Goal: Task Accomplishment & Management: Manage account settings

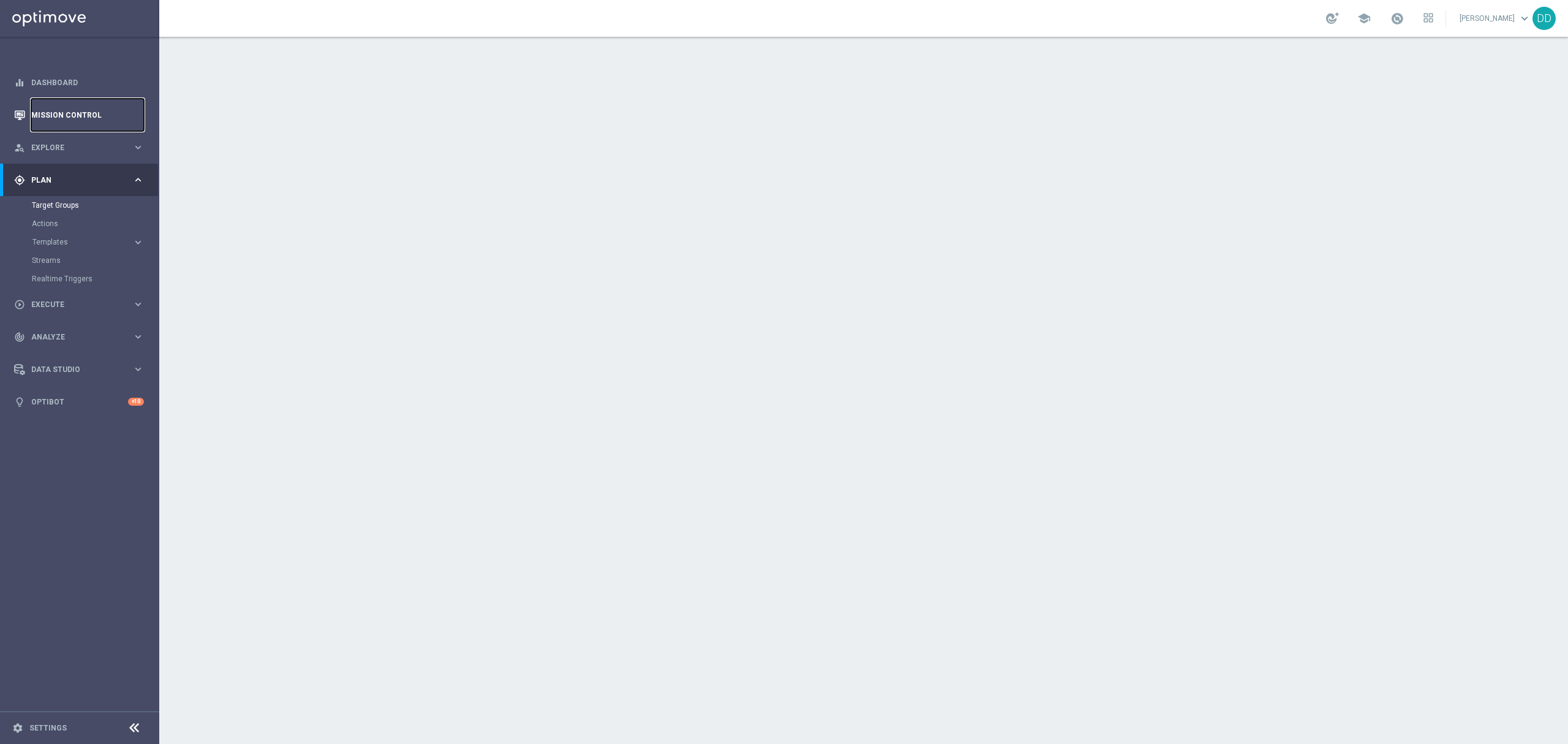
click at [67, 119] on link "Mission Control" at bounding box center [87, 115] width 113 height 33
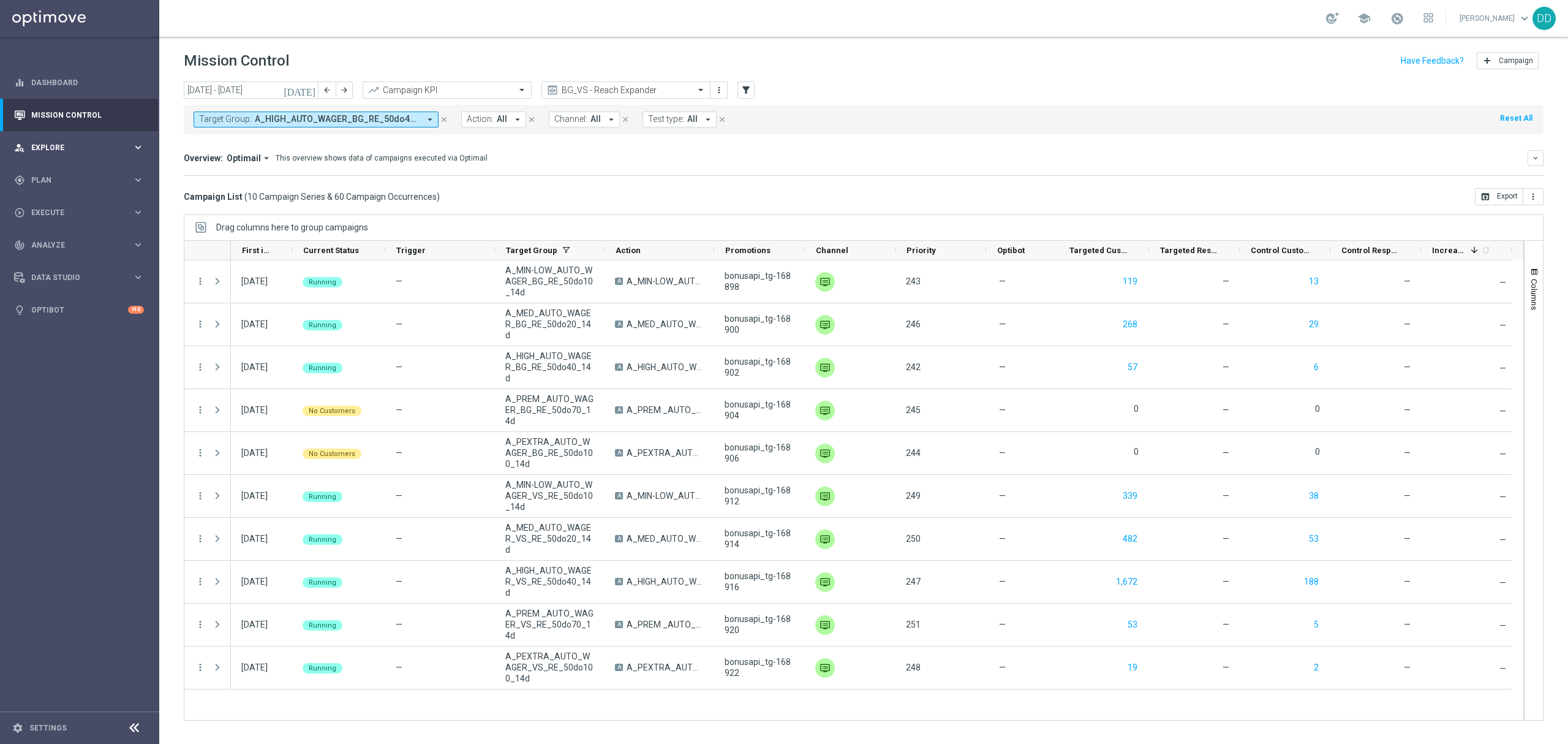
click at [93, 153] on div "person_search Explore keyboard_arrow_right" at bounding box center [79, 148] width 158 height 33
click at [96, 324] on span "Plan" at bounding box center [81, 327] width 101 height 8
click at [61, 208] on link "Target Groups" at bounding box center [79, 206] width 96 height 10
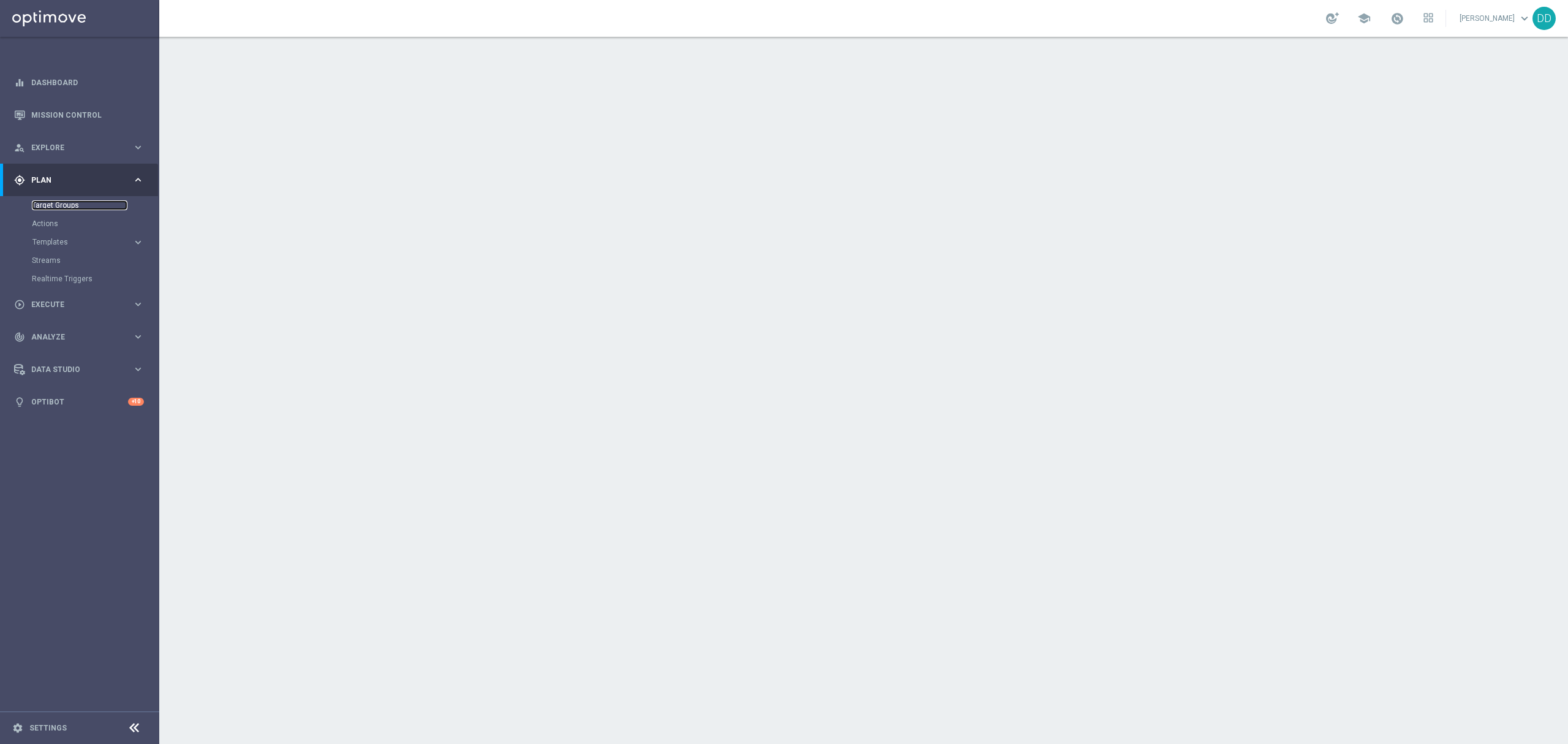
click at [61, 202] on link "Target Groups" at bounding box center [79, 206] width 96 height 10
click at [51, 224] on link "Actions" at bounding box center [79, 224] width 96 height 10
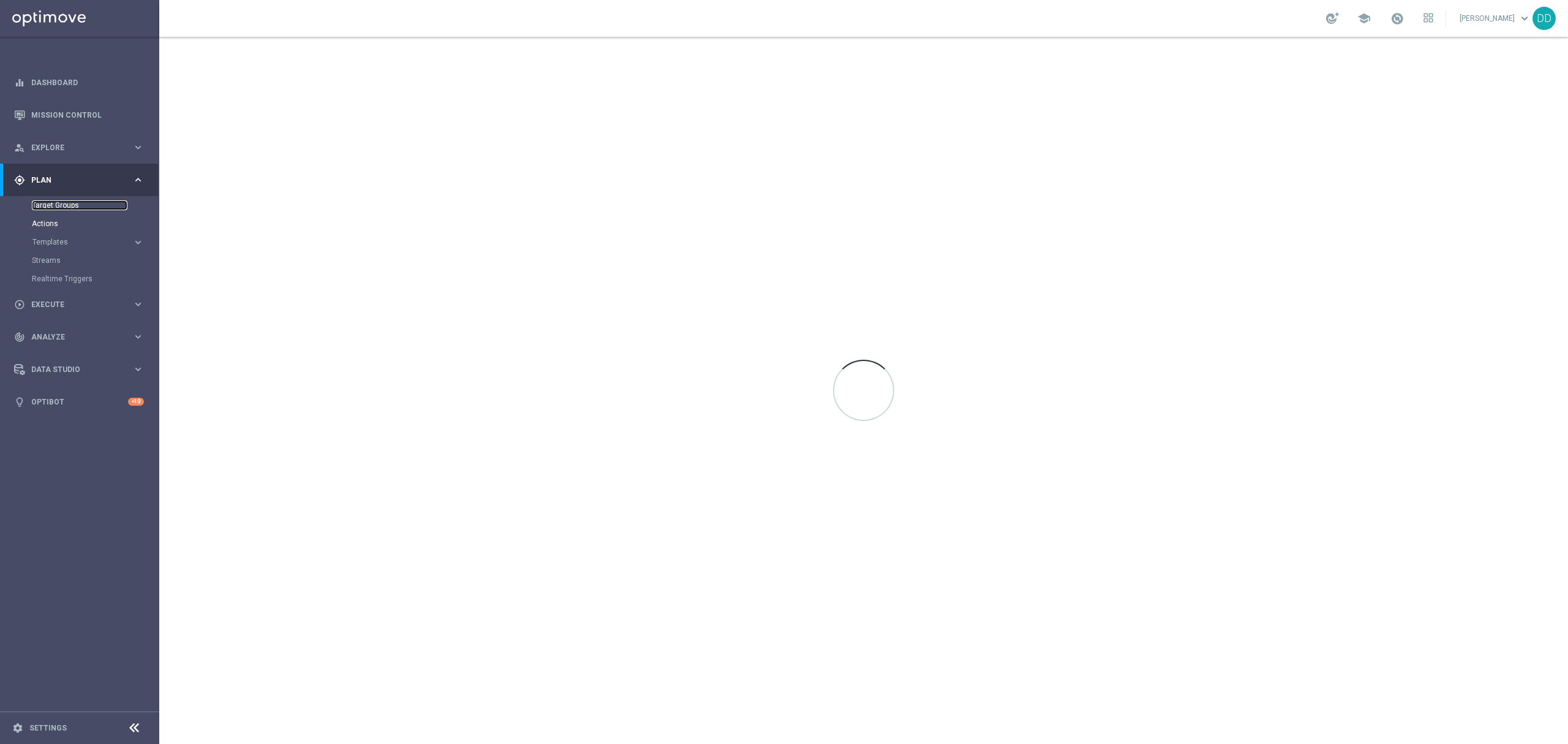
click at [58, 208] on link "Target Groups" at bounding box center [79, 206] width 96 height 10
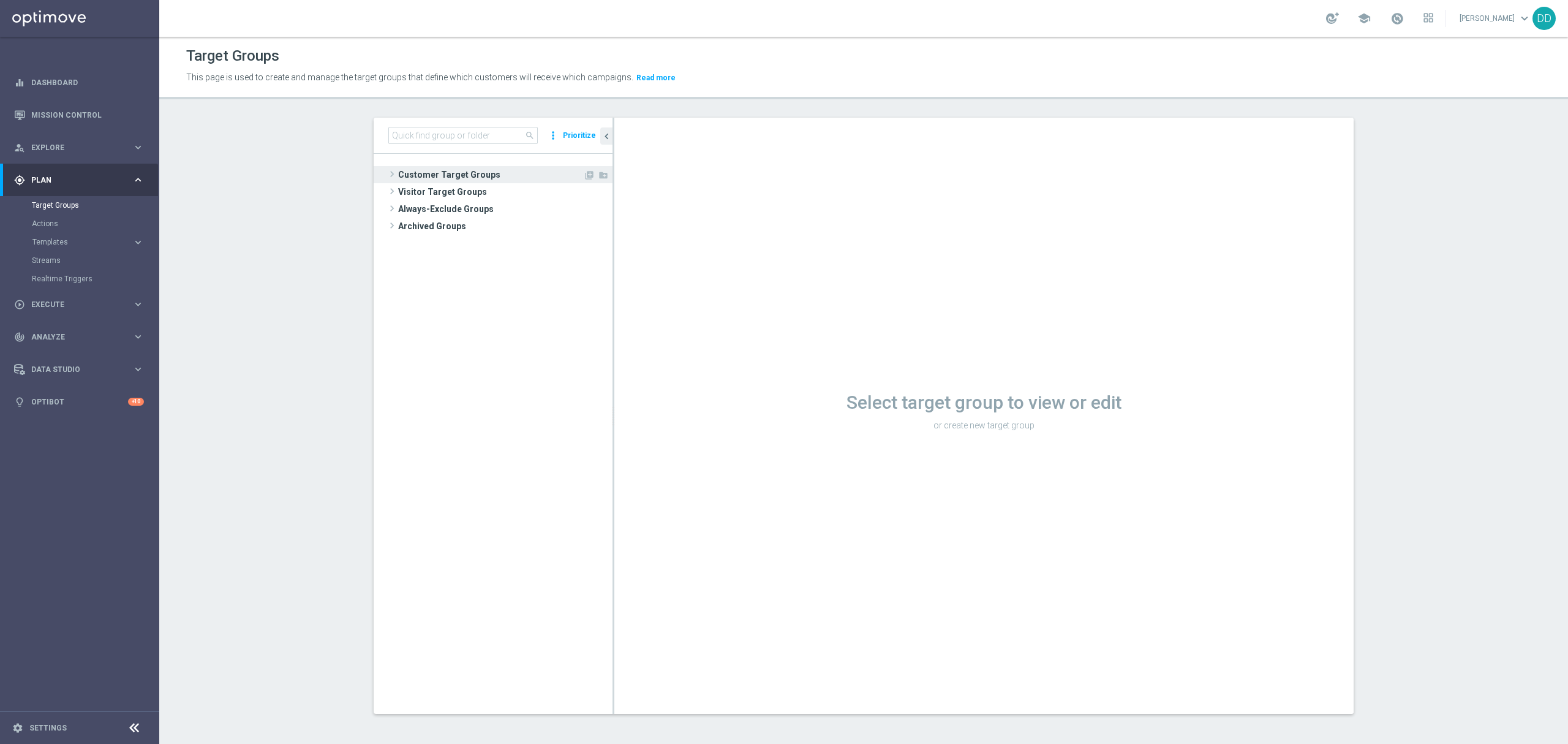
click at [476, 169] on span "Customer Target Groups" at bounding box center [491, 175] width 185 height 17
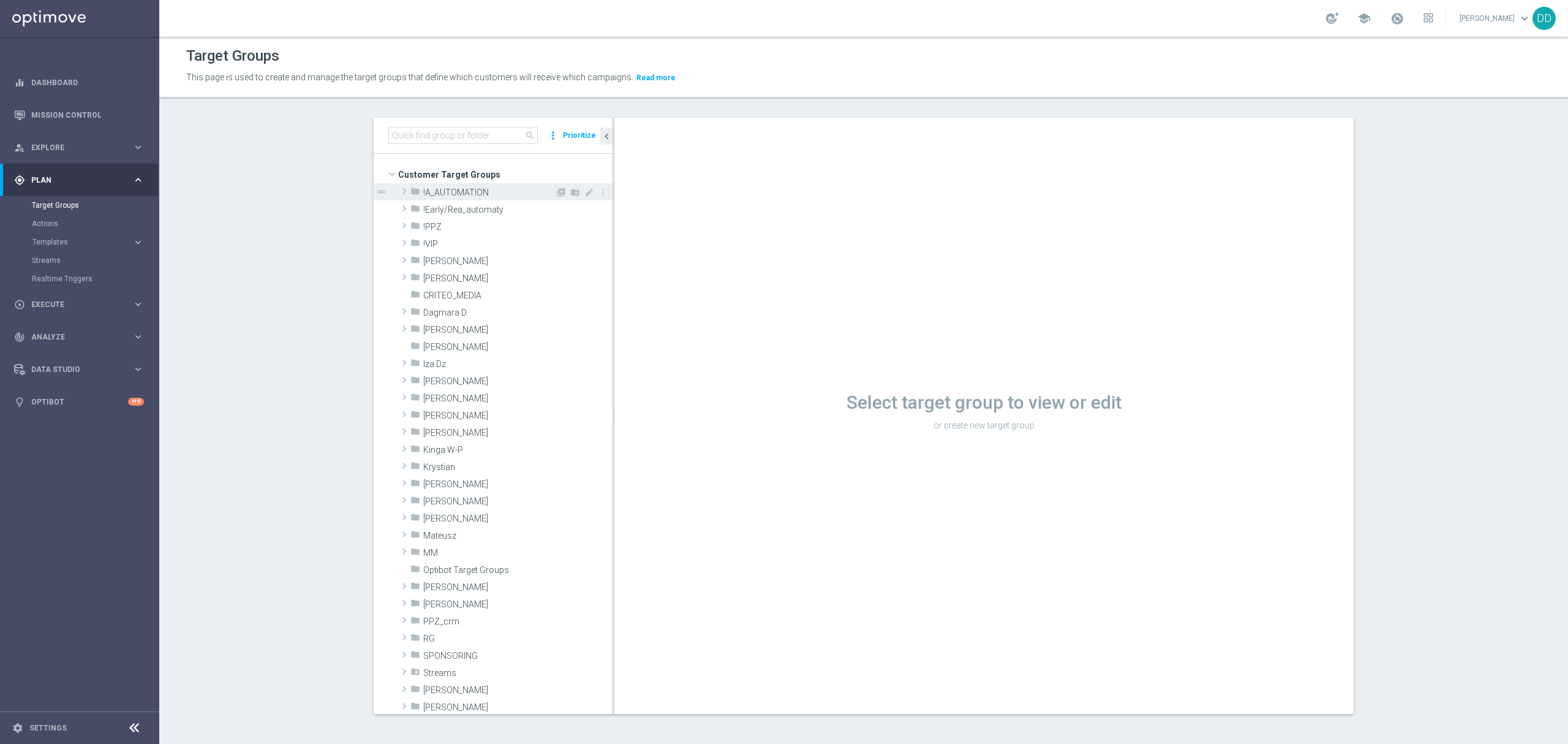
click at [424, 192] on span "!A_AUTOMATION" at bounding box center [489, 192] width 131 height 11
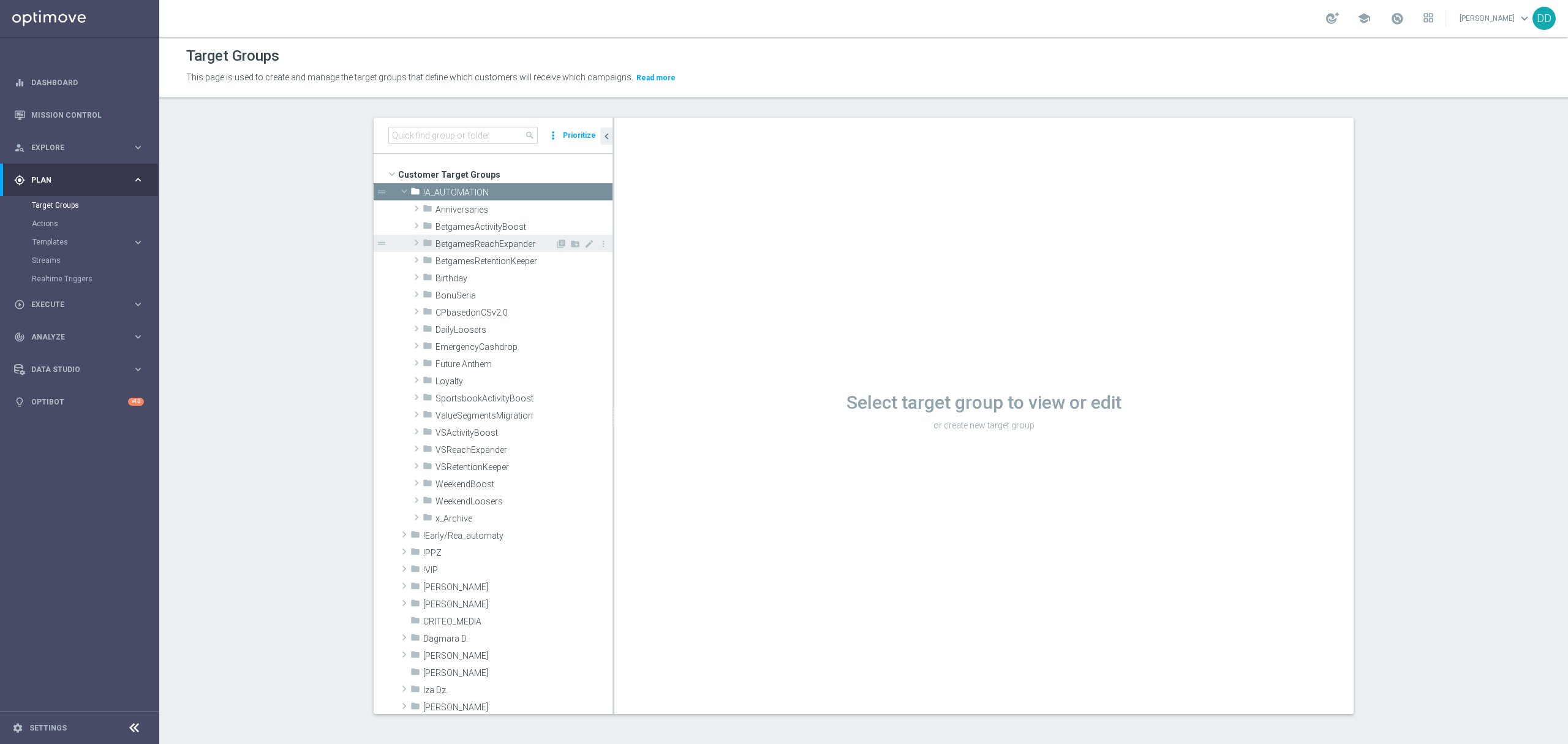
click at [410, 246] on span at bounding box center [416, 242] width 13 height 14
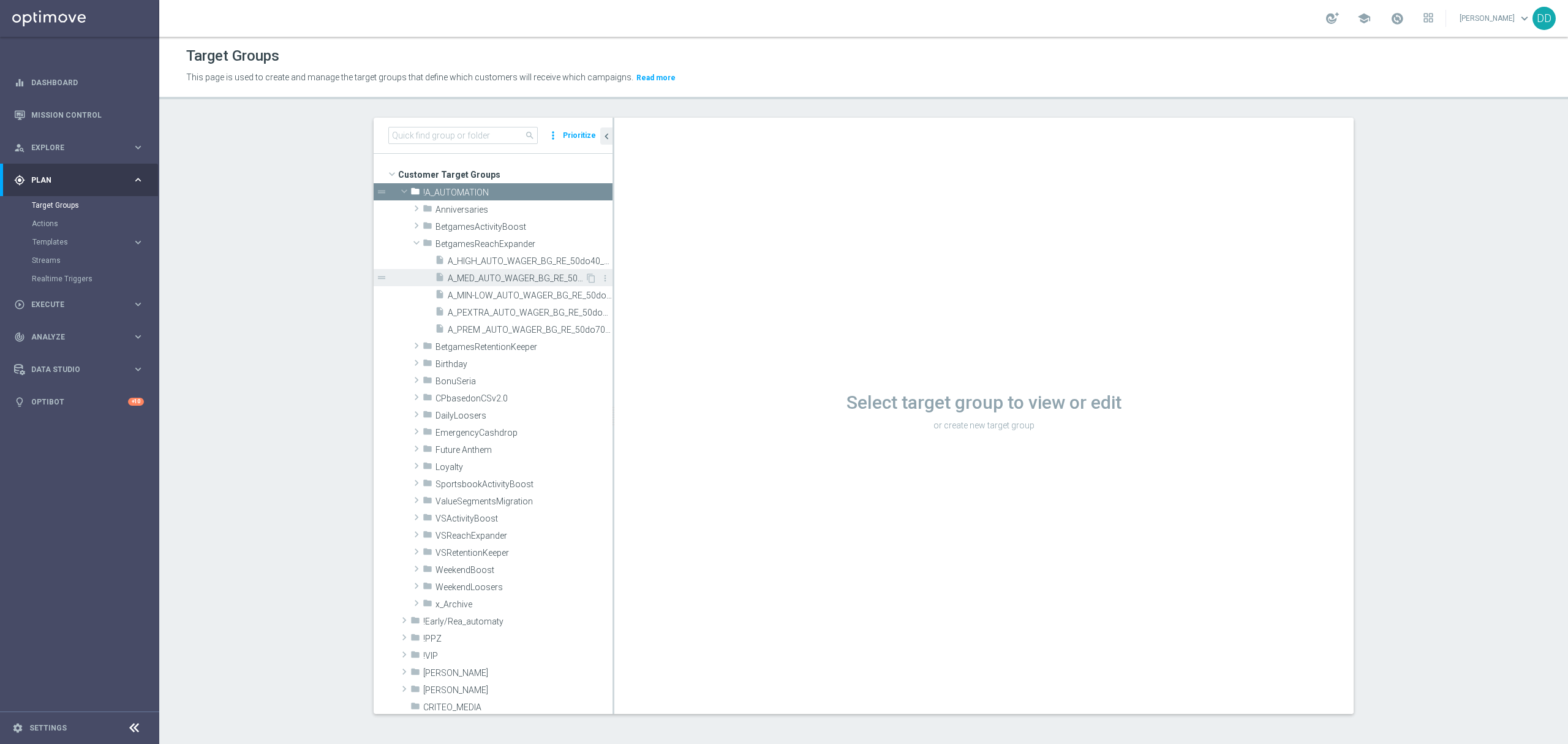
click at [500, 270] on div "insert_drive_file A_MED_AUTO_WAGER_BG_RE_50do20_14d" at bounding box center [510, 278] width 151 height 17
click at [503, 290] on span "A_MIN-LOW_AUTO_WAGER_BG_RE_50do10_14d" at bounding box center [516, 295] width 137 height 11
click at [138, 735] on div at bounding box center [133, 729] width 22 height 19
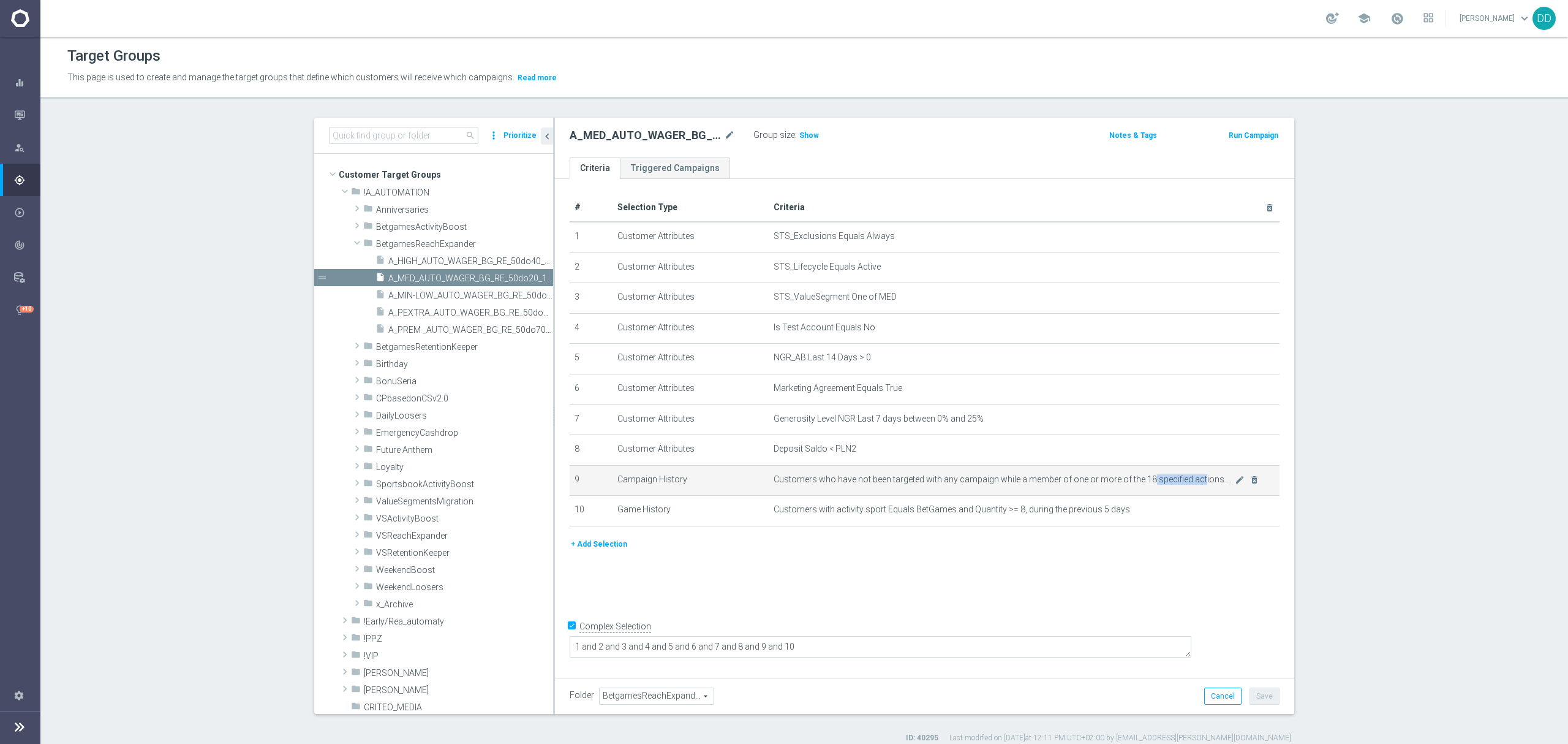
drag, startPoint x: 1183, startPoint y: 487, endPoint x: 1135, endPoint y: 487, distance: 48.0
click at [1135, 484] on span "Customers who have not been targeted with any campaign while a member of one or…" at bounding box center [1004, 479] width 461 height 11
click at [1101, 484] on span "Customers who have not been targeted with any campaign while a member of one or…" at bounding box center [1004, 479] width 461 height 11
click at [1171, 484] on span "Customers who have not been targeted with any campaign while a member of one or…" at bounding box center [1004, 479] width 461 height 11
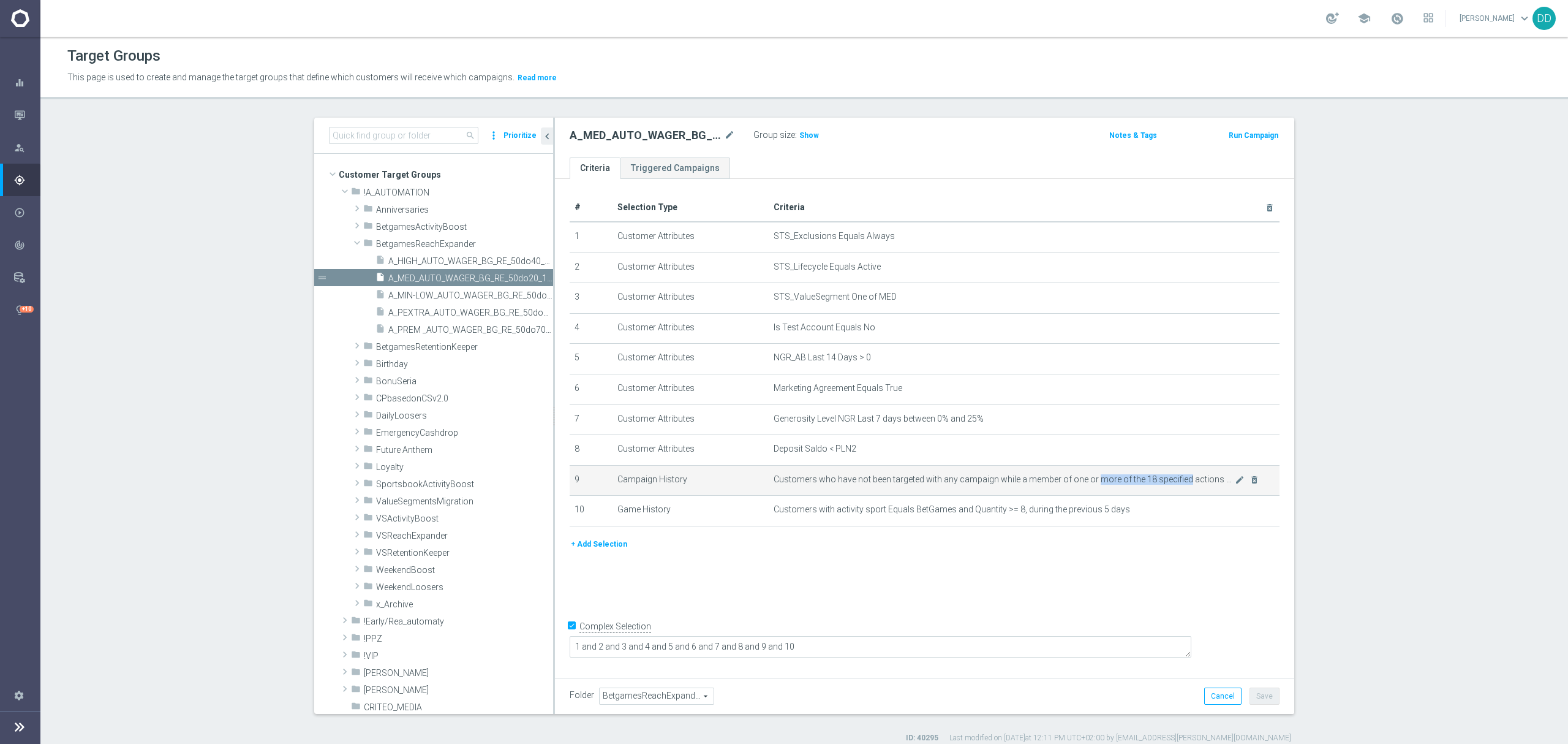
click at [1171, 484] on span "Customers who have not been targeted with any campaign while a member of one or…" at bounding box center [1004, 479] width 461 height 11
click at [436, 292] on span "A_MIN-LOW_AUTO_WAGER_BG_RE_50do10_14d" at bounding box center [456, 295] width 137 height 11
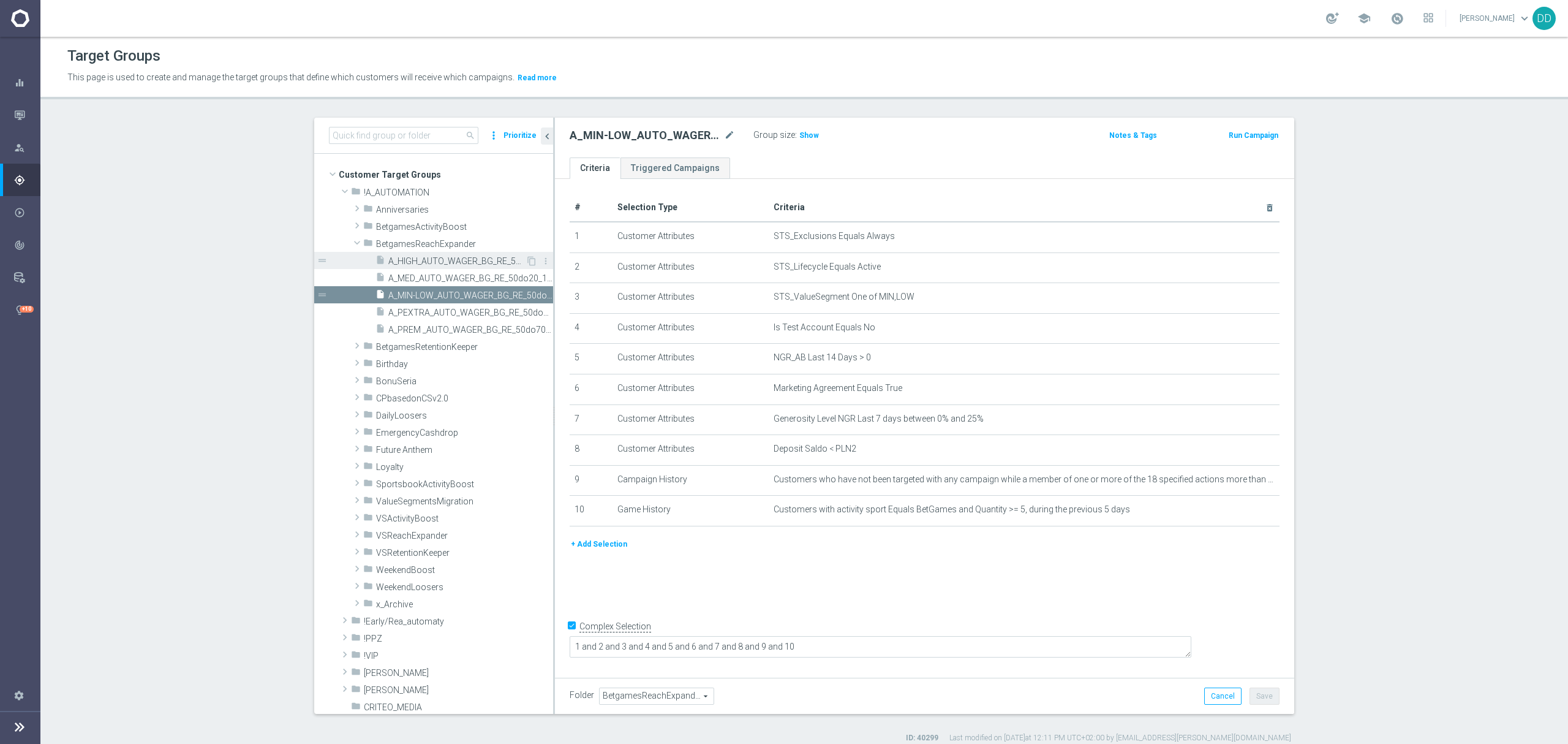
click at [446, 261] on span "A_HIGH_AUTO_WAGER_BG_RE_50do40_14d" at bounding box center [456, 261] width 137 height 11
click at [454, 272] on div "insert_drive_file A_MED_AUTO_WAGER_BG_RE_50do20_14d" at bounding box center [451, 278] width 151 height 17
click at [447, 296] on span "A_MIN-LOW_AUTO_WAGER_BG_RE_50do10_14d" at bounding box center [456, 295] width 137 height 11
click at [453, 308] on span "A_PEXTRA_AUTO_WAGER_BG_RE_50do100_14d" at bounding box center [456, 313] width 137 height 11
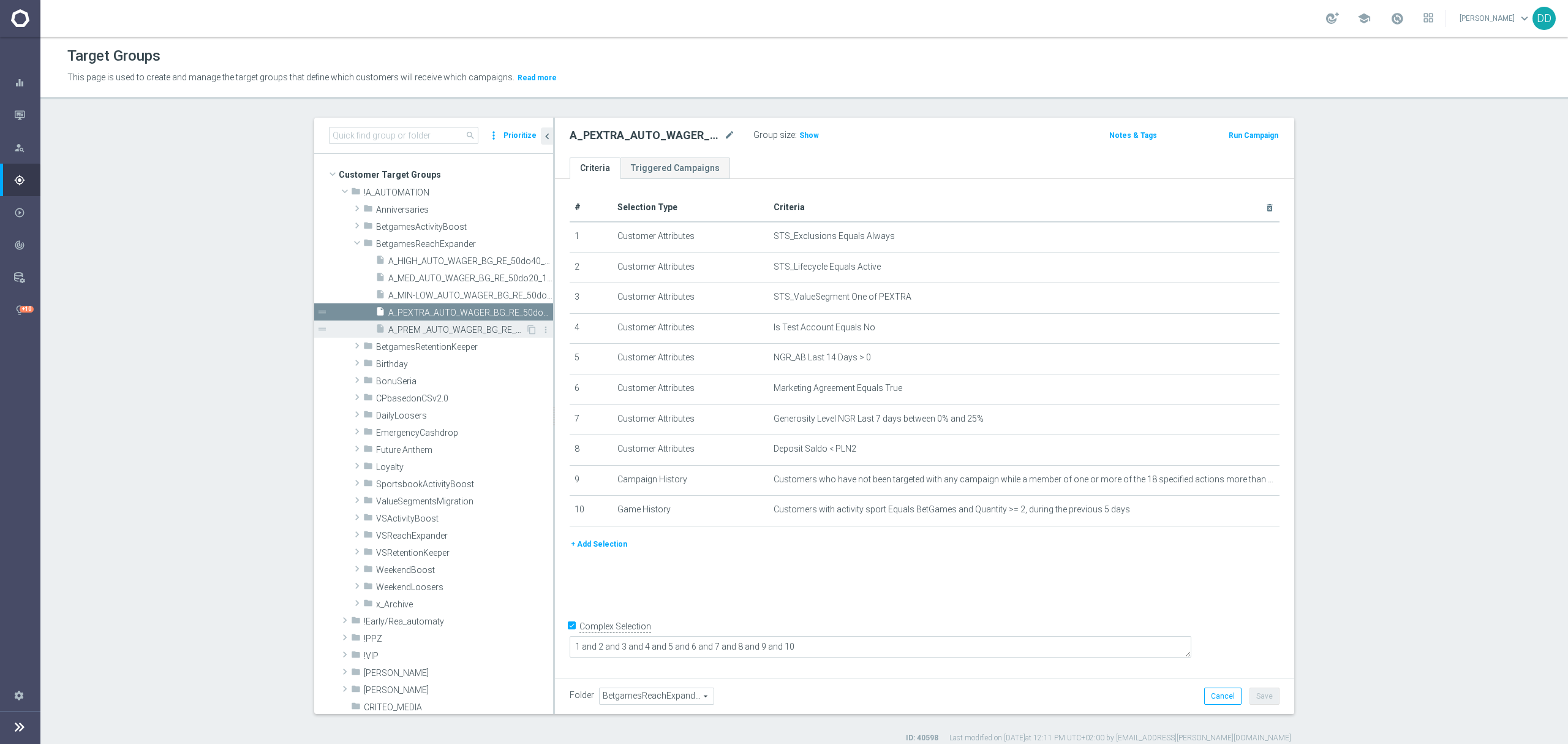
click at [461, 328] on span "A_PREM _AUTO_WAGER_BG_RE_50do70_14d" at bounding box center [456, 329] width 137 height 11
click at [375, 337] on icon "insert_drive_file" at bounding box center [380, 330] width 10 height 14
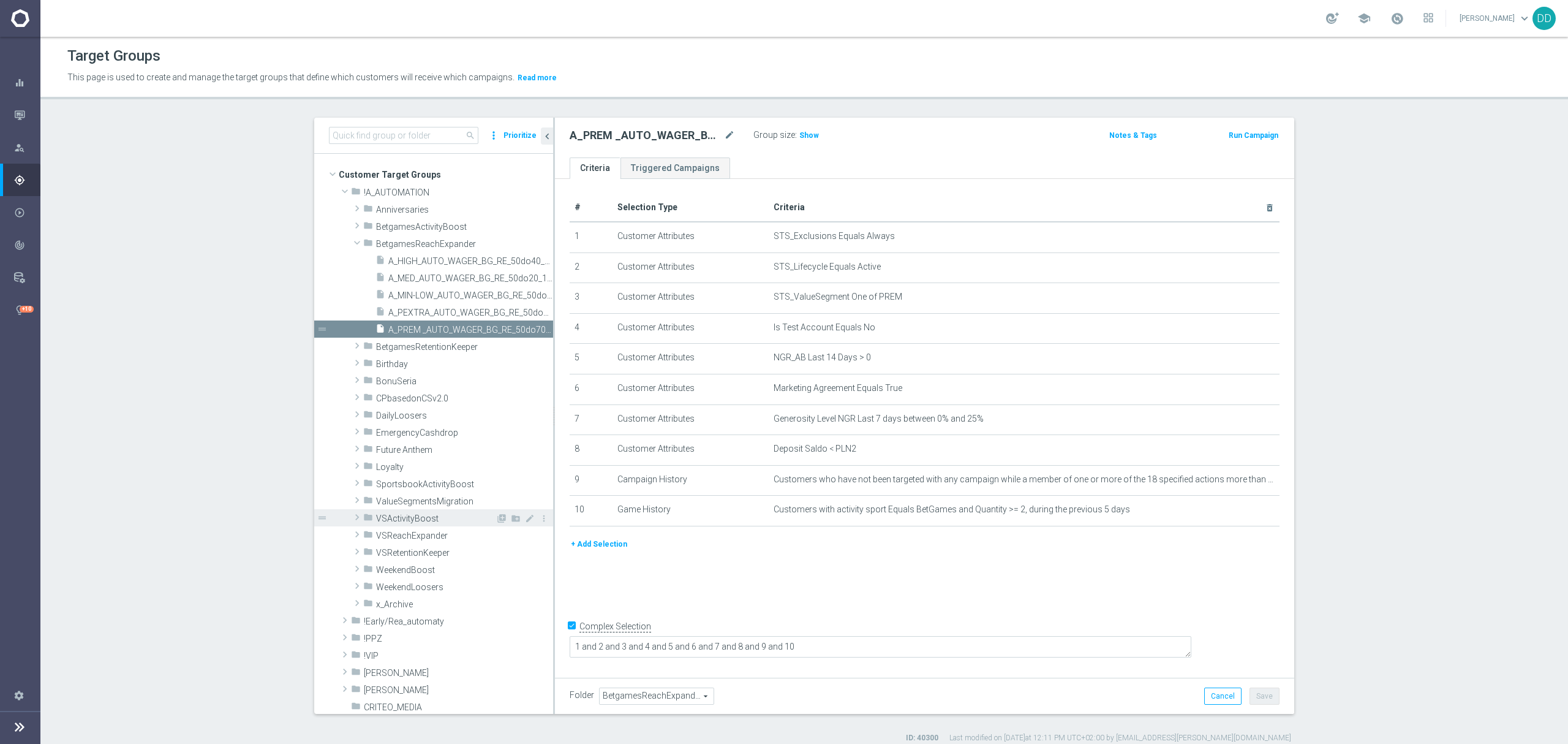
click at [376, 522] on span "VSActivityBoost" at bounding box center [436, 518] width 120 height 11
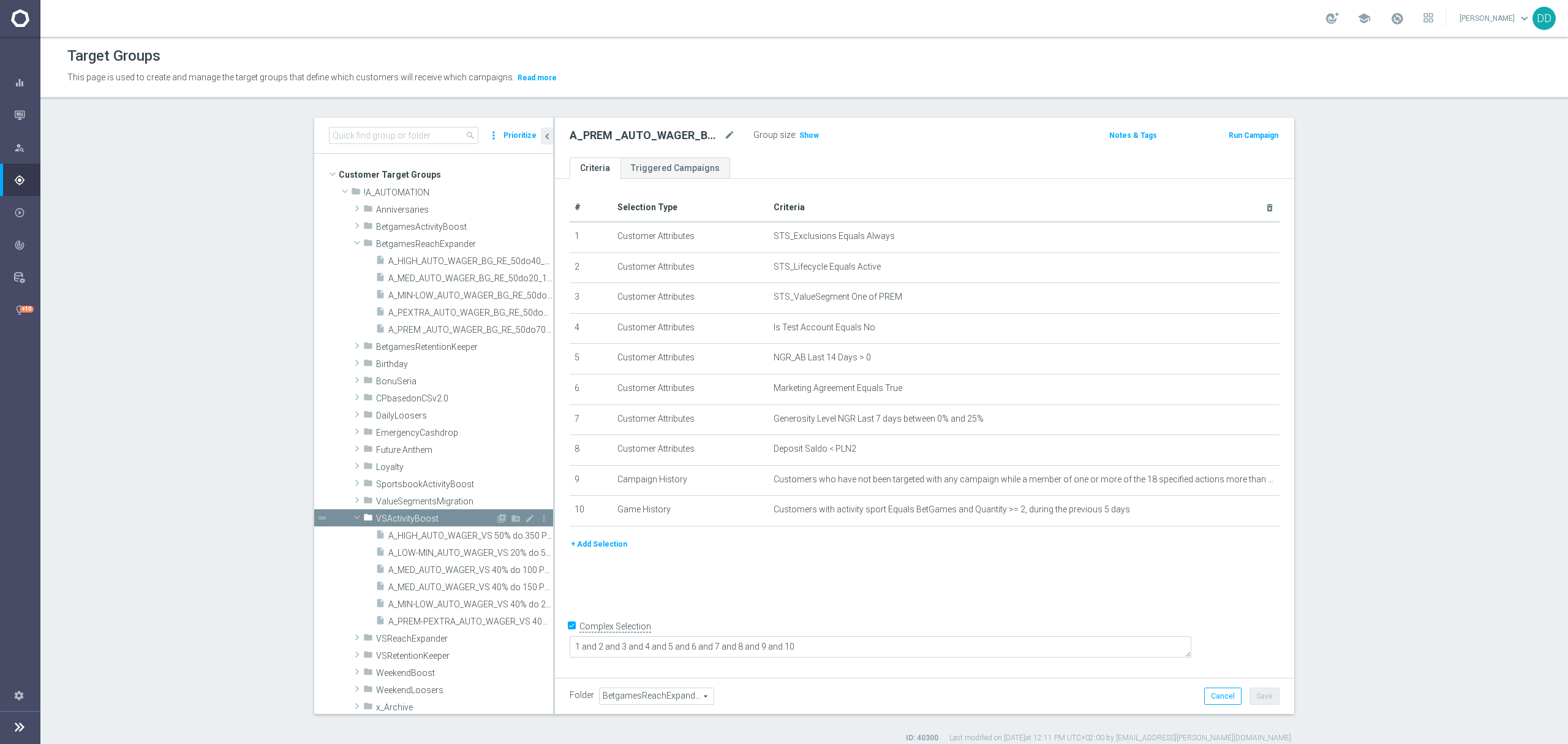
click at [376, 522] on span "VSActivityBoost" at bounding box center [436, 518] width 120 height 11
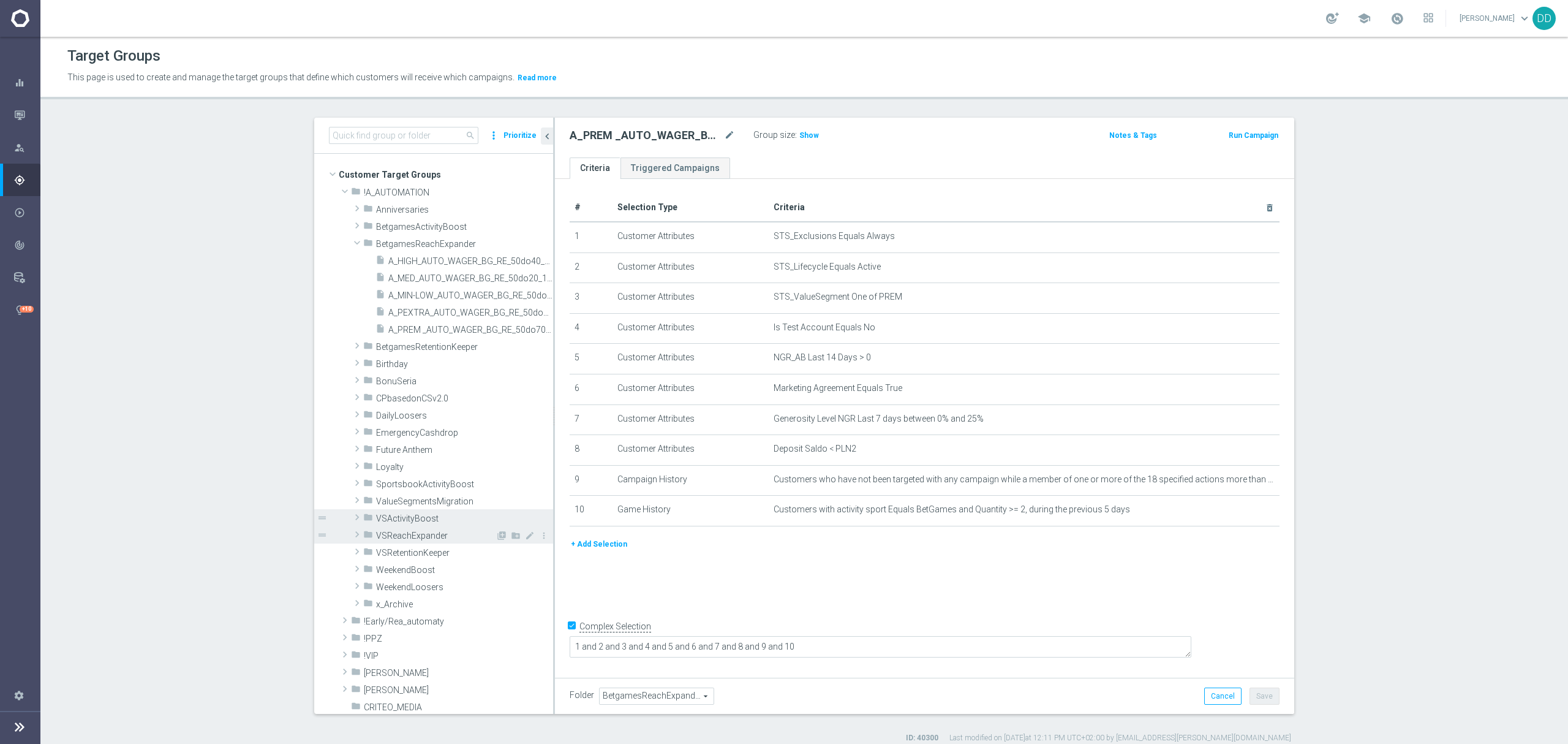
click at [351, 535] on span at bounding box center [357, 534] width 13 height 14
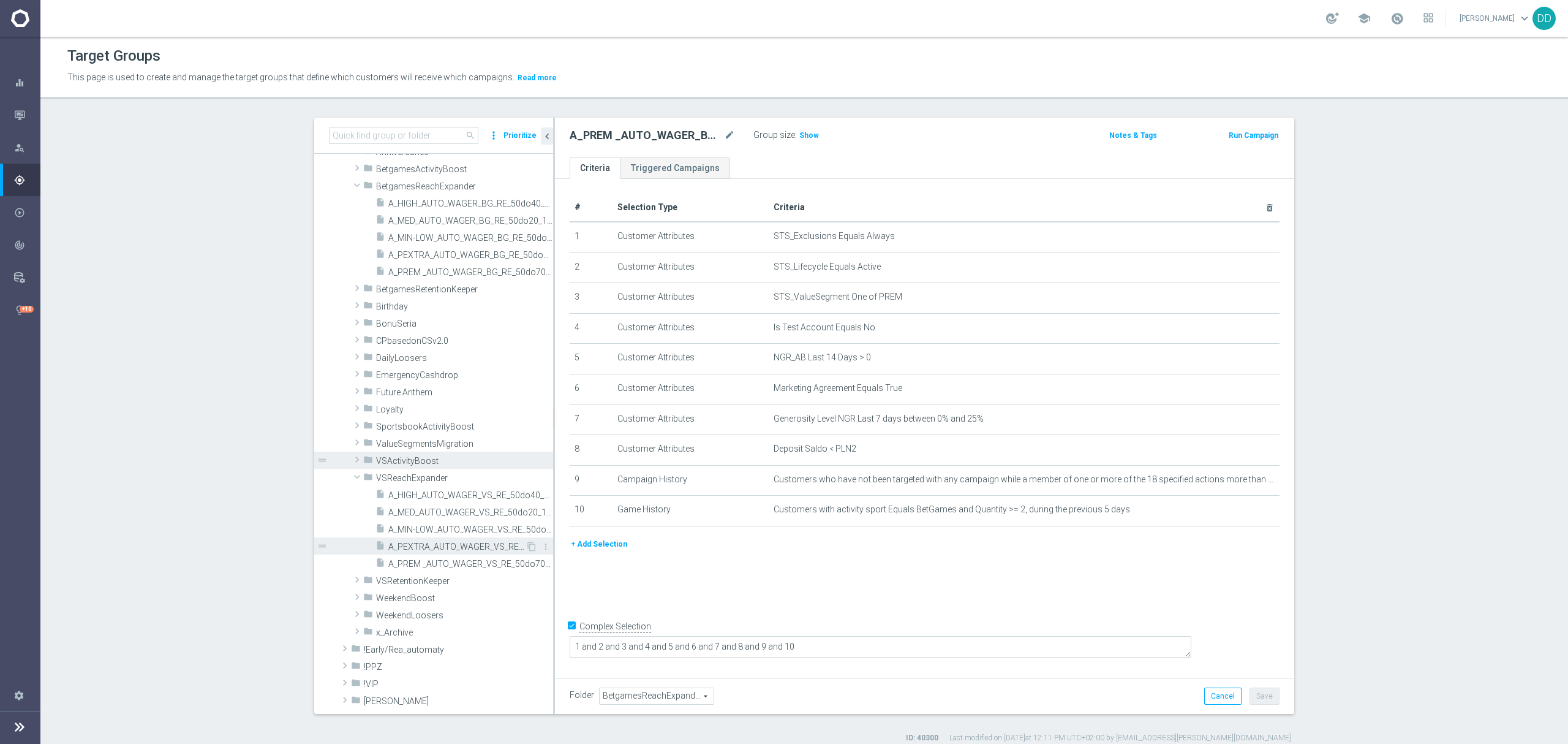
scroll to position [163, 0]
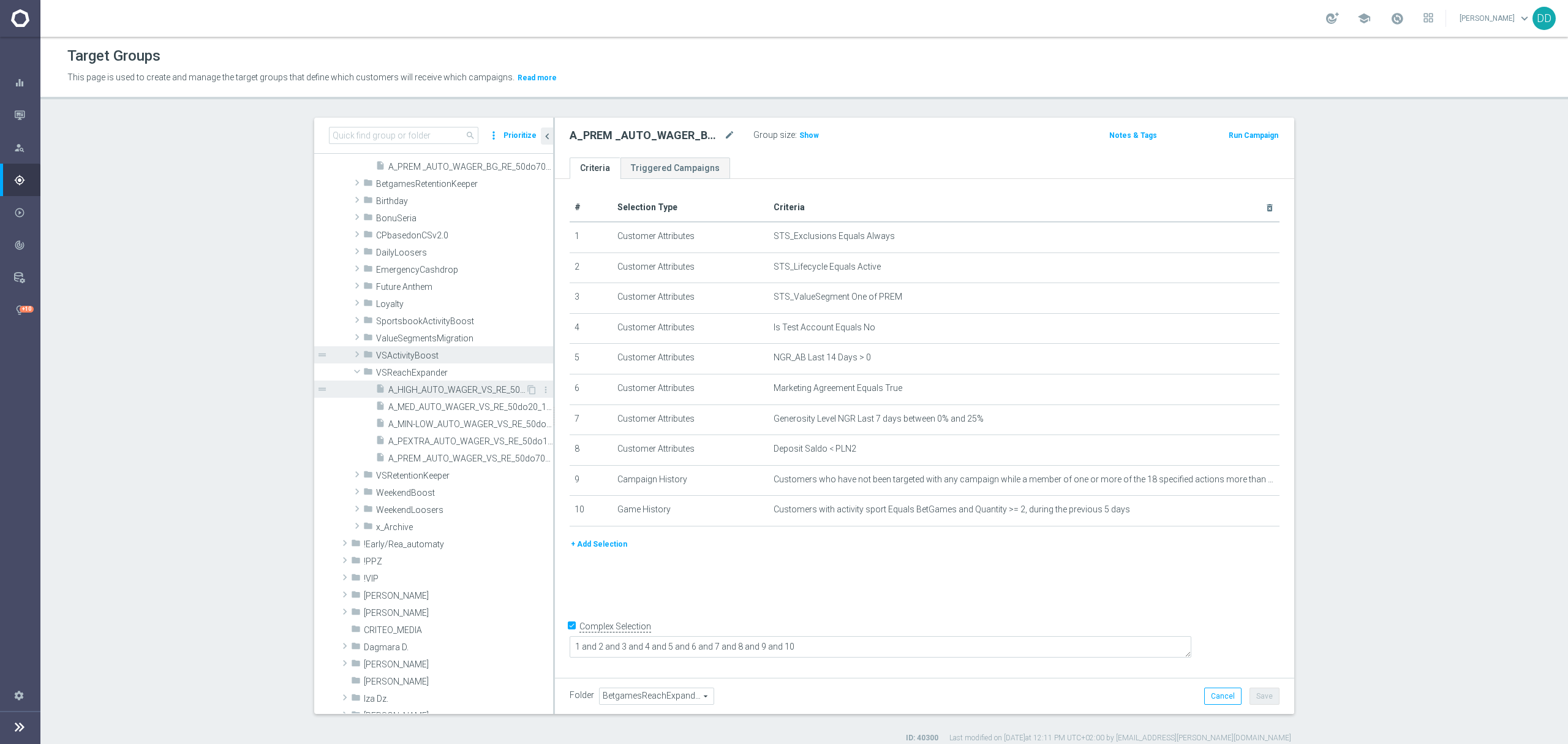
click at [439, 391] on span "A_HIGH_AUTO_WAGER_VS_RE_50do40_14d" at bounding box center [456, 390] width 137 height 11
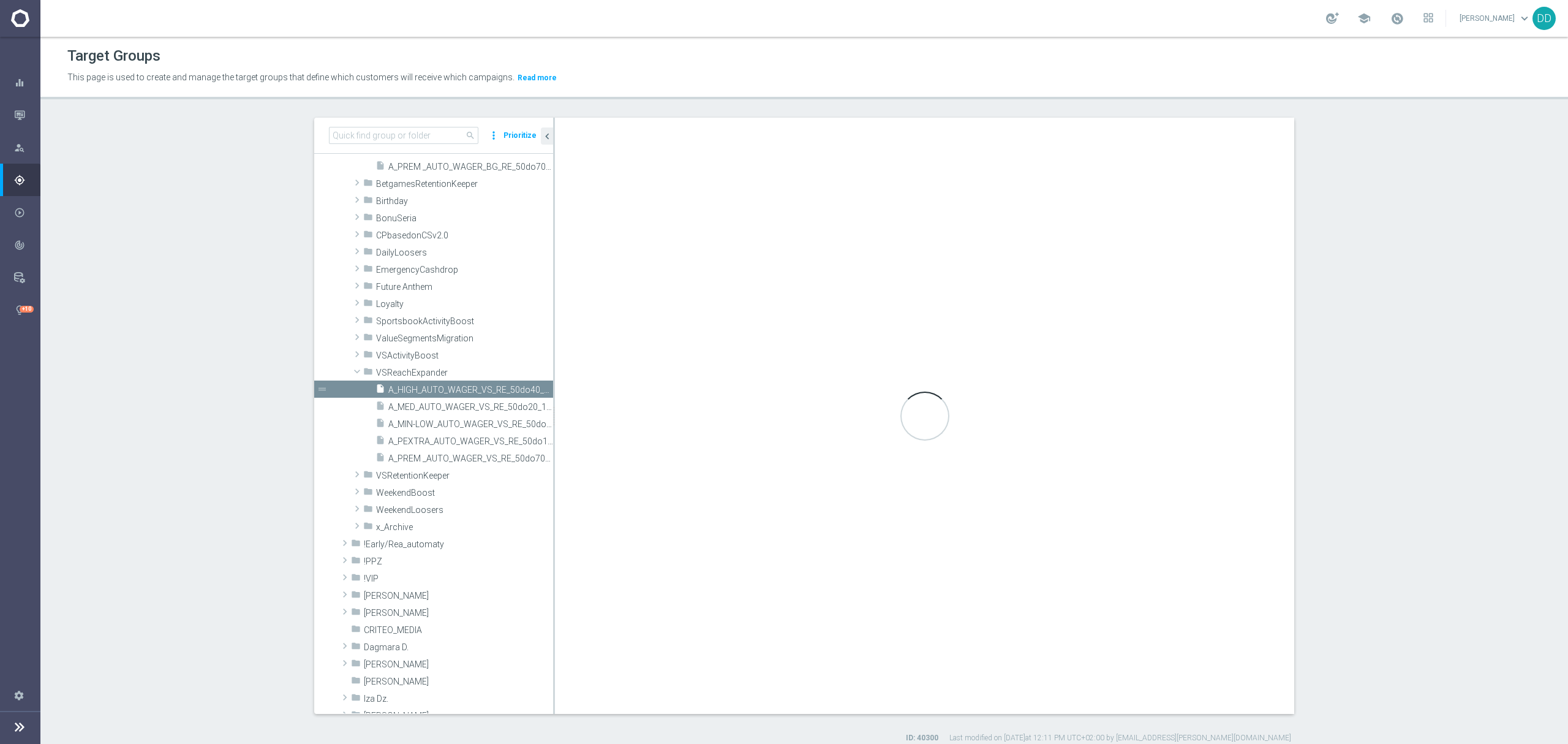
type textarea "1 and 2 and 3 and 4 and 5 and 6 and 7 and 8 and 9 and (10 or 11)"
type input "VSReachExpander"
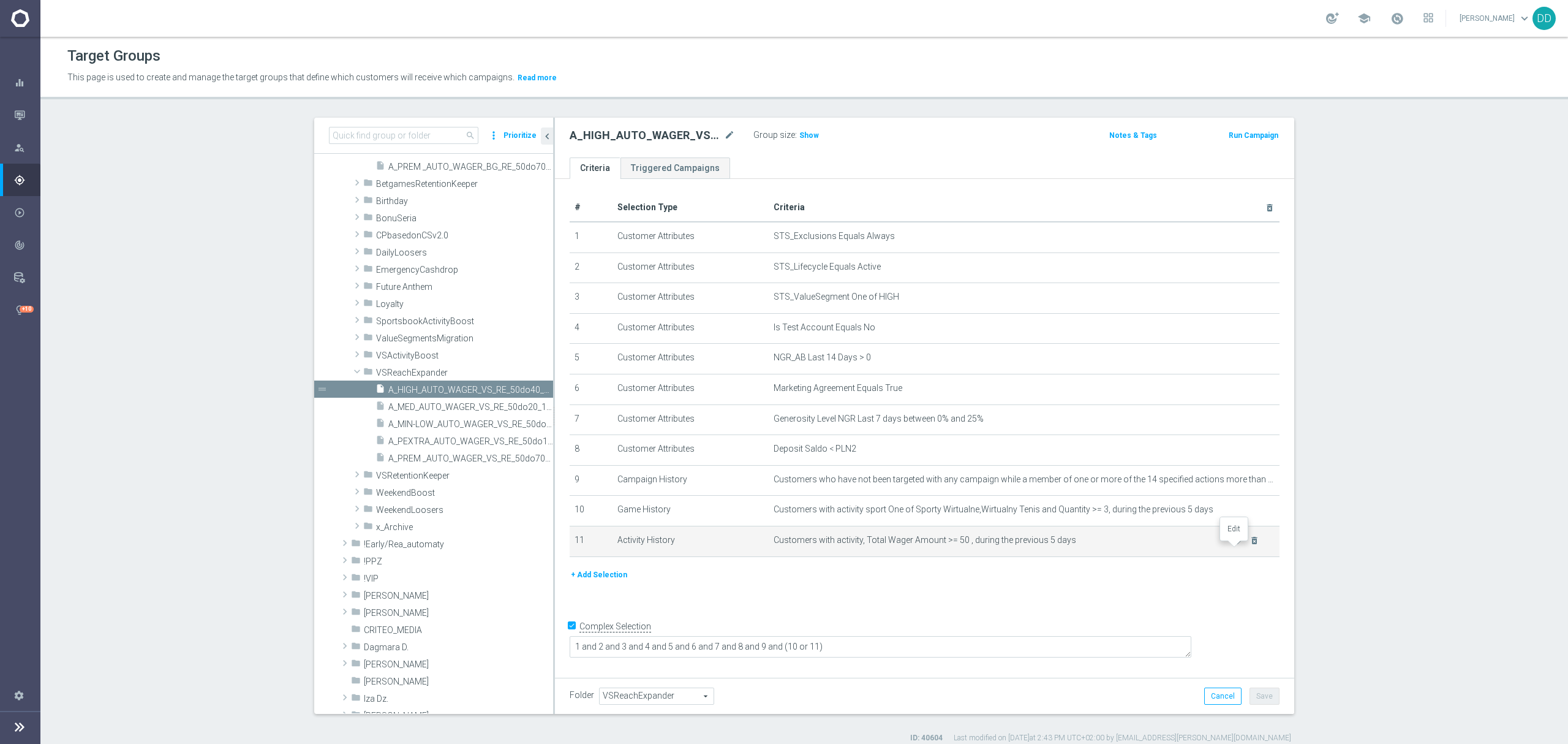
click at [1235, 545] on icon "mode_edit" at bounding box center [1240, 540] width 10 height 10
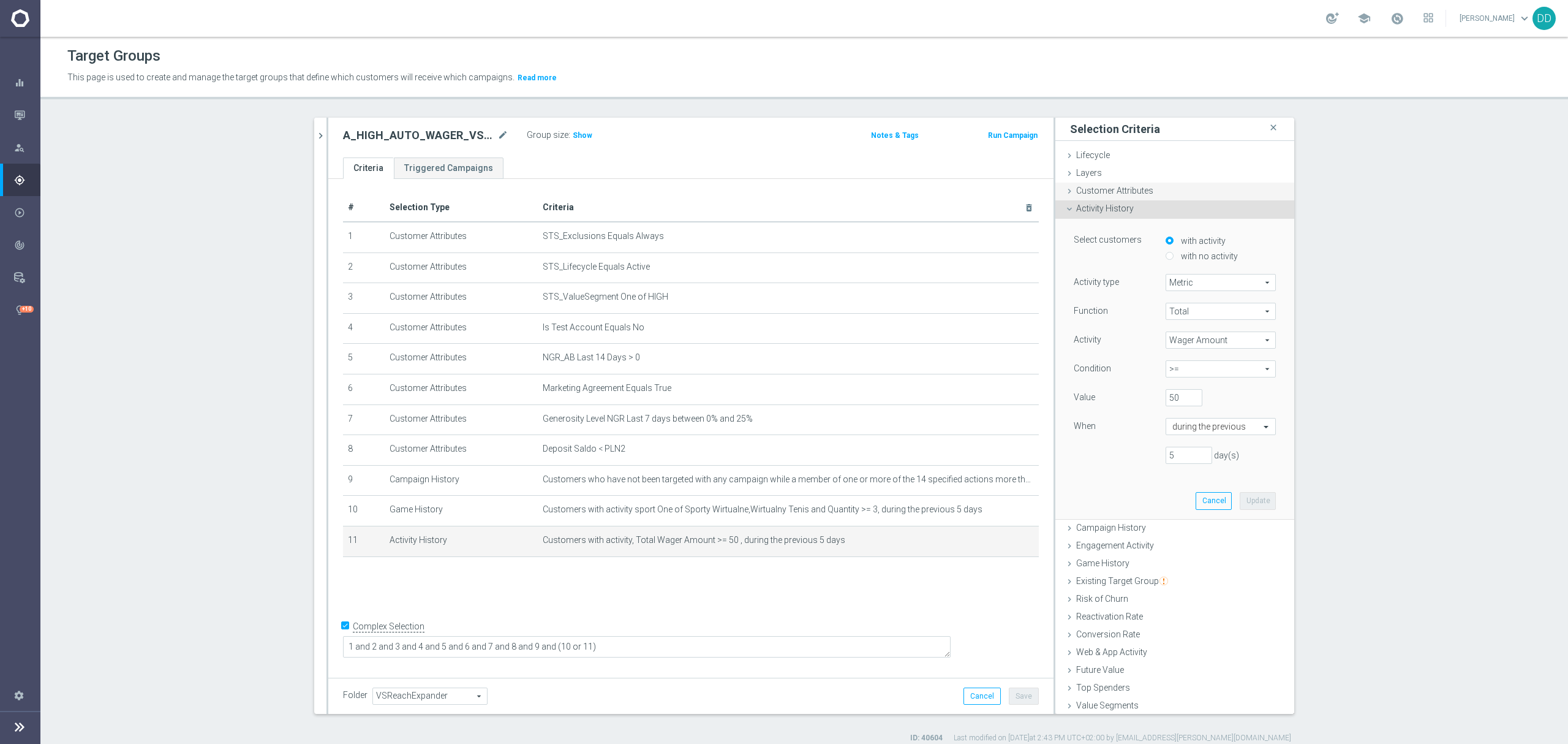
click at [1119, 192] on span "Customer Attributes" at bounding box center [1114, 190] width 77 height 10
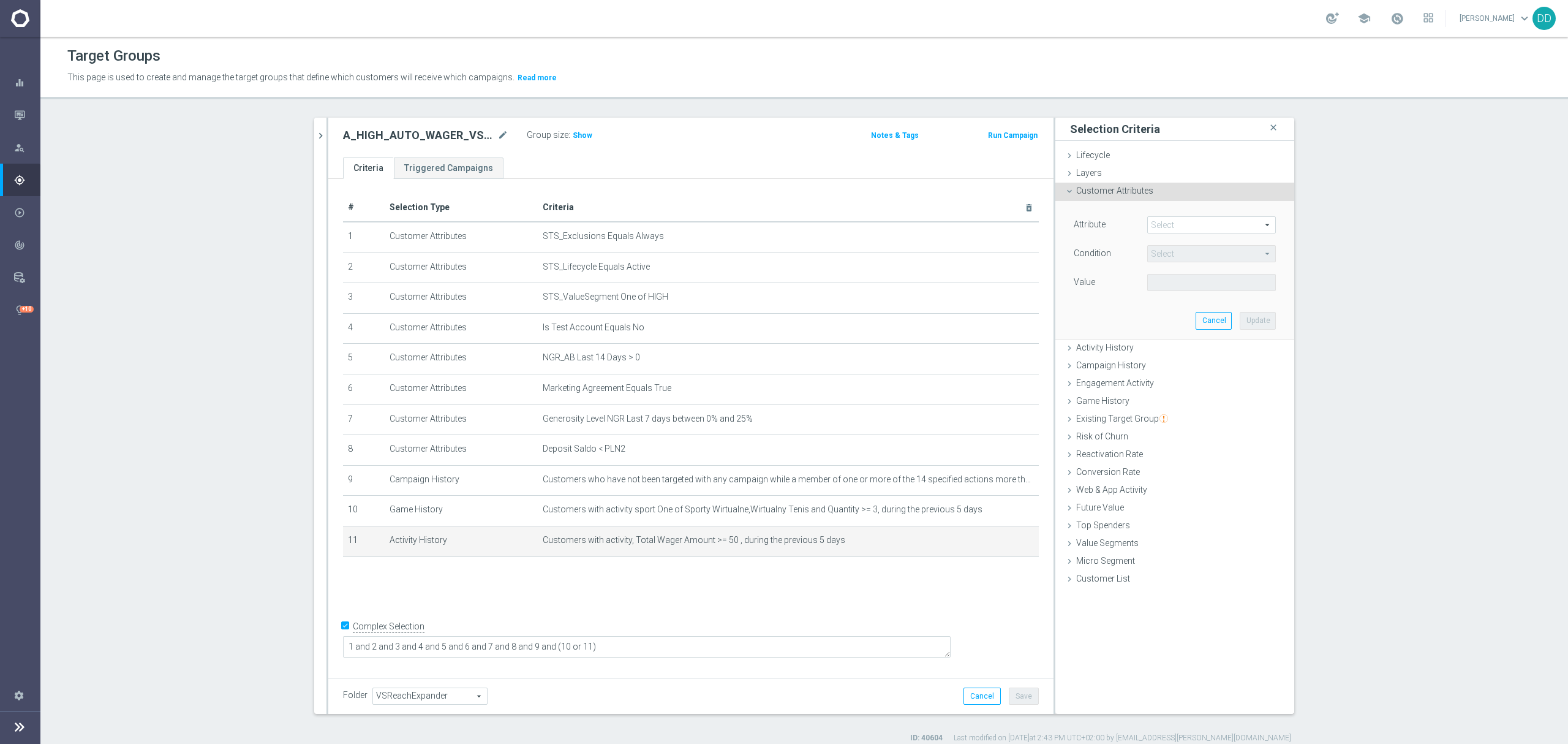
click at [1168, 226] on span at bounding box center [1212, 225] width 127 height 16
click at [1090, 370] on span "Campaign History" at bounding box center [1111, 365] width 69 height 10
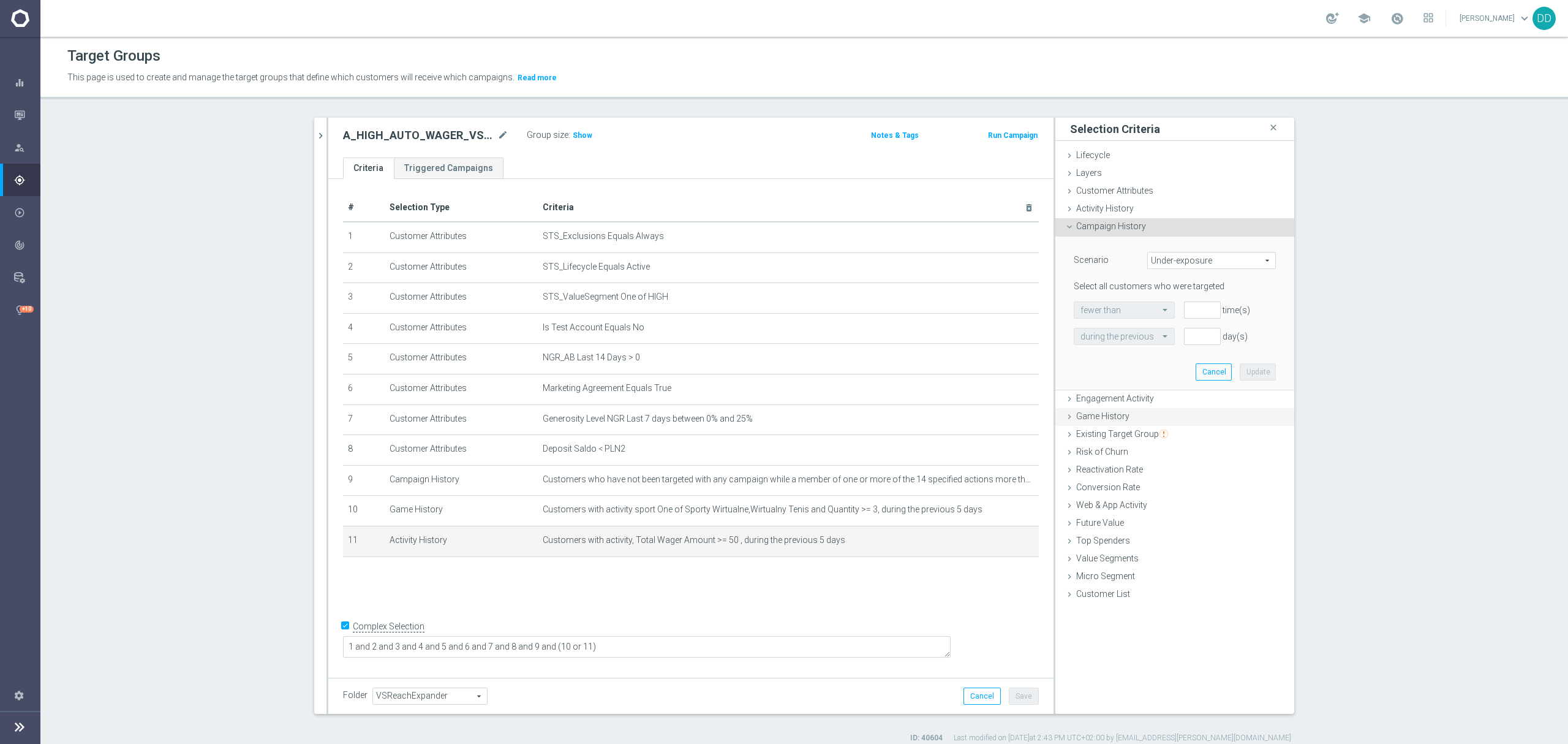
click at [1104, 425] on div "Game History done" at bounding box center [1175, 417] width 239 height 18
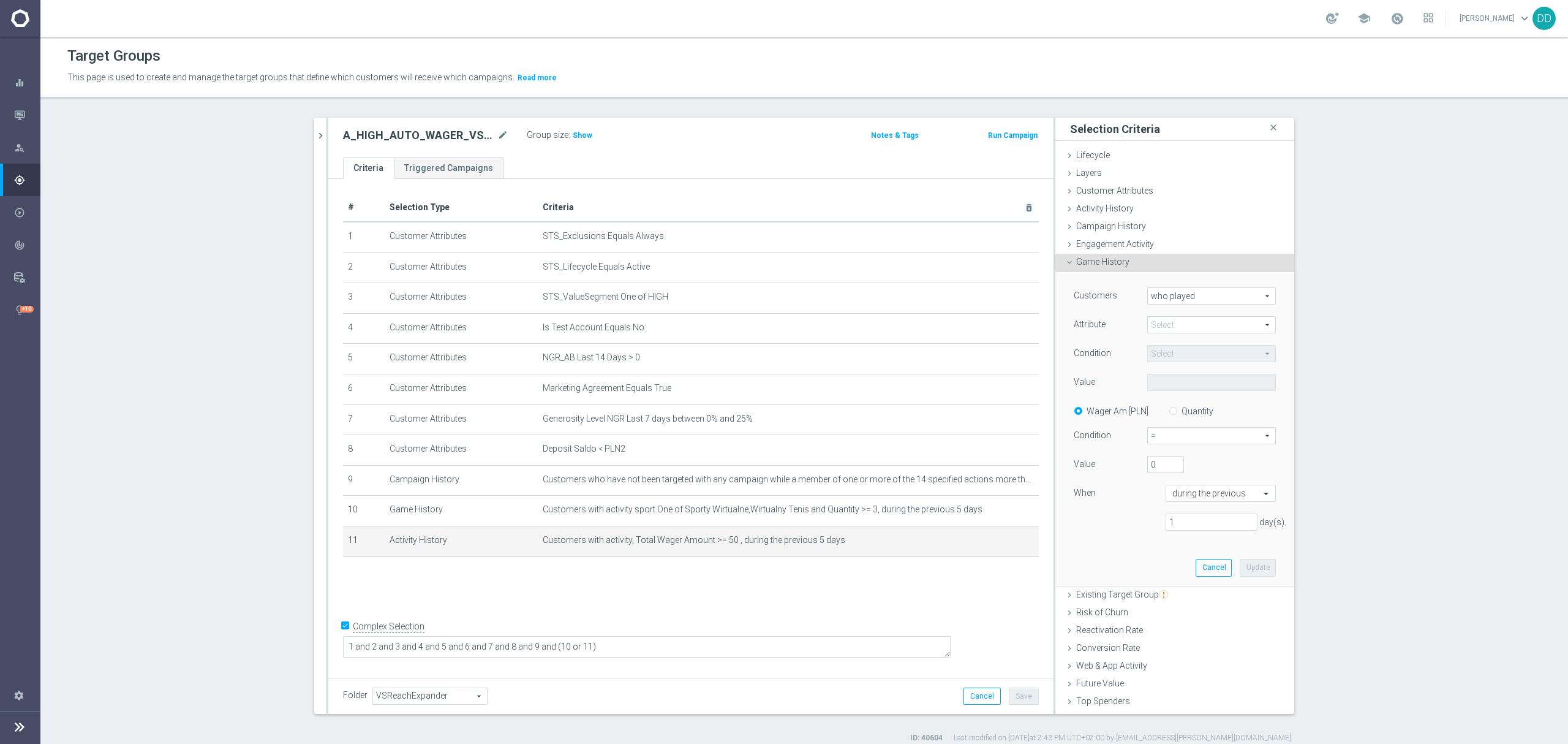
click at [1184, 324] on span at bounding box center [1212, 324] width 127 height 16
click at [1177, 349] on label "sport" at bounding box center [1211, 343] width 128 height 16
type input "sport"
click at [1180, 358] on span "Equals" at bounding box center [1212, 353] width 127 height 16
click at [1171, 465] on span "One of" at bounding box center [1211, 467] width 117 height 10
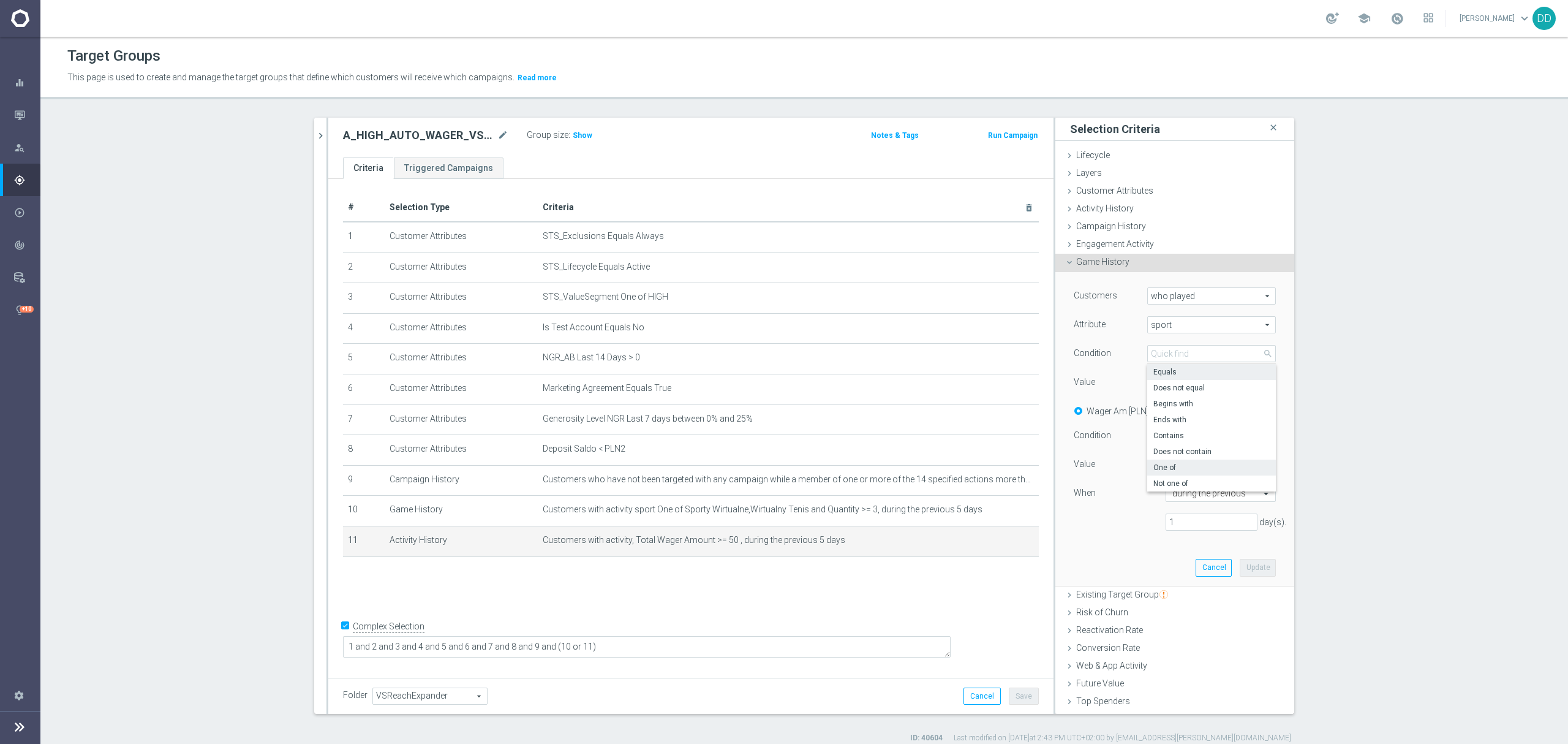
type input "One of"
click at [1180, 385] on span at bounding box center [1212, 382] width 127 height 16
click at [1181, 383] on input "search" at bounding box center [1211, 382] width 128 height 17
type input "wirtual"
click at [1157, 463] on input "Sporty Wirtualne" at bounding box center [1161, 460] width 8 height 8
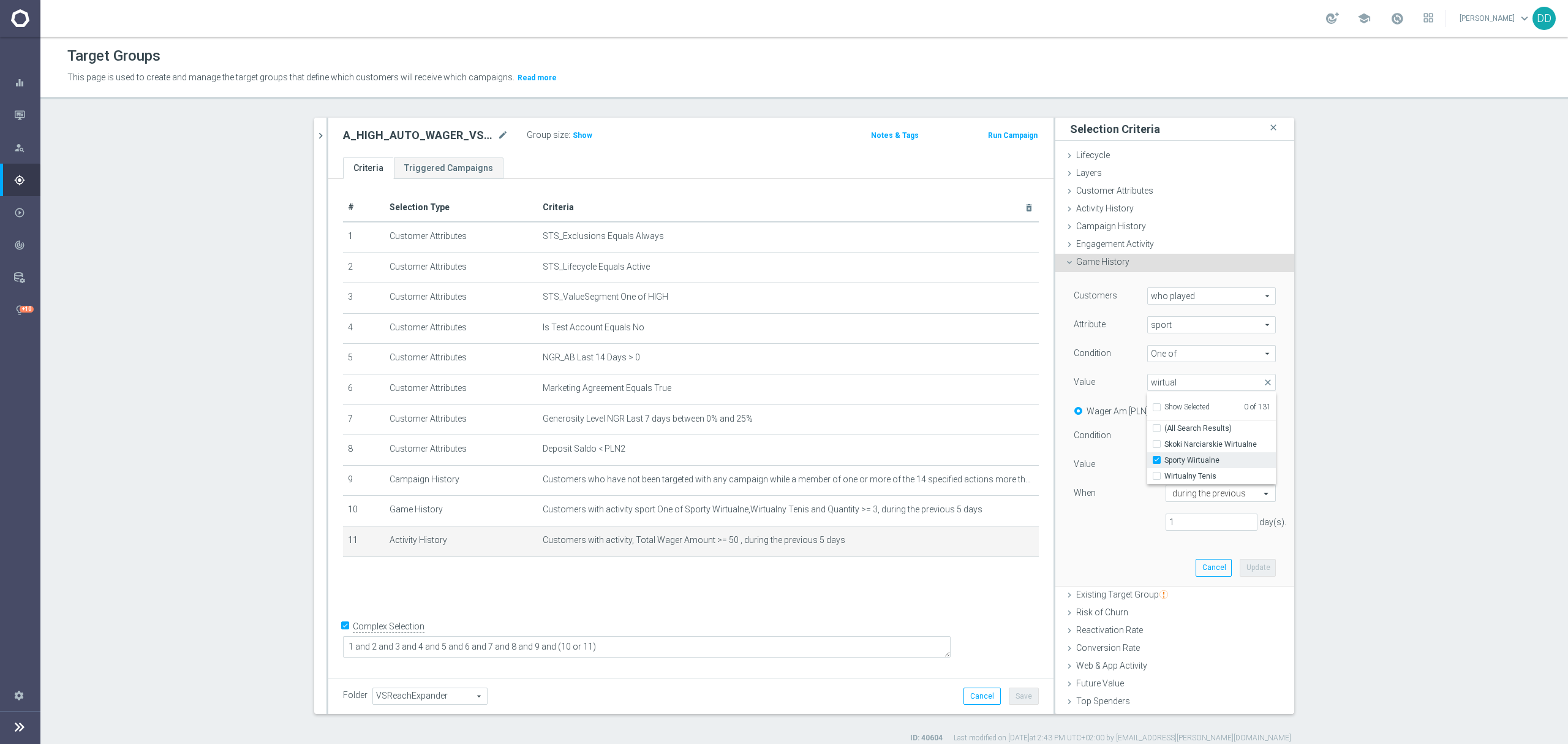
checkbox input "true"
type input "Sporty Wirtualne"
click at [1157, 478] on input "Wirtualny Tenis" at bounding box center [1161, 476] width 8 height 8
checkbox input "true"
type input "Selected 2 of 131"
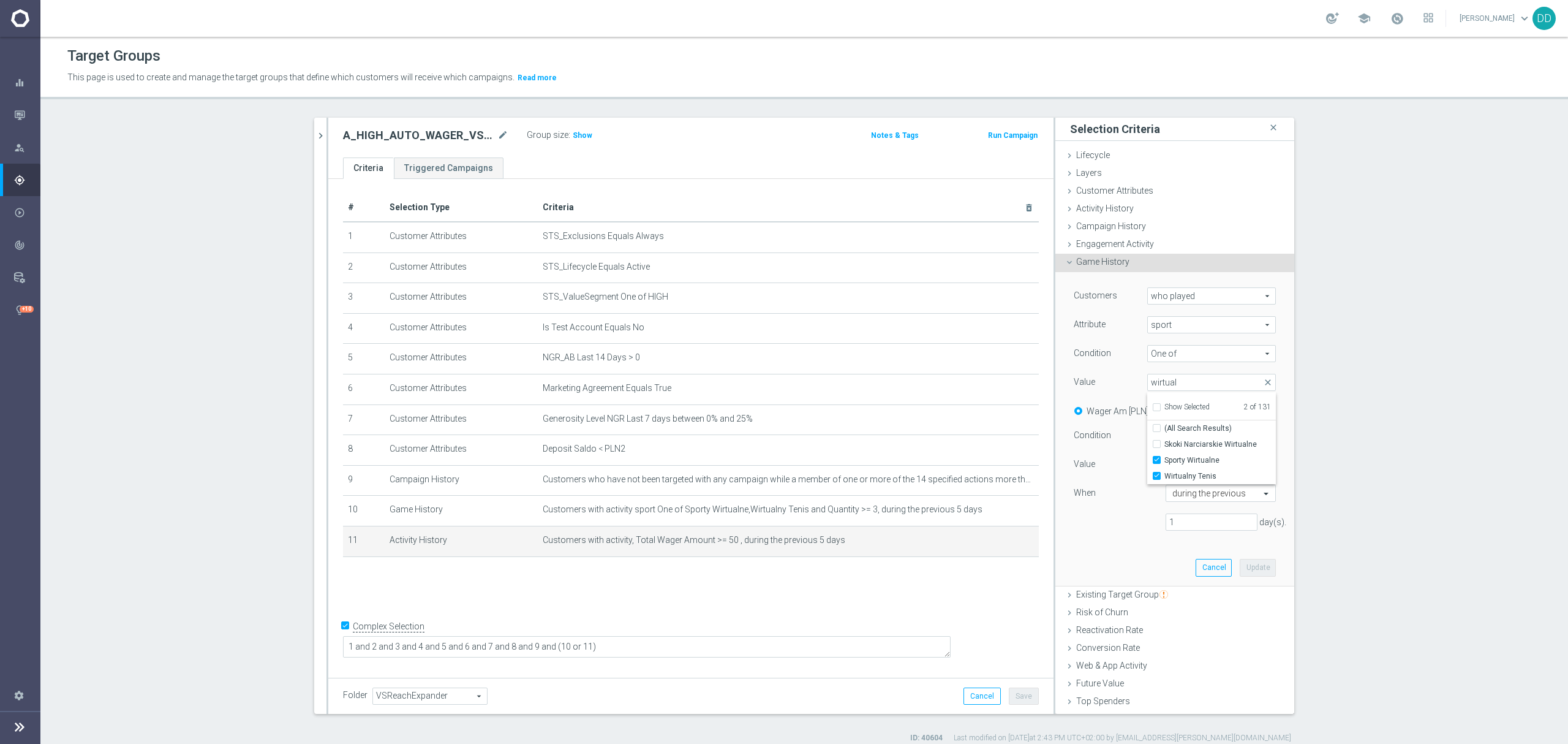
click at [1123, 527] on div "1 day(s)." at bounding box center [1174, 522] width 221 height 17
click at [1171, 440] on span "=" at bounding box center [1212, 435] width 127 height 16
click at [1172, 506] on span ">=" at bounding box center [1211, 501] width 115 height 10
type input ">="
drag, startPoint x: 1152, startPoint y: 466, endPoint x: 1113, endPoint y: 465, distance: 39.0
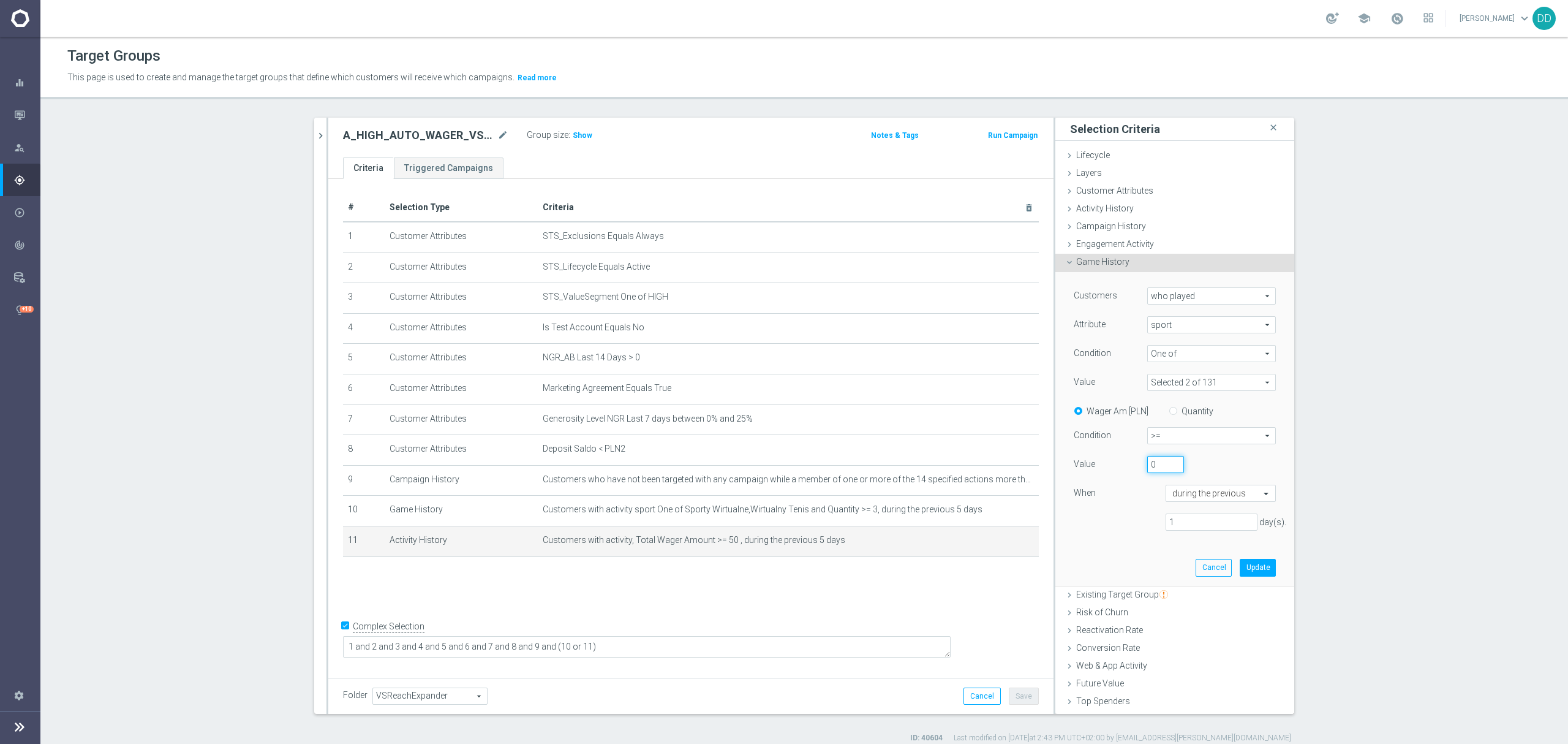
click at [1113, 465] on div "Value 0" at bounding box center [1174, 465] width 221 height 19
type input "50"
drag, startPoint x: 1173, startPoint y: 520, endPoint x: 1116, endPoint y: 518, distance: 57.0
click at [1116, 518] on div "1 day(s)." at bounding box center [1174, 522] width 221 height 17
type input "5"
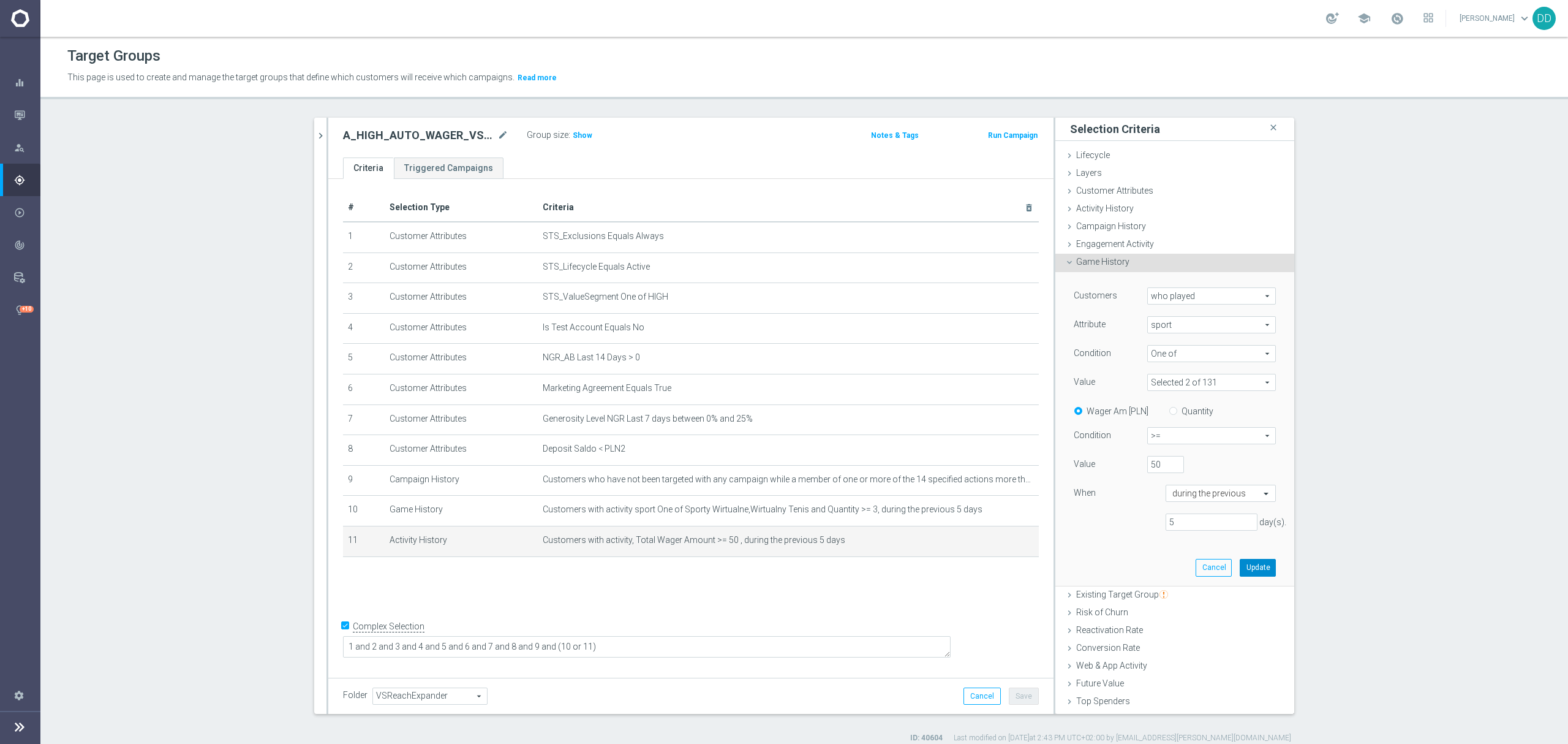
click at [1240, 565] on button "Update" at bounding box center [1257, 567] width 36 height 17
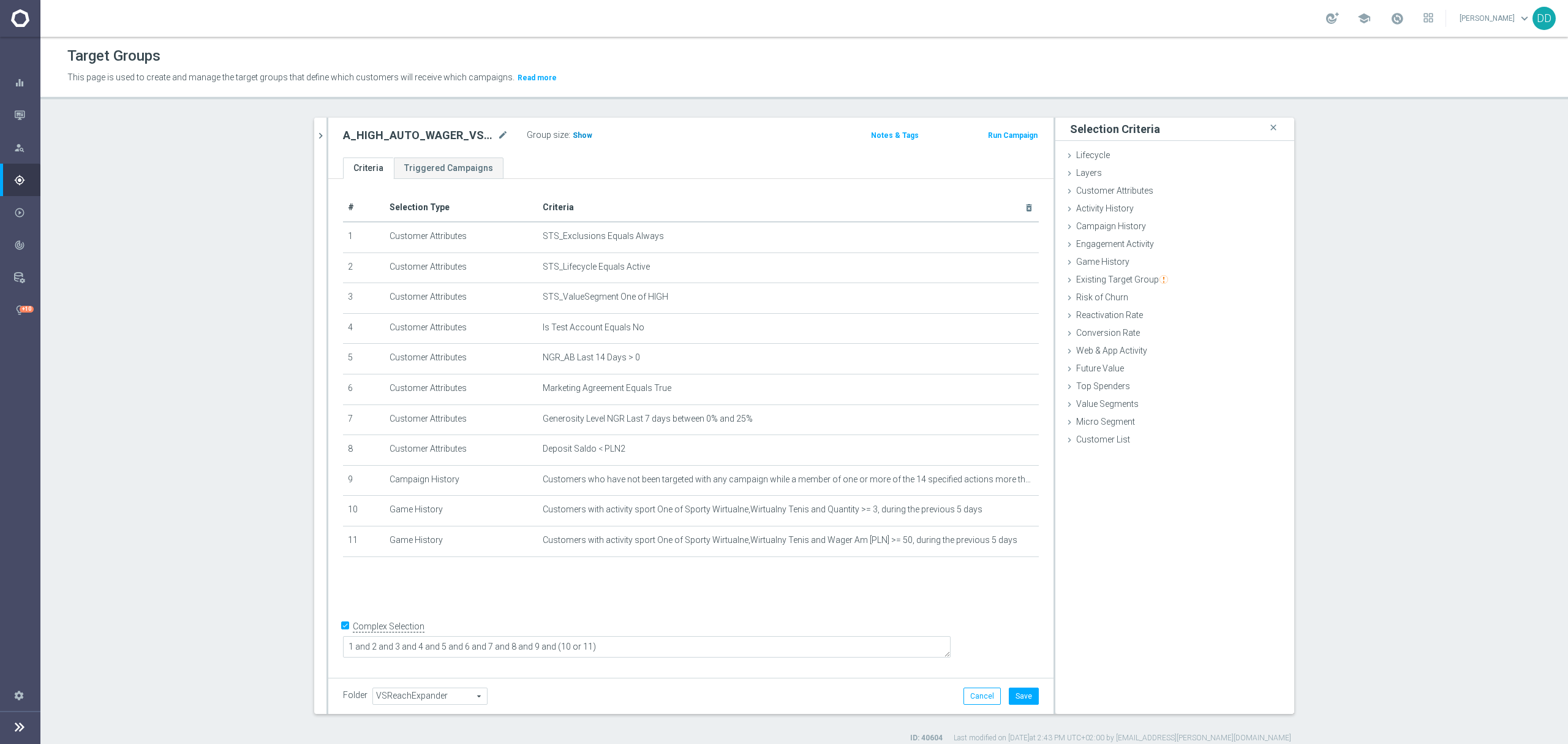
click at [577, 133] on span "Show" at bounding box center [583, 135] width 19 height 9
click at [1023, 697] on button "Save" at bounding box center [1024, 696] width 30 height 17
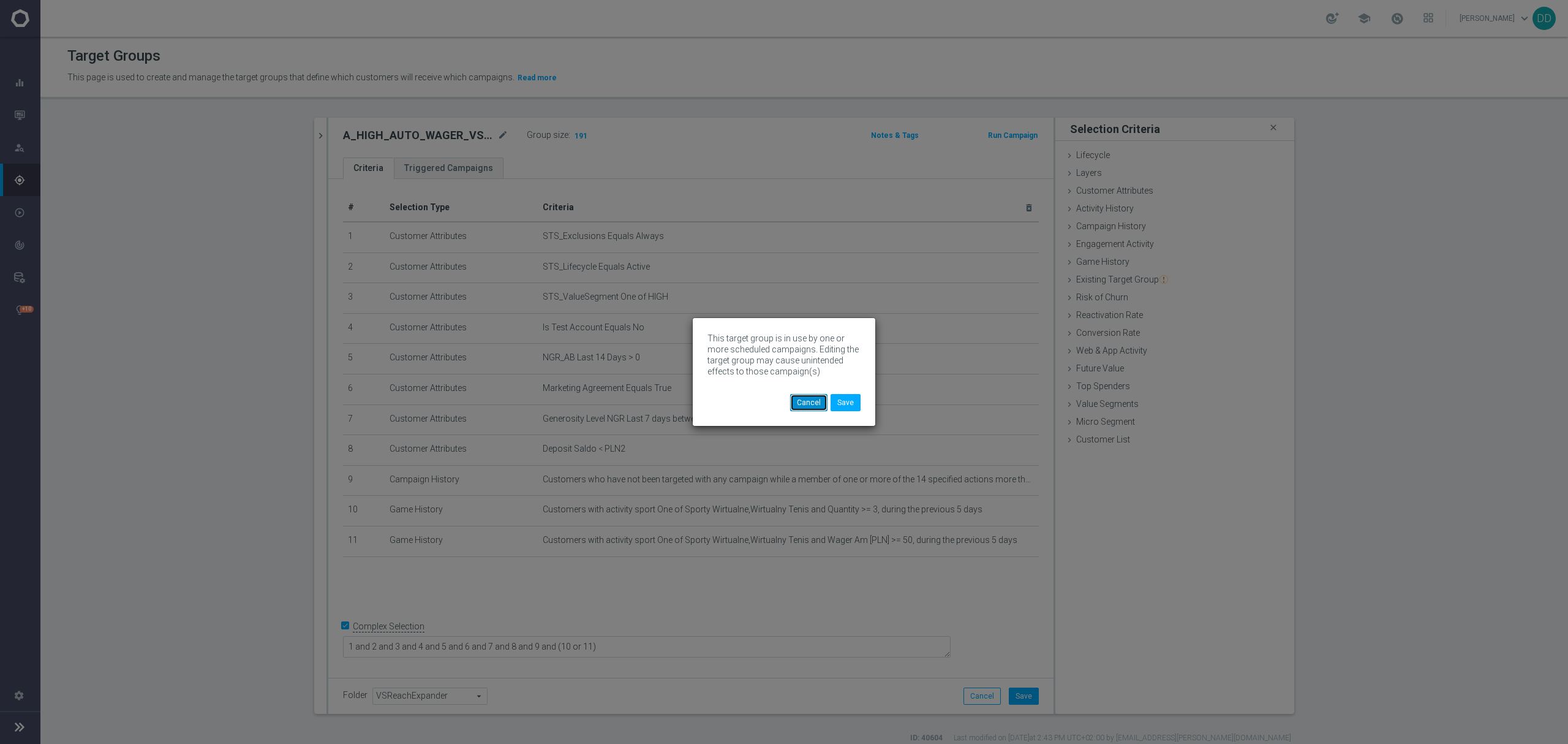
click at [814, 403] on button "Cancel" at bounding box center [809, 402] width 38 height 17
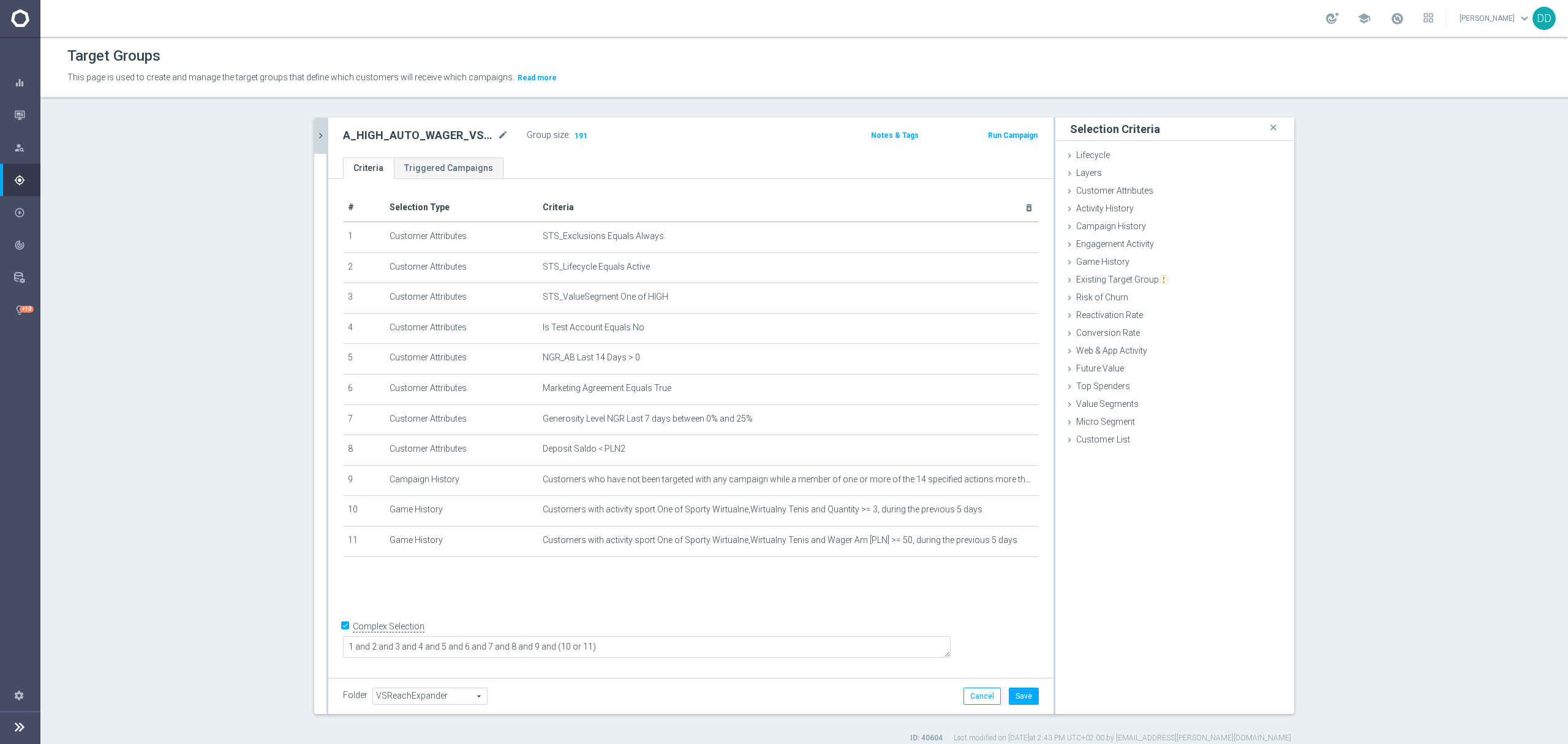
click at [315, 138] on icon "chevron_right" at bounding box center [320, 136] width 12 height 12
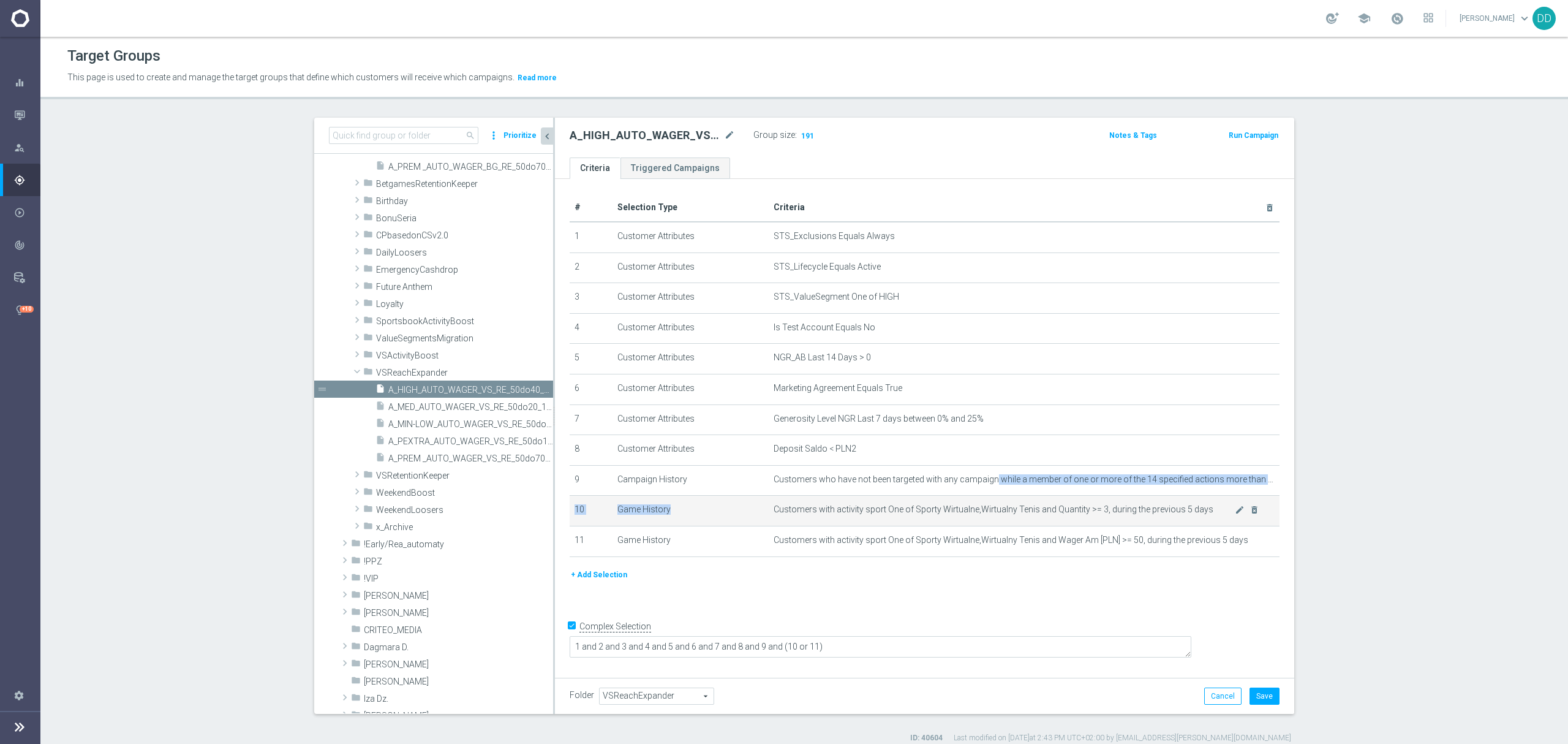
drag, startPoint x: 985, startPoint y: 482, endPoint x: 1005, endPoint y: 520, distance: 42.9
click at [1005, 519] on tbody "1 Customer Attributes STS_Exclusions Equals Always mode_edit delete_forever 2 C…" at bounding box center [924, 389] width 710 height 335
click at [1005, 514] on span "Customers with activity sport One of Sporty Wirtualne,Wirtualny Tenis and Quant…" at bounding box center [1004, 509] width 461 height 11
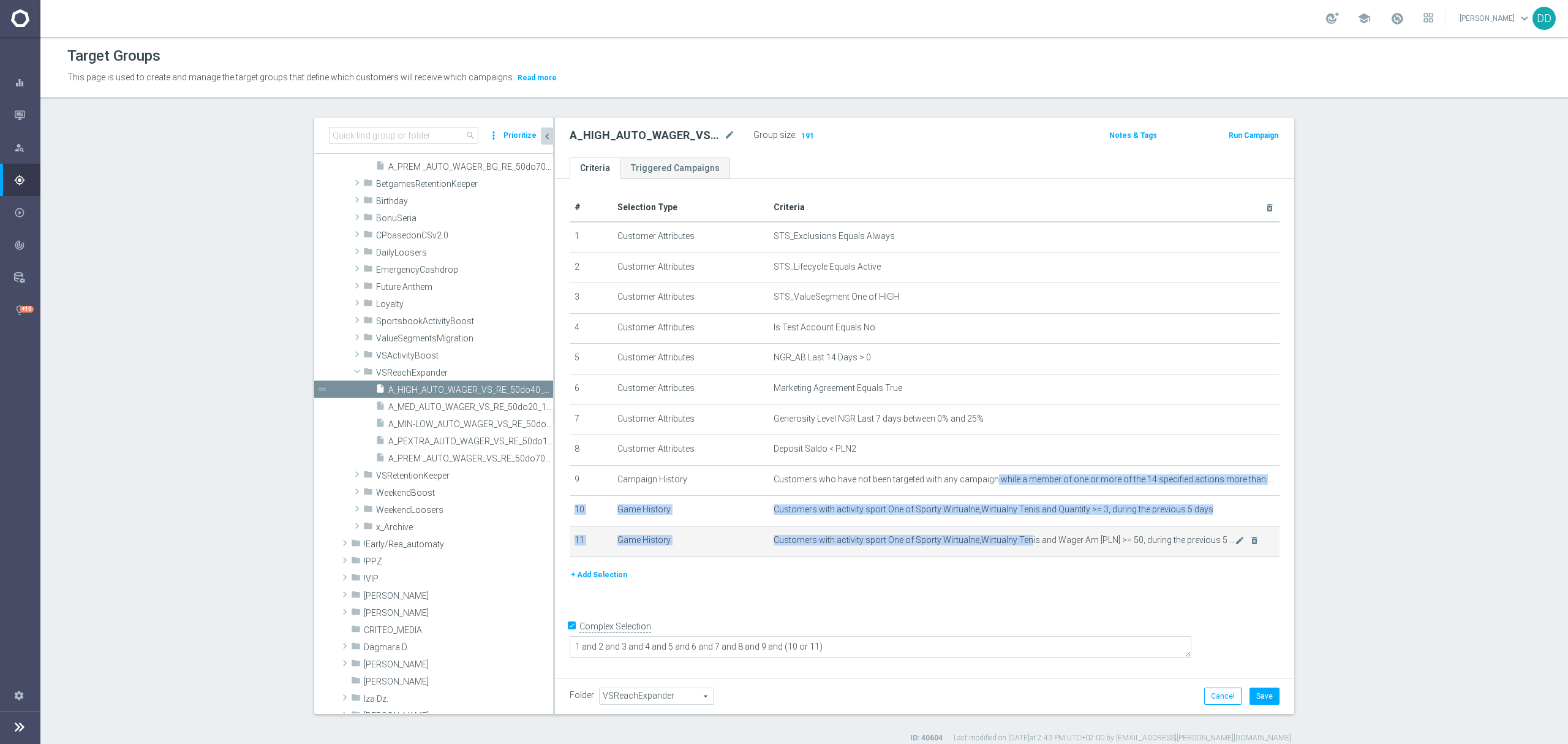
drag, startPoint x: 988, startPoint y: 485, endPoint x: 1023, endPoint y: 550, distance: 73.8
click at [1023, 549] on tbody "1 Customer Attributes STS_Exclusions Equals Always mode_edit delete_forever 2 C…" at bounding box center [924, 389] width 710 height 335
click at [1023, 545] on span "Customers with activity sport One of Sporty Wirtualne,Wirtualny Tenis and Wager…" at bounding box center [1004, 539] width 461 height 11
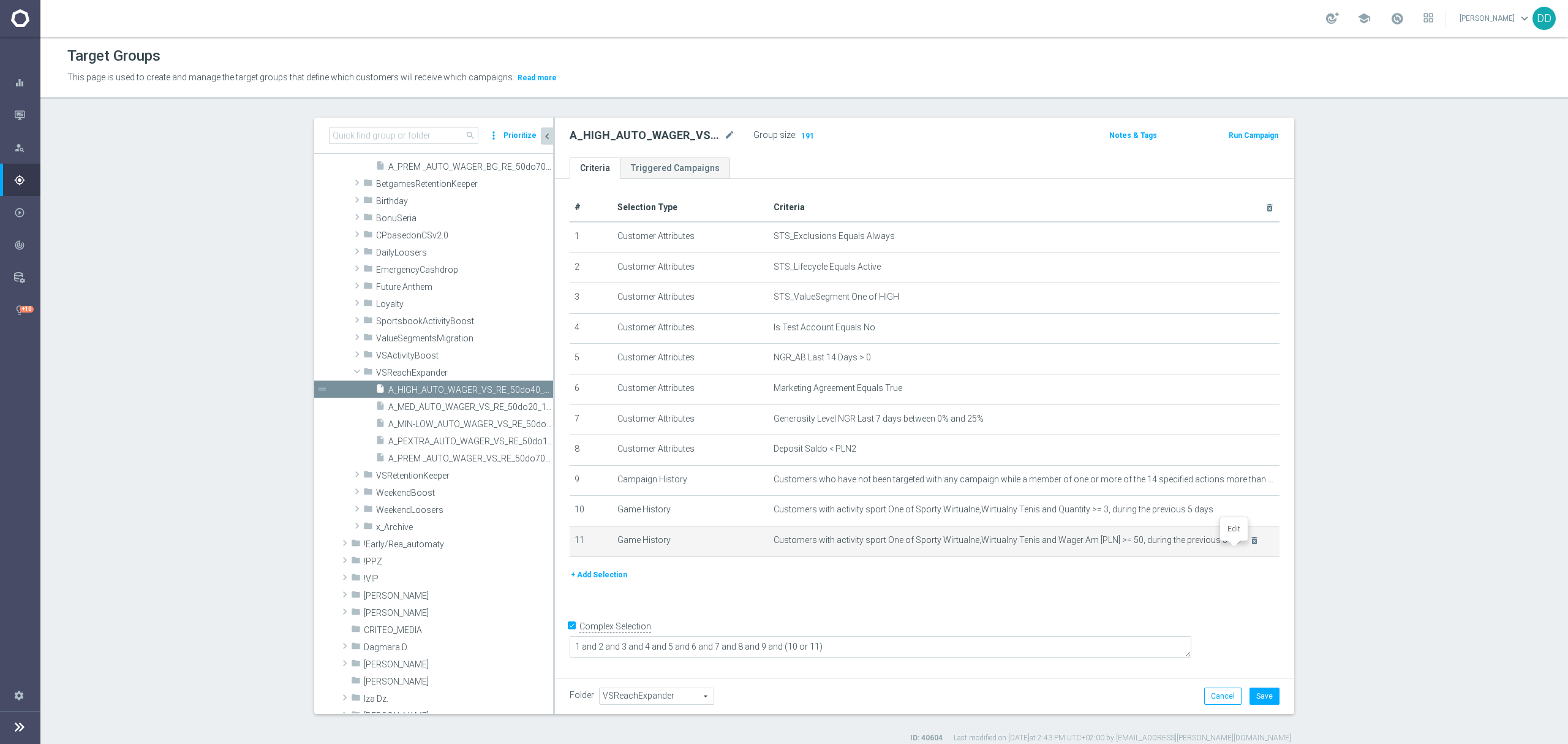
click at [1235, 545] on icon "mode_edit" at bounding box center [1240, 540] width 10 height 10
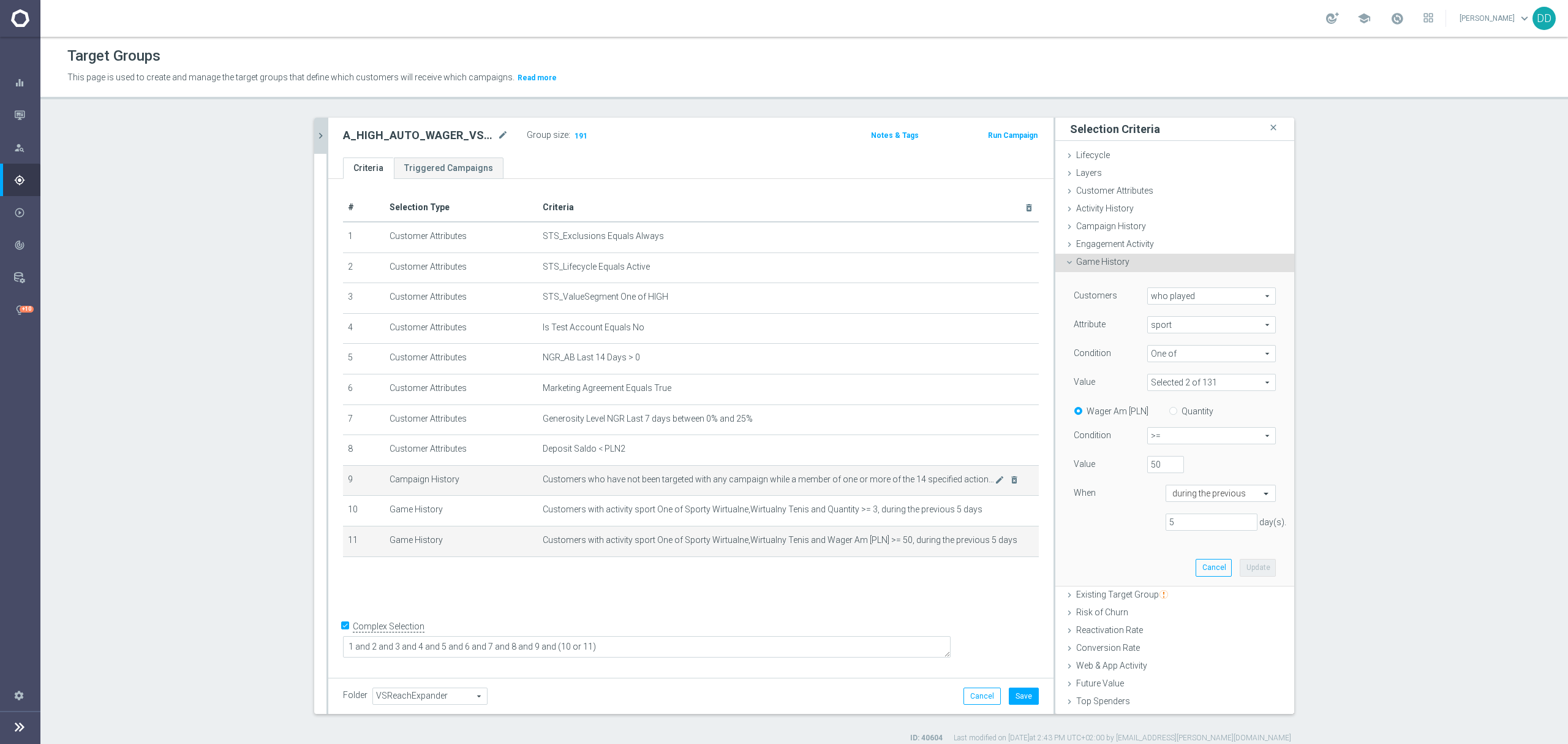
drag, startPoint x: 800, startPoint y: 593, endPoint x: 786, endPoint y: 473, distance: 120.8
click at [799, 593] on div "# Selection Type Criteria delete_forever 1 Customer Attributes STS_Exclusions E…" at bounding box center [691, 425] width 726 height 493
click at [1014, 694] on button "Save" at bounding box center [1024, 696] width 30 height 17
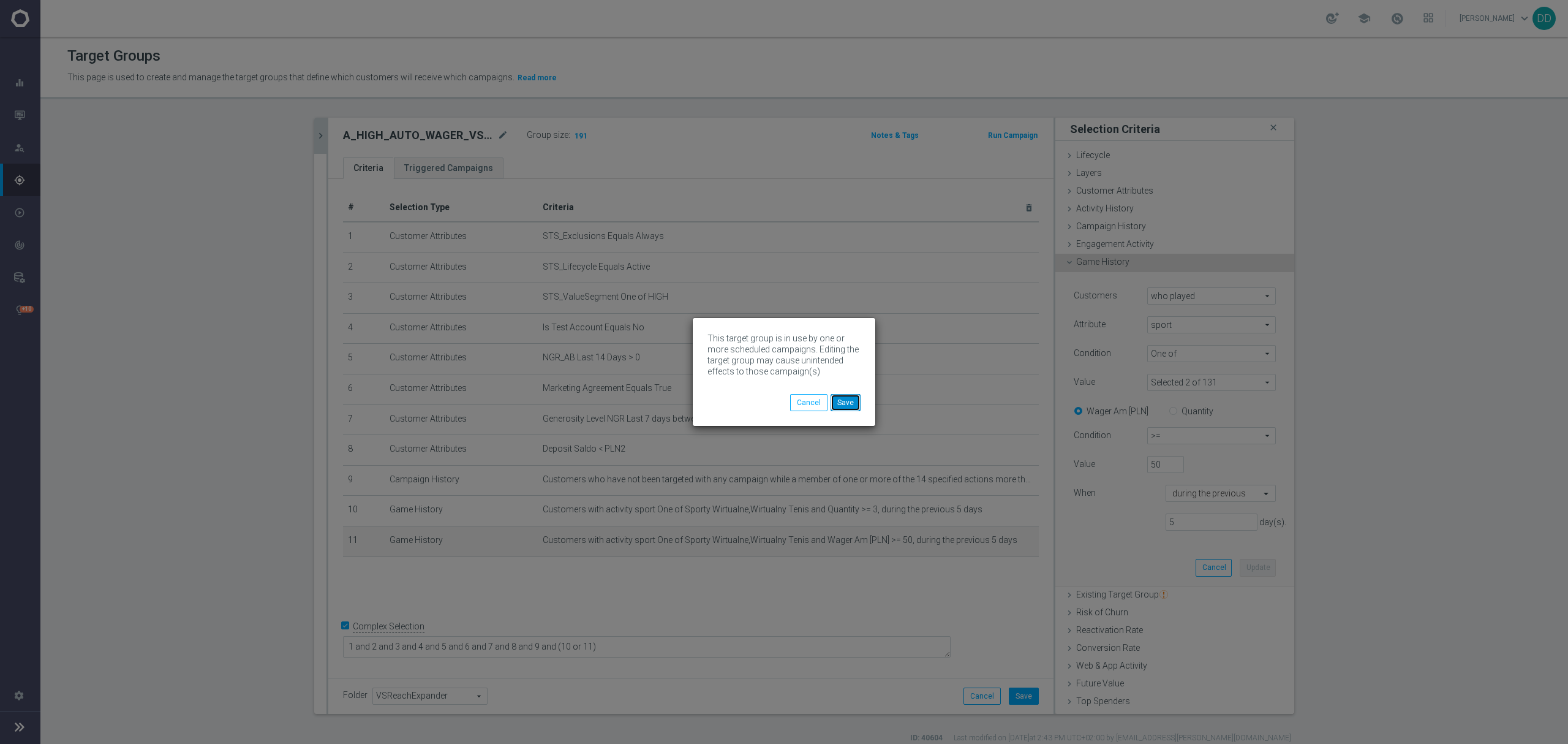
click at [843, 399] on button "Save" at bounding box center [845, 402] width 30 height 17
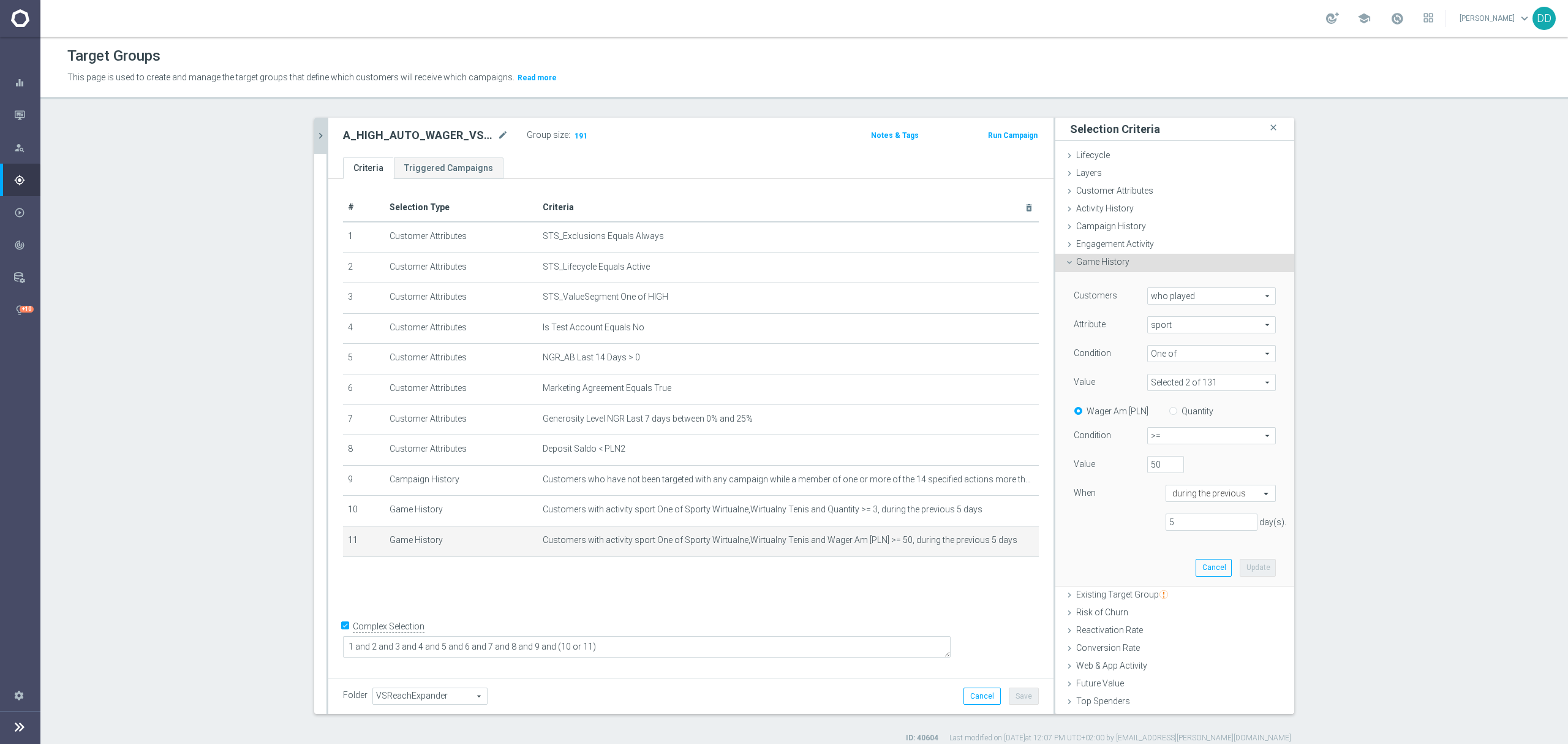
click at [315, 136] on icon "chevron_right" at bounding box center [320, 136] width 12 height 12
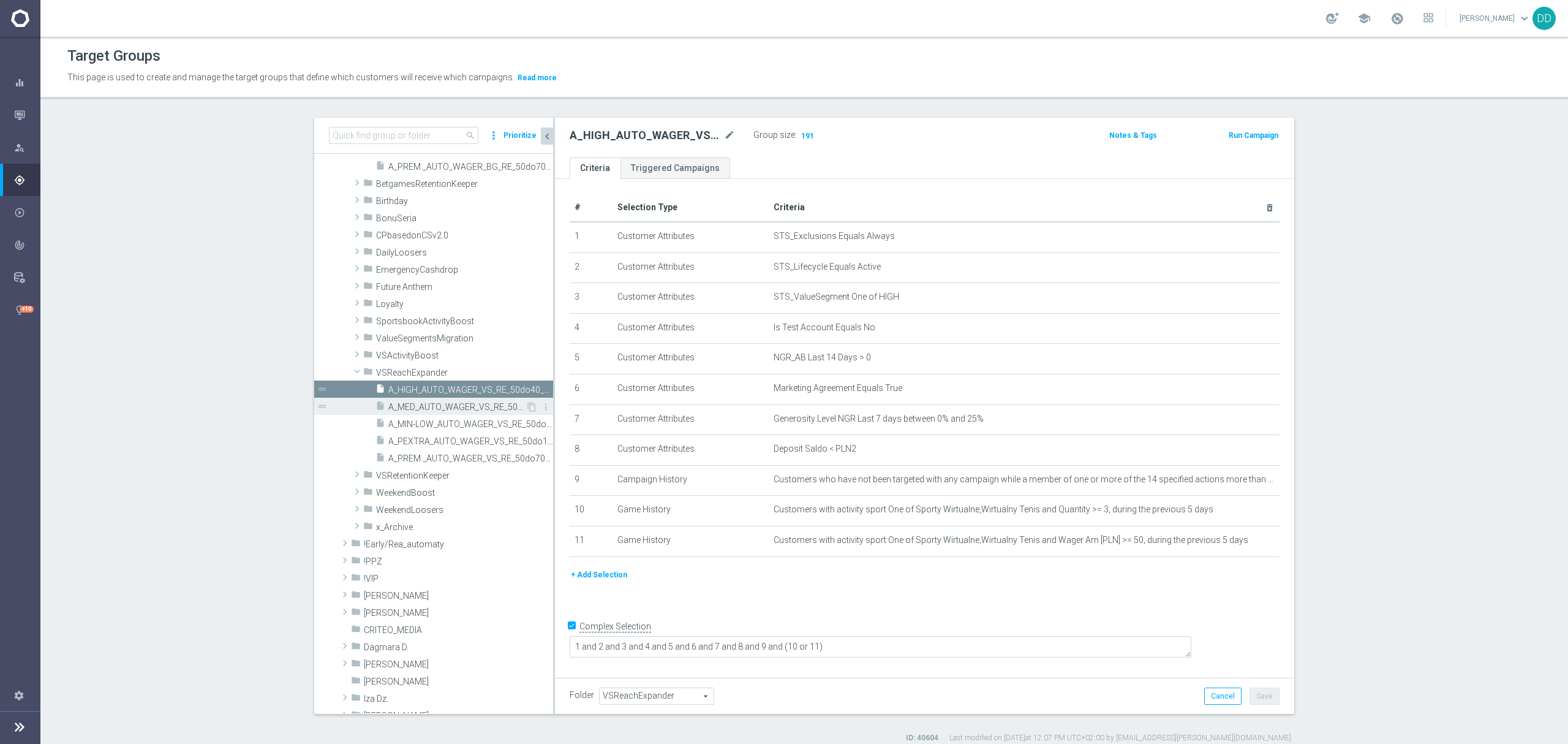
click at [426, 407] on span "A_MED_AUTO_WAGER_VS_RE_50do20_14d" at bounding box center [456, 406] width 137 height 11
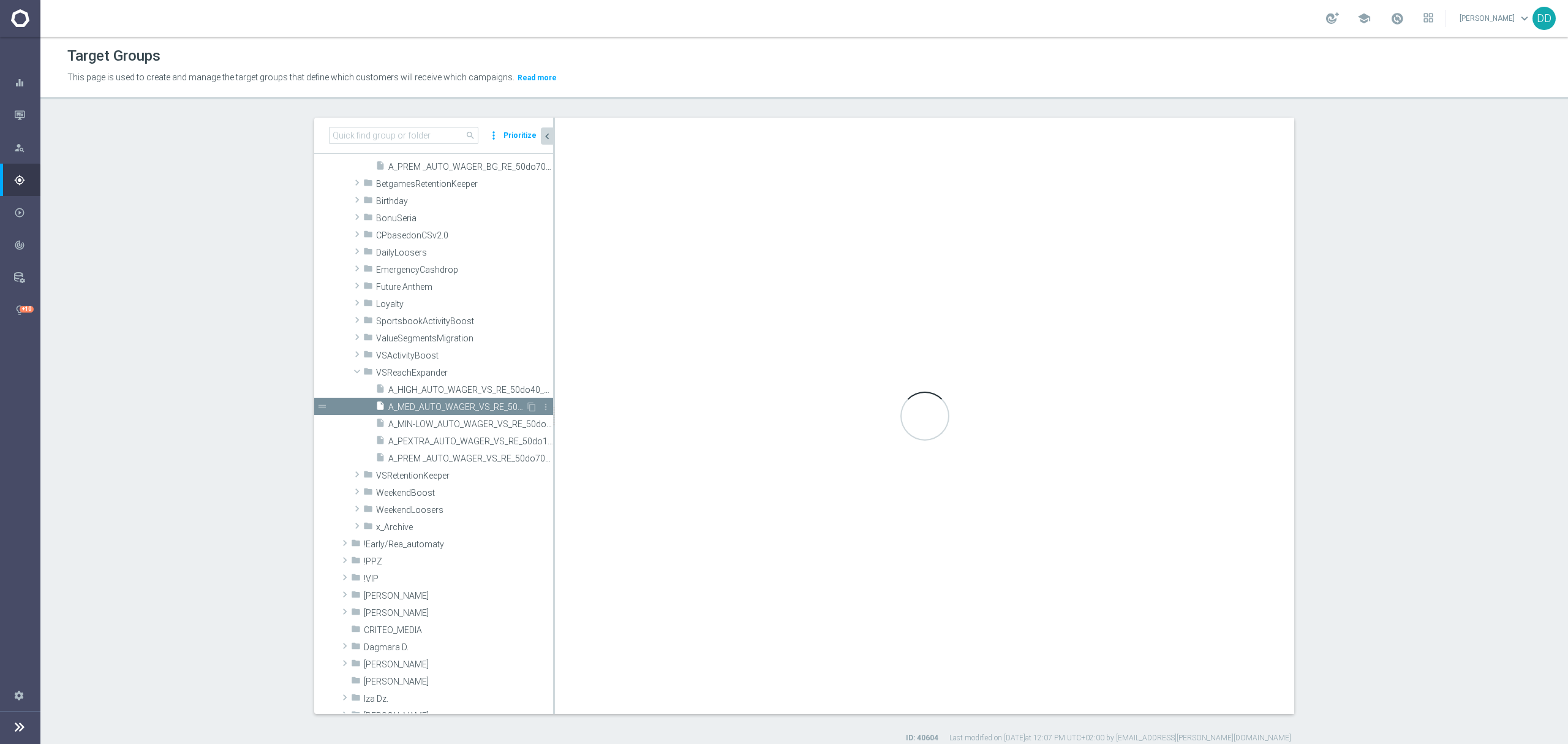
type textarea "1 and 2 and 3 and 4 and 5 and 6 and 7 and 8 and 9 and 10"
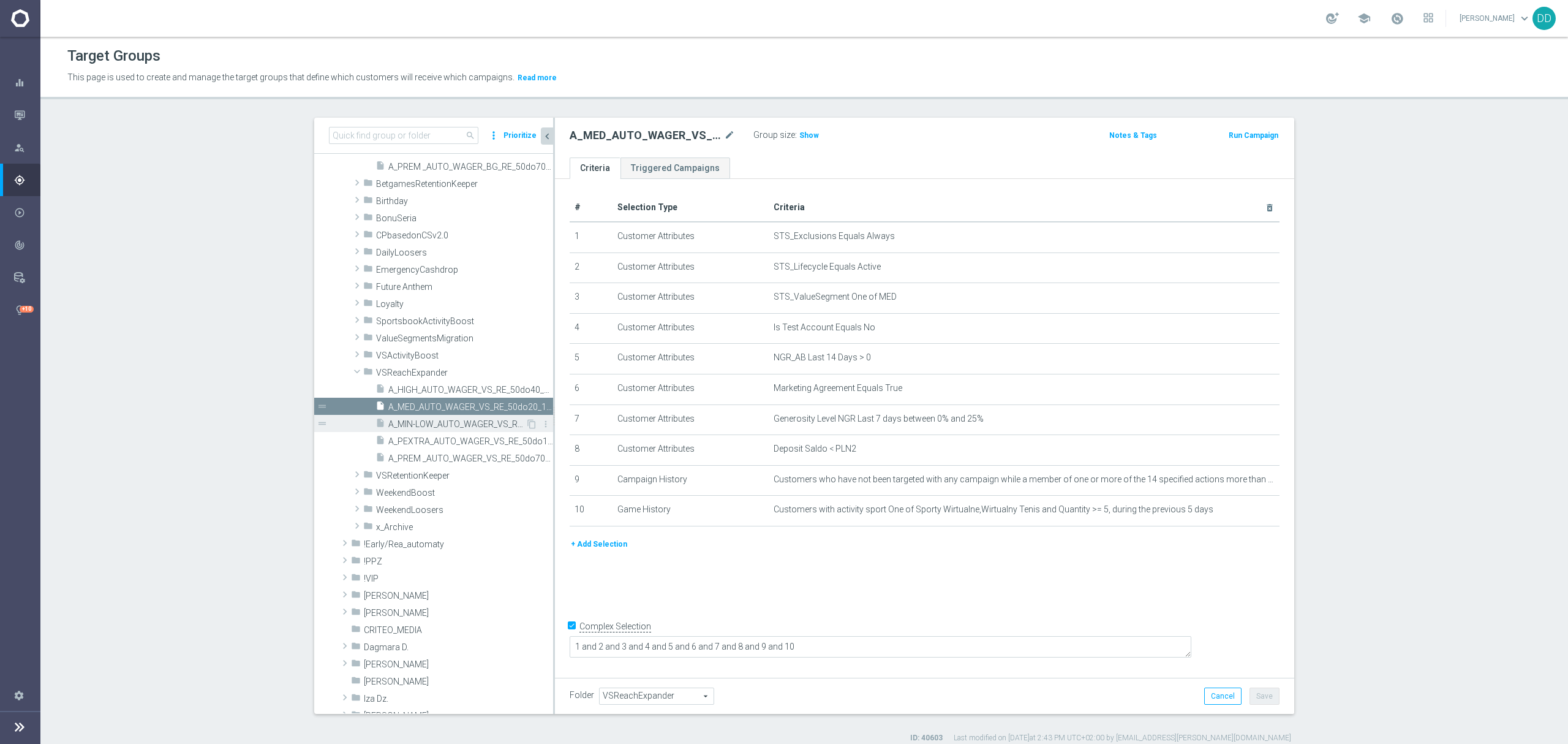
click at [435, 430] on div "insert_drive_file A_MIN-LOW_AUTO_WAGER_VS_RE_50do10_14d" at bounding box center [451, 424] width 151 height 17
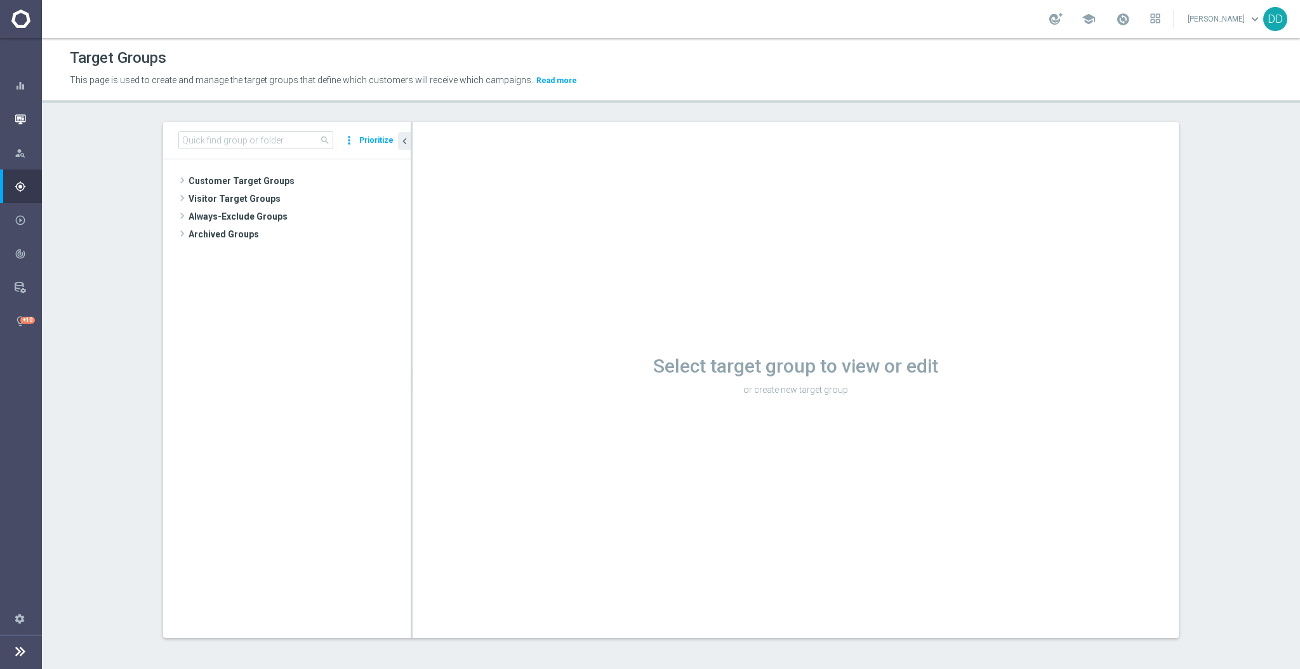
click at [22, 122] on icon "button" at bounding box center [20, 119] width 11 height 11
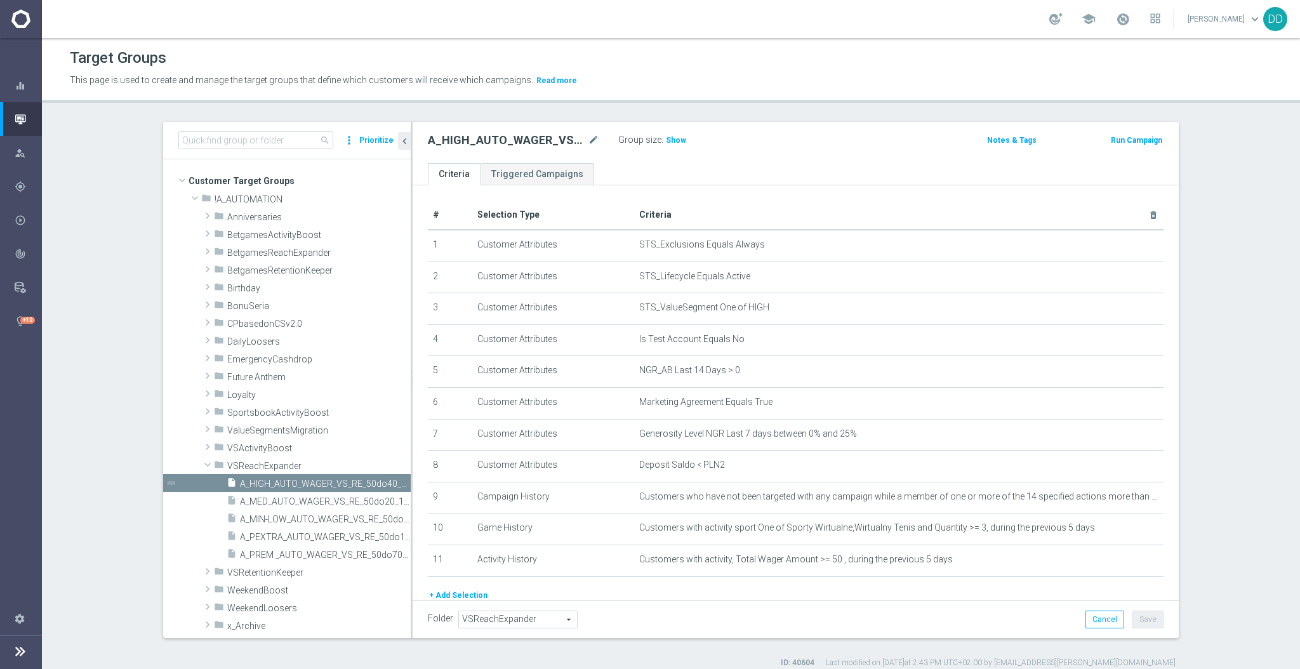
click at [24, 124] on icon "button" at bounding box center [20, 119] width 11 height 11
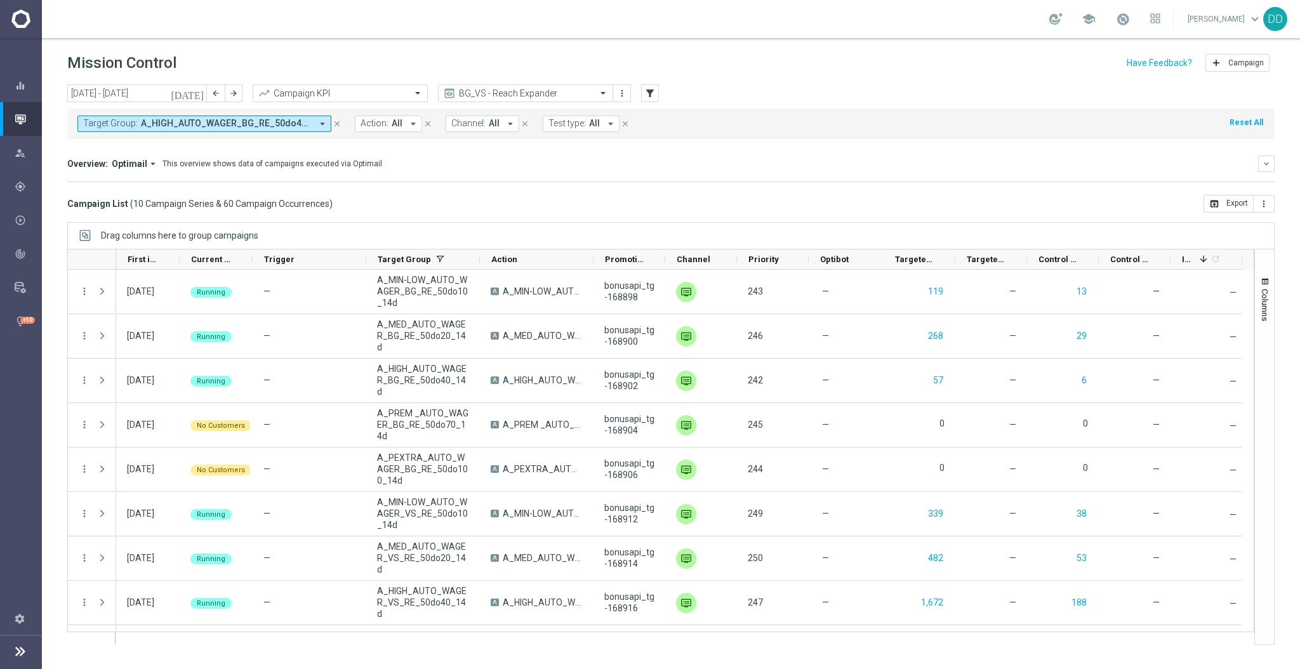
click at [214, 126] on span "A_HIGH_AUTO_WAGER_BG_RE_50do40_14d, A_HIGH_AUTO_WAGER_VS_RE_50do40_14d, A_MED_A…" at bounding box center [226, 123] width 171 height 11
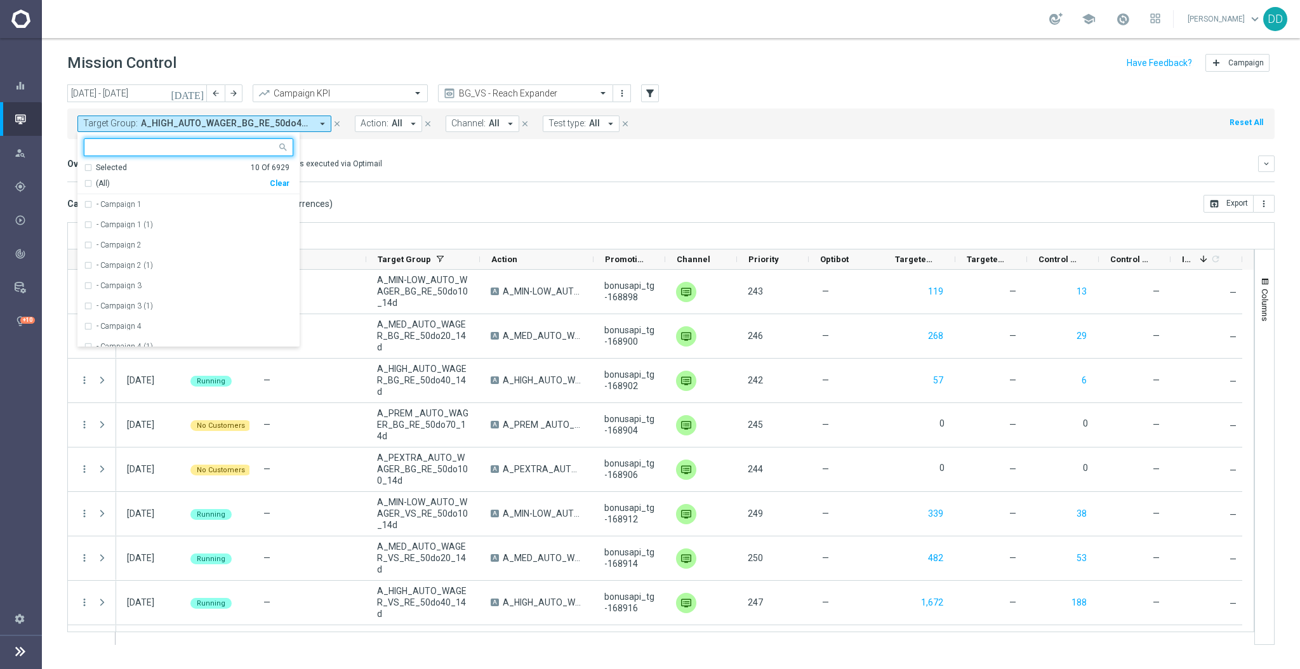
click at [531, 192] on mini-dashboard "Overview: Optimail arrow_drop_down This overview shows data of campaigns execut…" at bounding box center [670, 167] width 1207 height 56
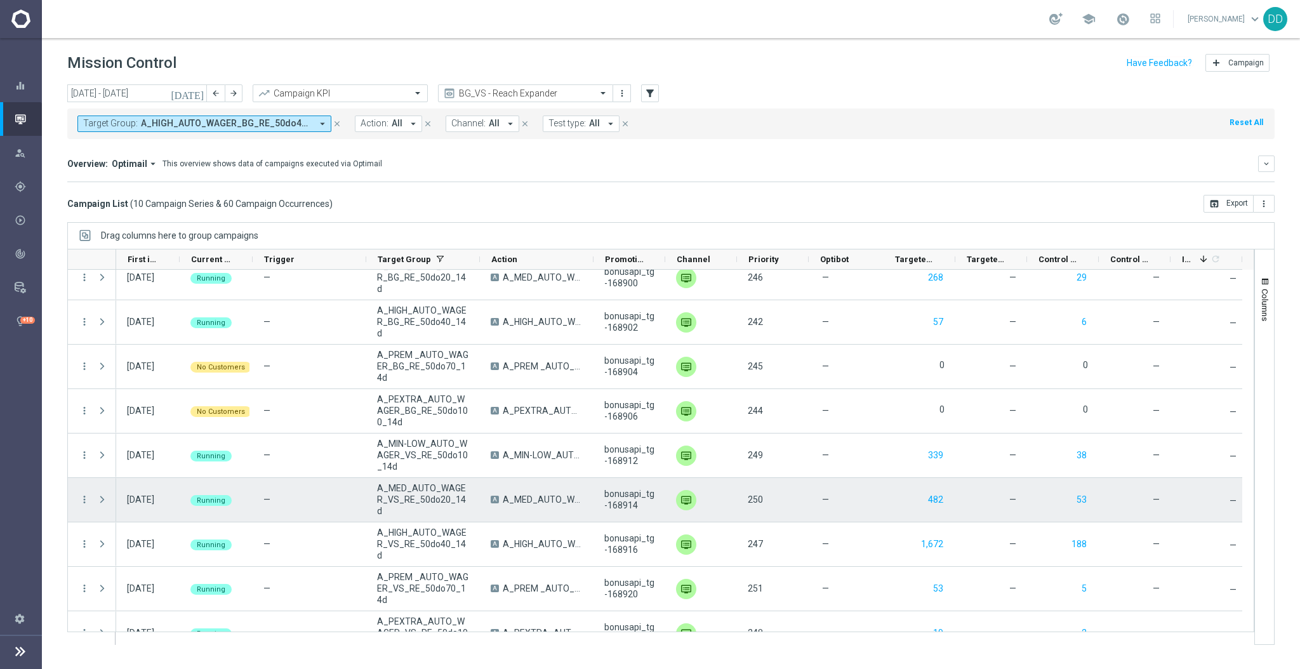
scroll to position [82, 0]
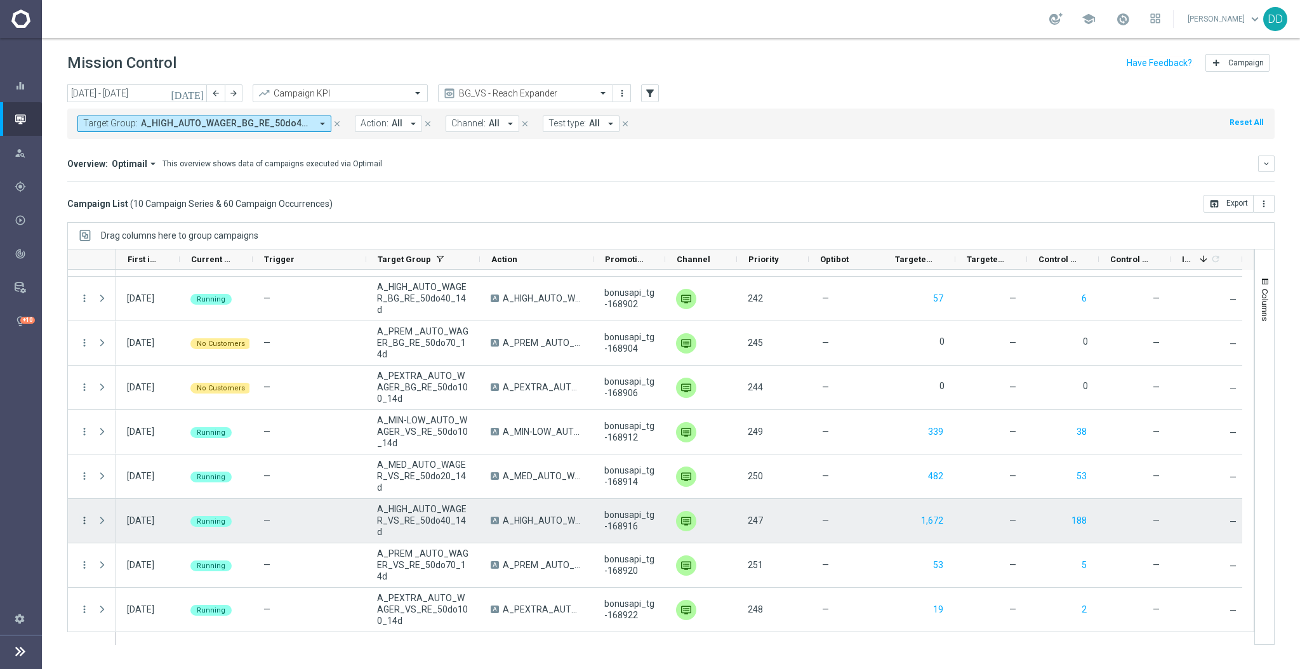
click at [83, 519] on icon "more_vert" at bounding box center [84, 520] width 11 height 11
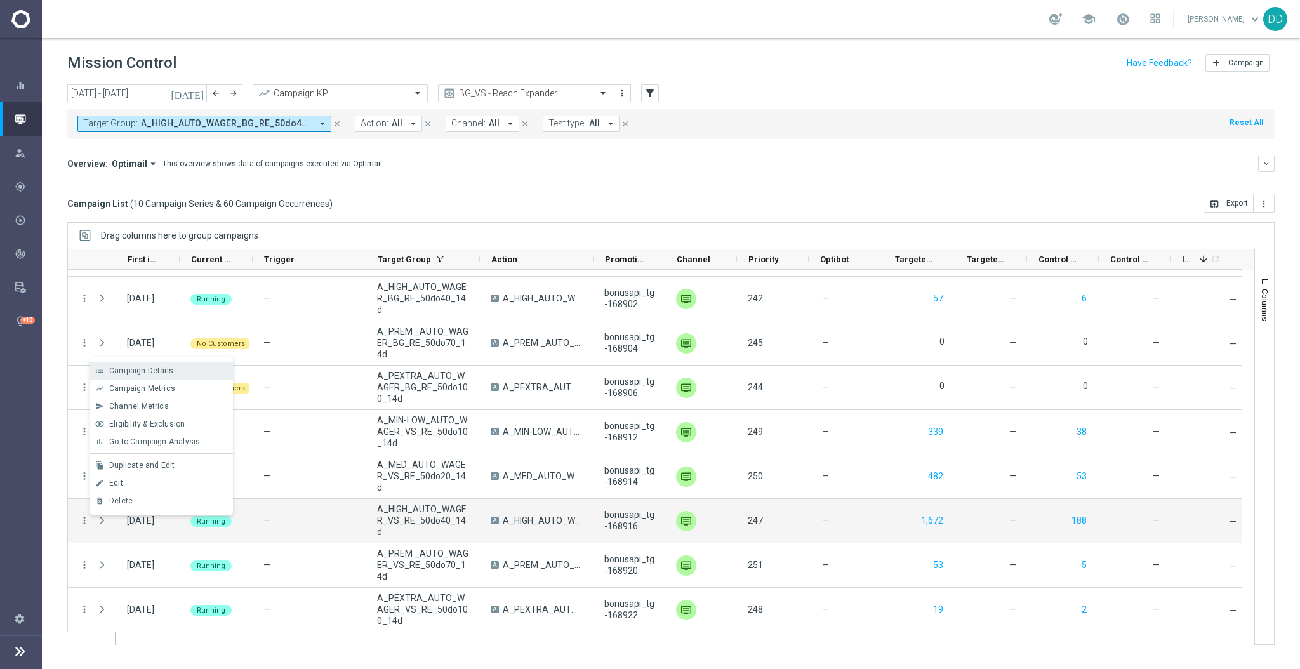
click at [139, 366] on span "Campaign Details" at bounding box center [141, 370] width 64 height 9
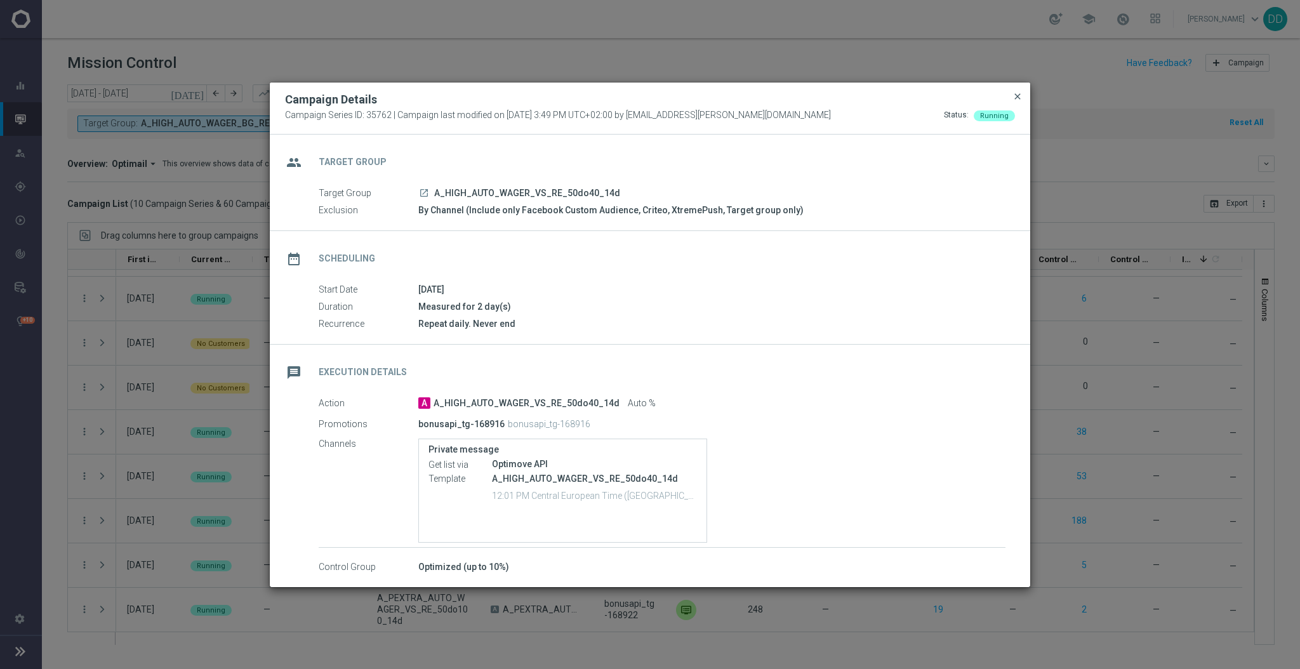
click at [1013, 98] on span "close" at bounding box center [1018, 96] width 10 height 10
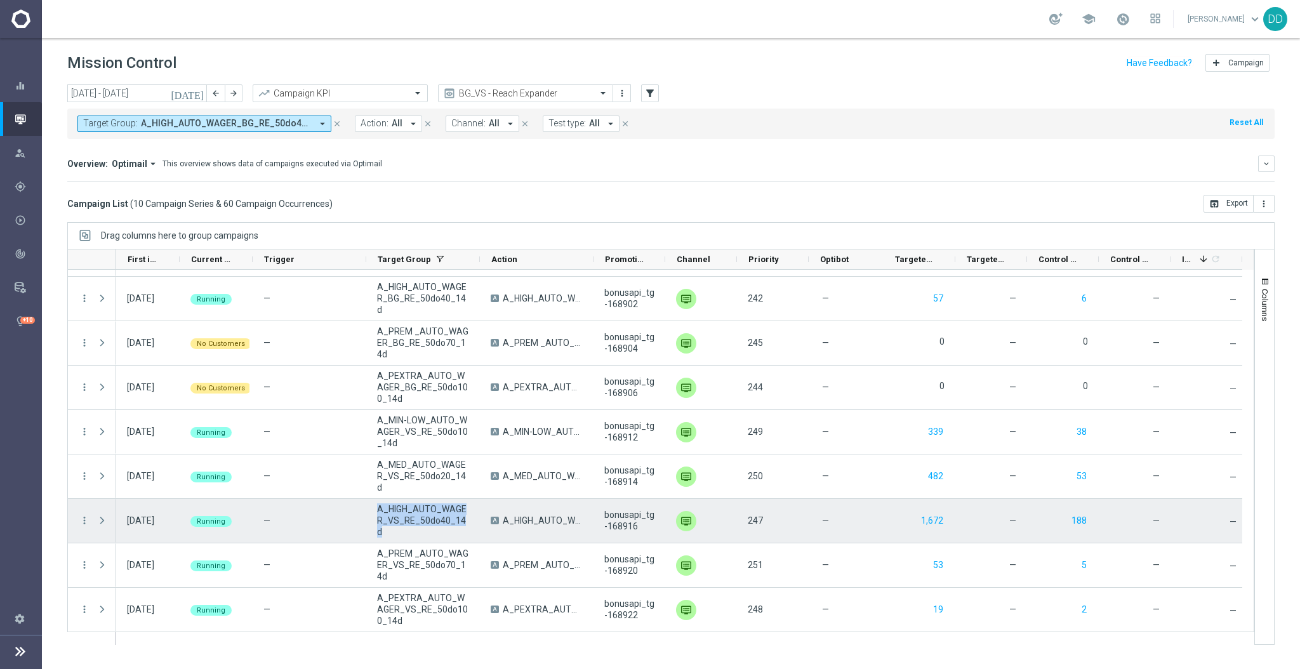
drag, startPoint x: 378, startPoint y: 517, endPoint x: 464, endPoint y: 526, distance: 86.9
click at [464, 526] on span "A_HIGH_AUTO_WAGER_VS_RE_50do40_14d" at bounding box center [423, 520] width 92 height 34
click at [79, 521] on icon "more_vert" at bounding box center [84, 520] width 11 height 11
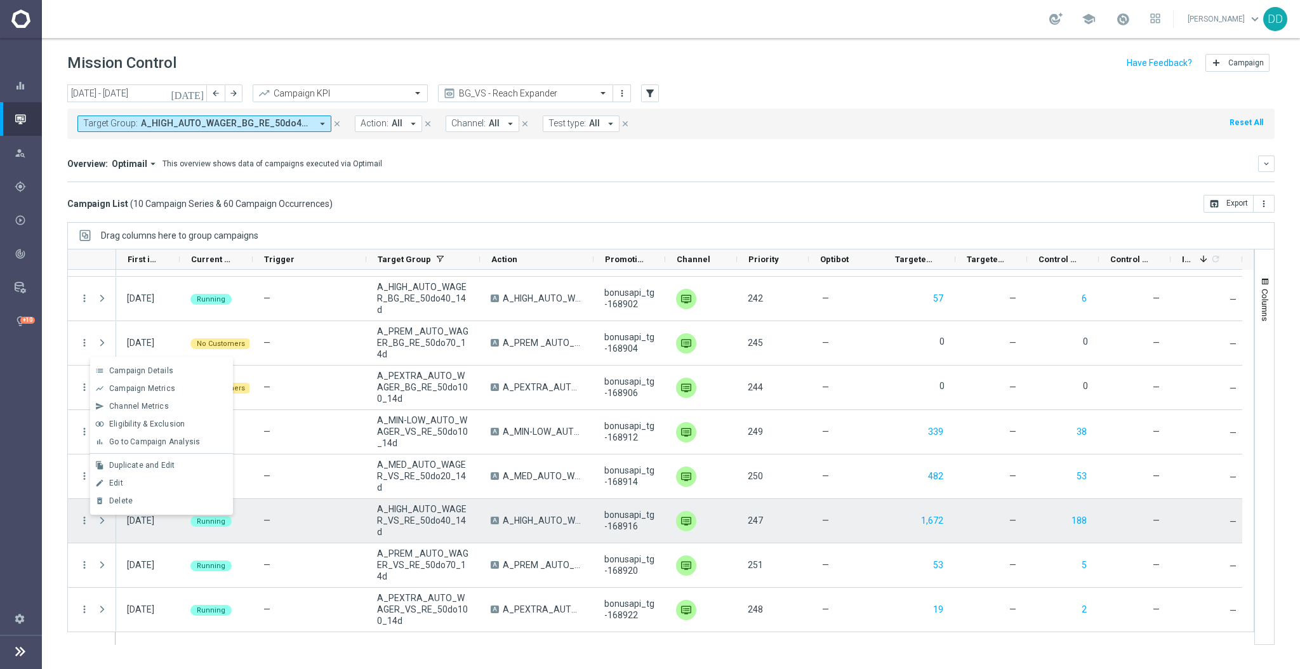
click at [100, 521] on span "Press SPACE to deselect this row." at bounding box center [101, 520] width 11 height 10
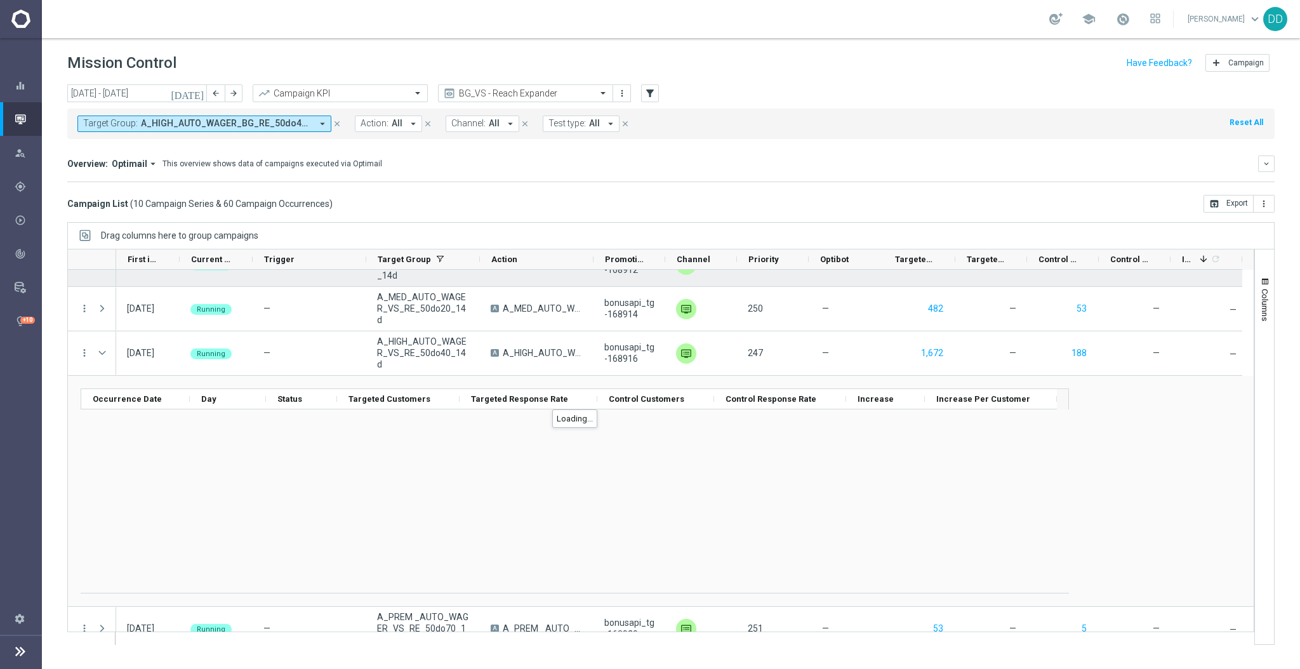
scroll to position [251, 0]
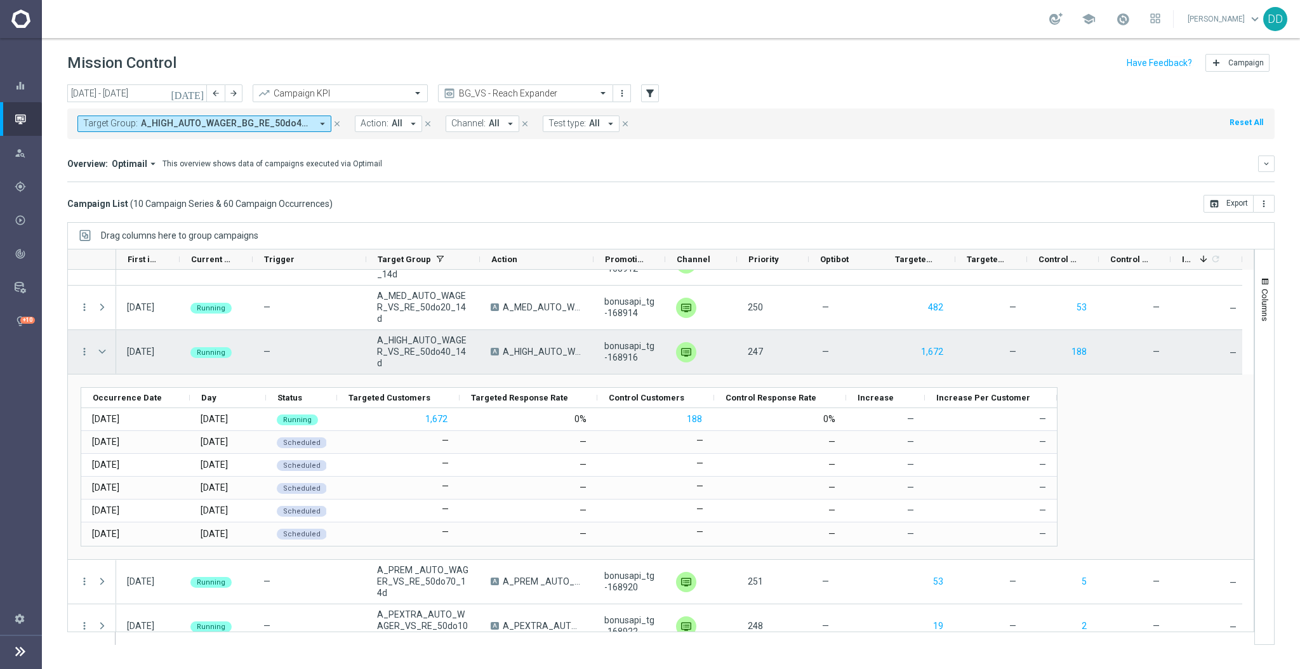
click at [102, 348] on span "Press SPACE to select this row." at bounding box center [101, 352] width 11 height 10
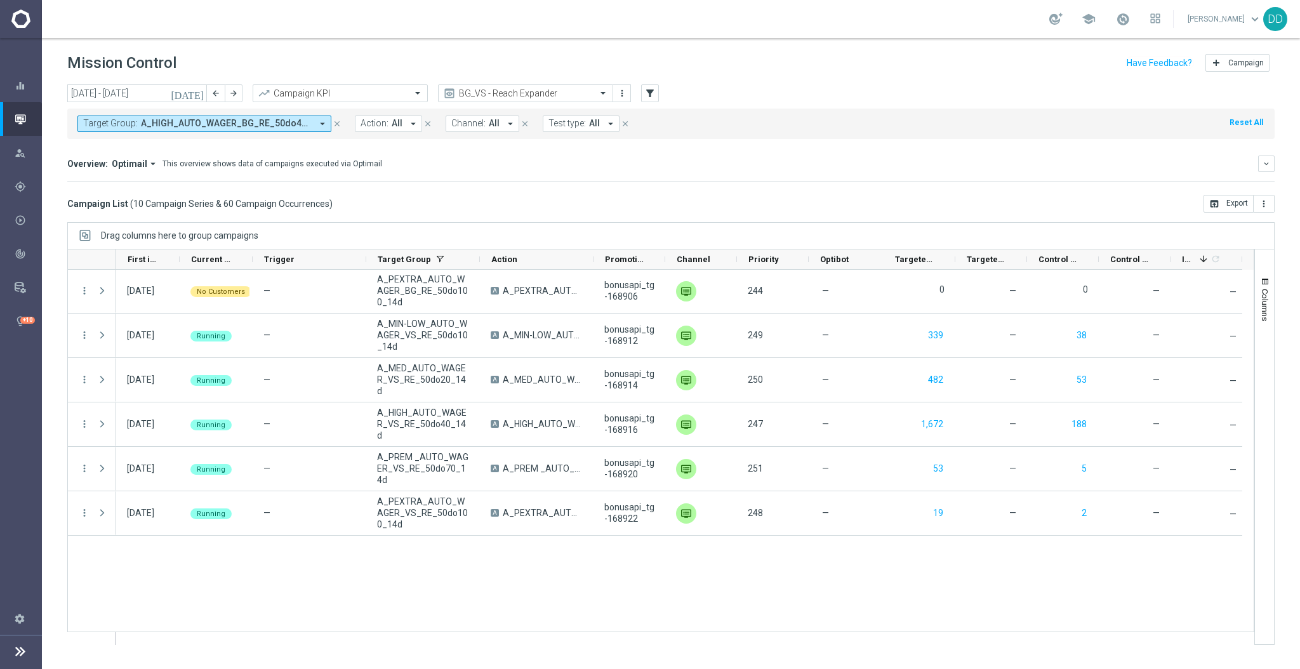
scroll to position [82, 0]
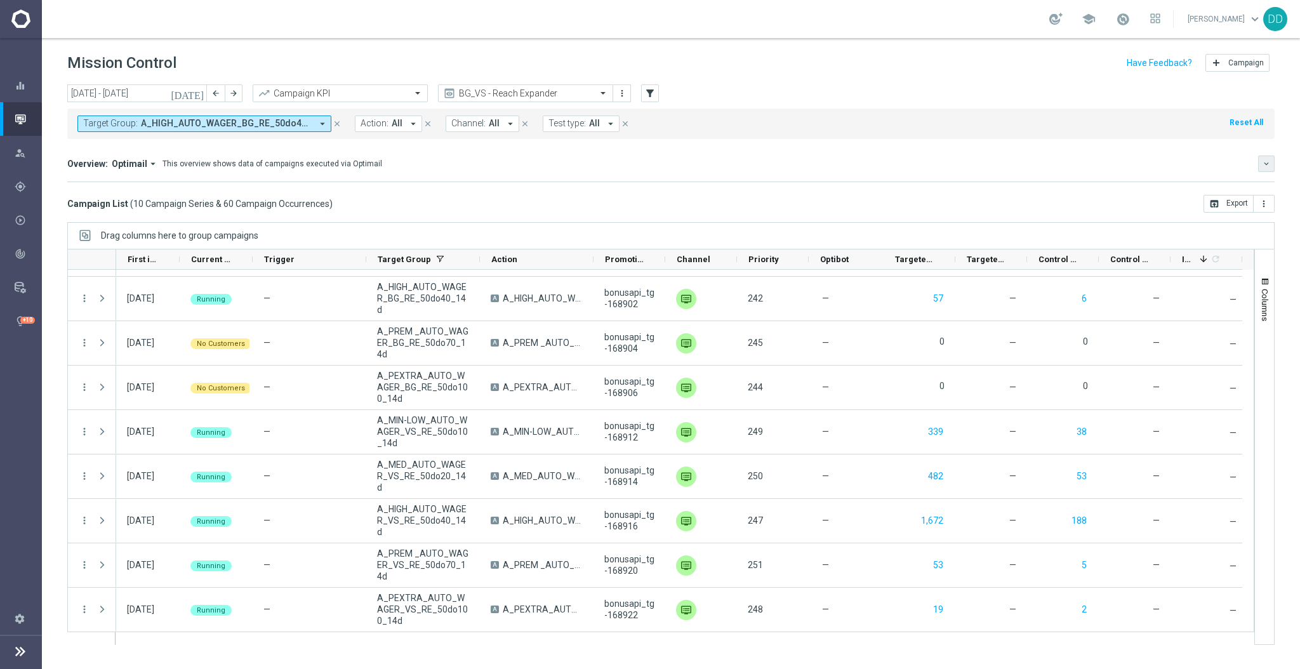
click at [1270, 163] on icon "keyboard_arrow_down" at bounding box center [1266, 163] width 9 height 9
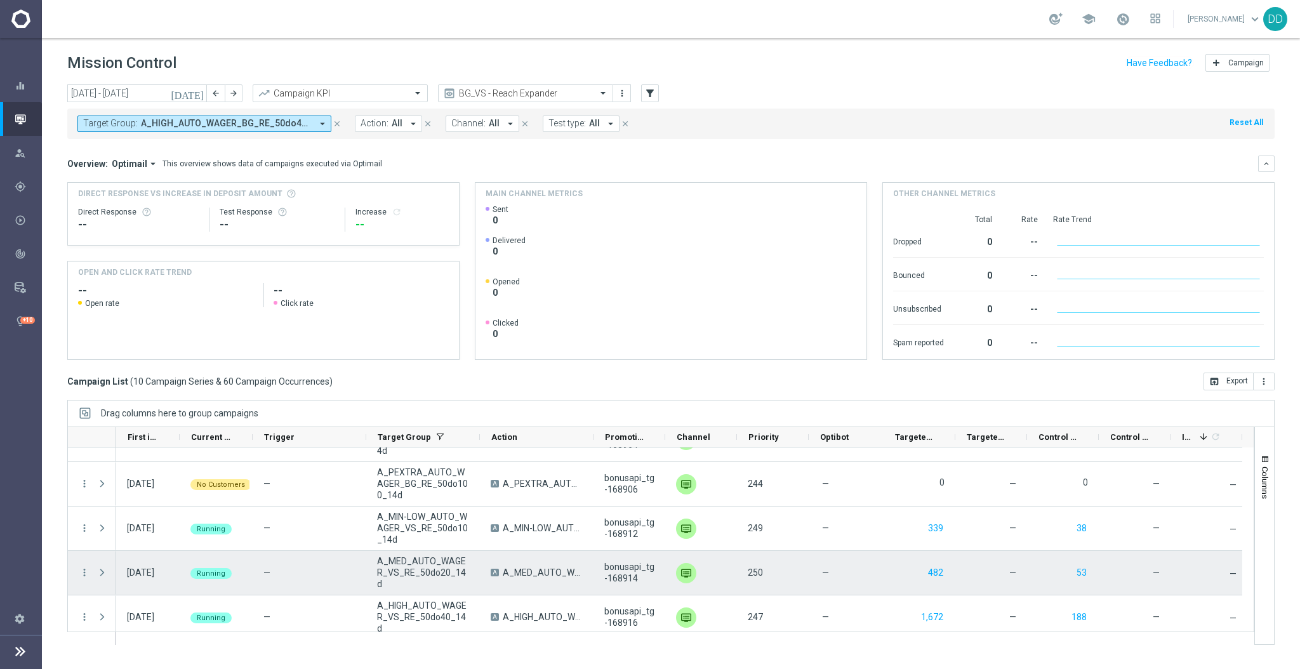
scroll to position [260, 0]
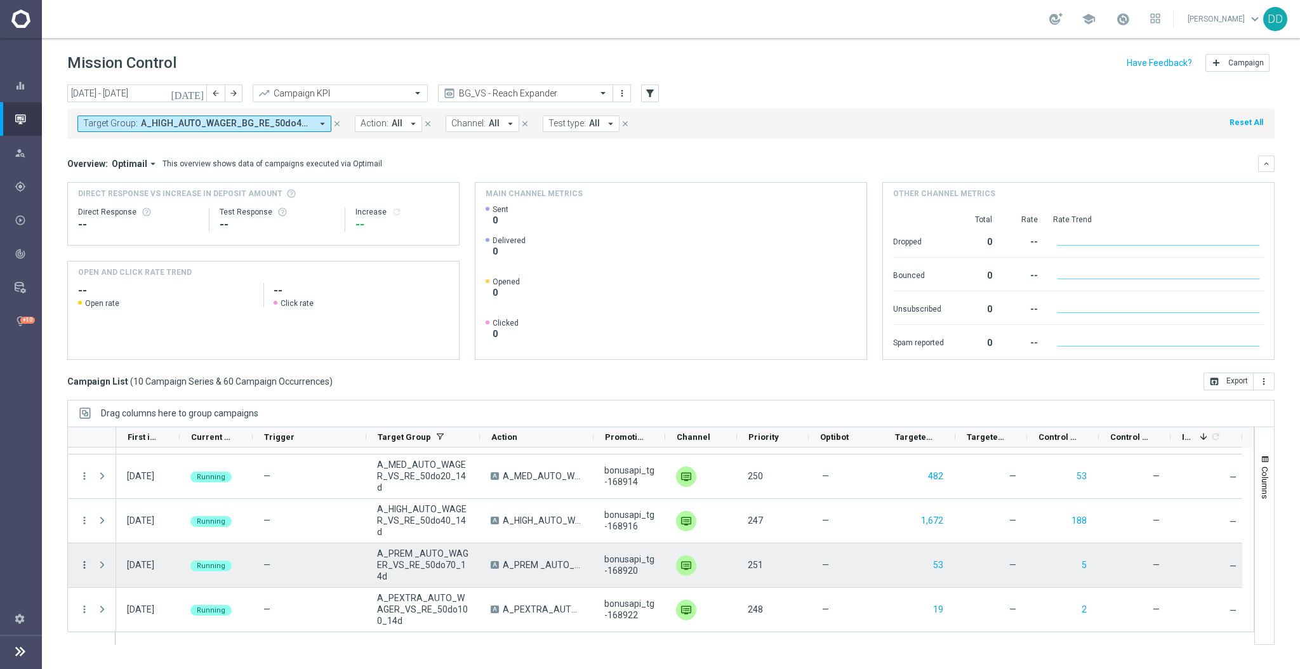
click at [86, 568] on icon "more_vert" at bounding box center [84, 564] width 11 height 11
click at [159, 410] on span "Campaign Details" at bounding box center [141, 414] width 64 height 9
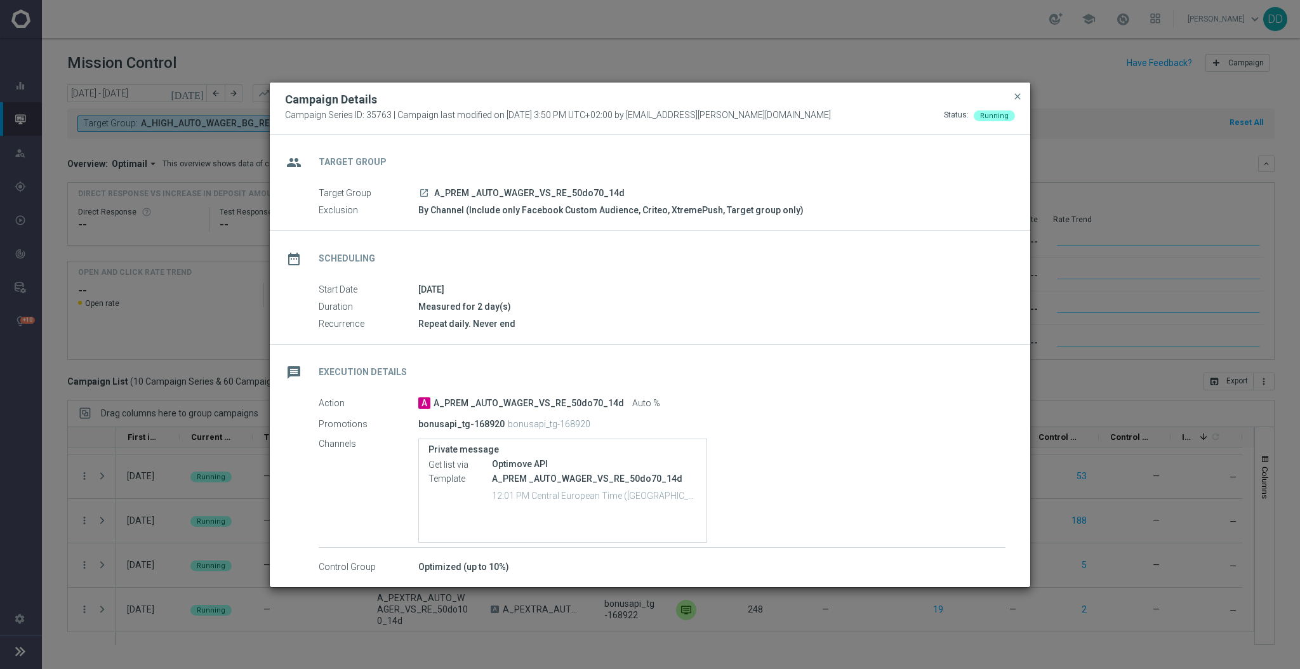
click at [1022, 96] on span "close" at bounding box center [1018, 96] width 10 height 10
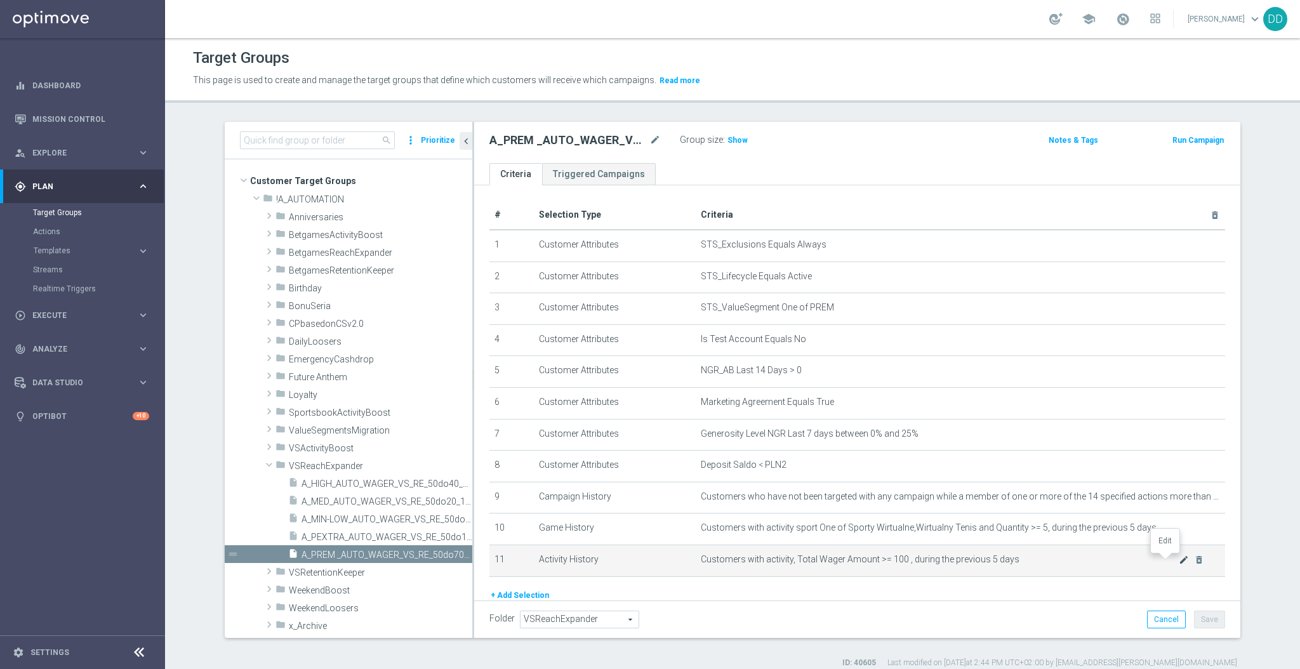
click at [1179, 561] on icon "mode_edit" at bounding box center [1184, 560] width 10 height 10
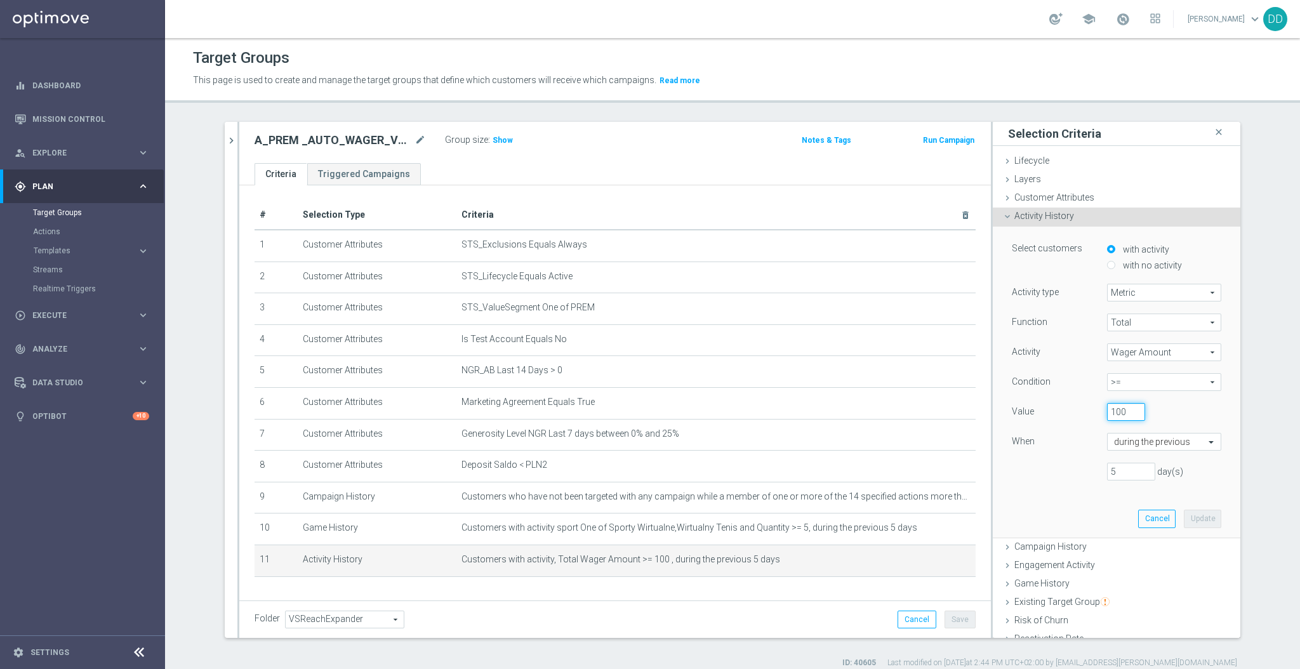
drag, startPoint x: 1119, startPoint y: 412, endPoint x: 1071, endPoint y: 409, distance: 48.3
click at [1107, 409] on input "100" at bounding box center [1126, 412] width 38 height 18
click at [1030, 192] on span "Customer Attributes" at bounding box center [1054, 197] width 80 height 10
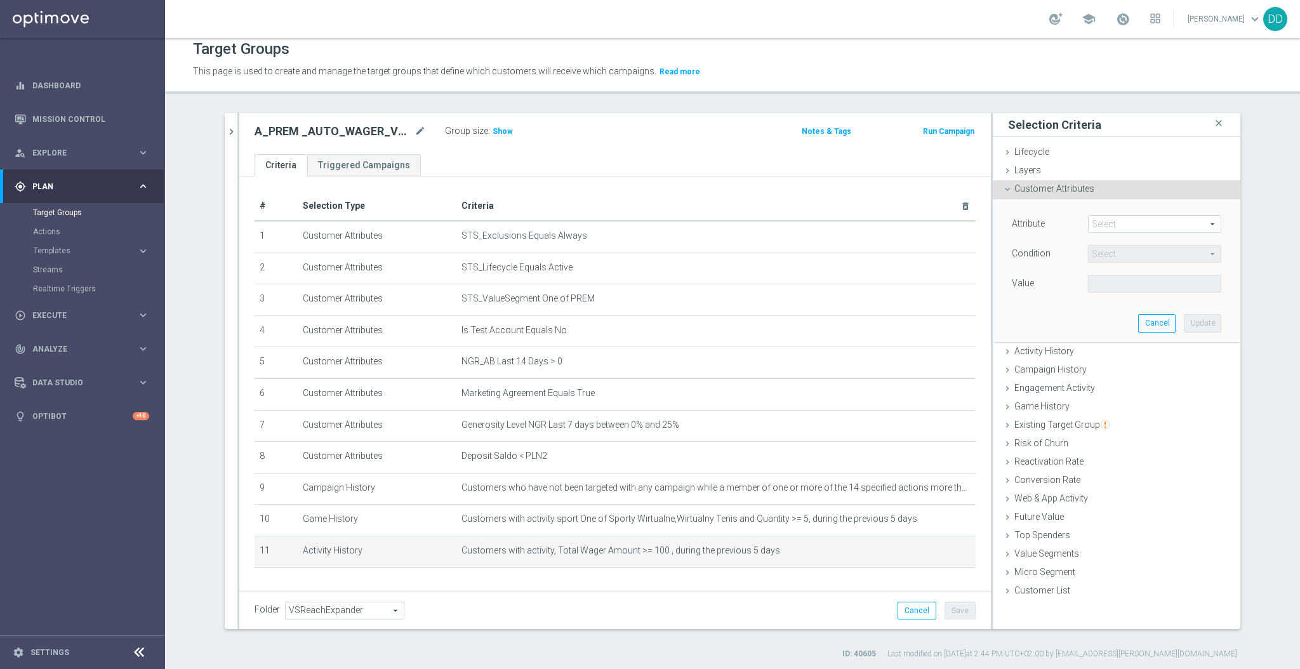
scroll to position [11, 0]
click at [1044, 368] on span "Campaign History" at bounding box center [1050, 367] width 72 height 10
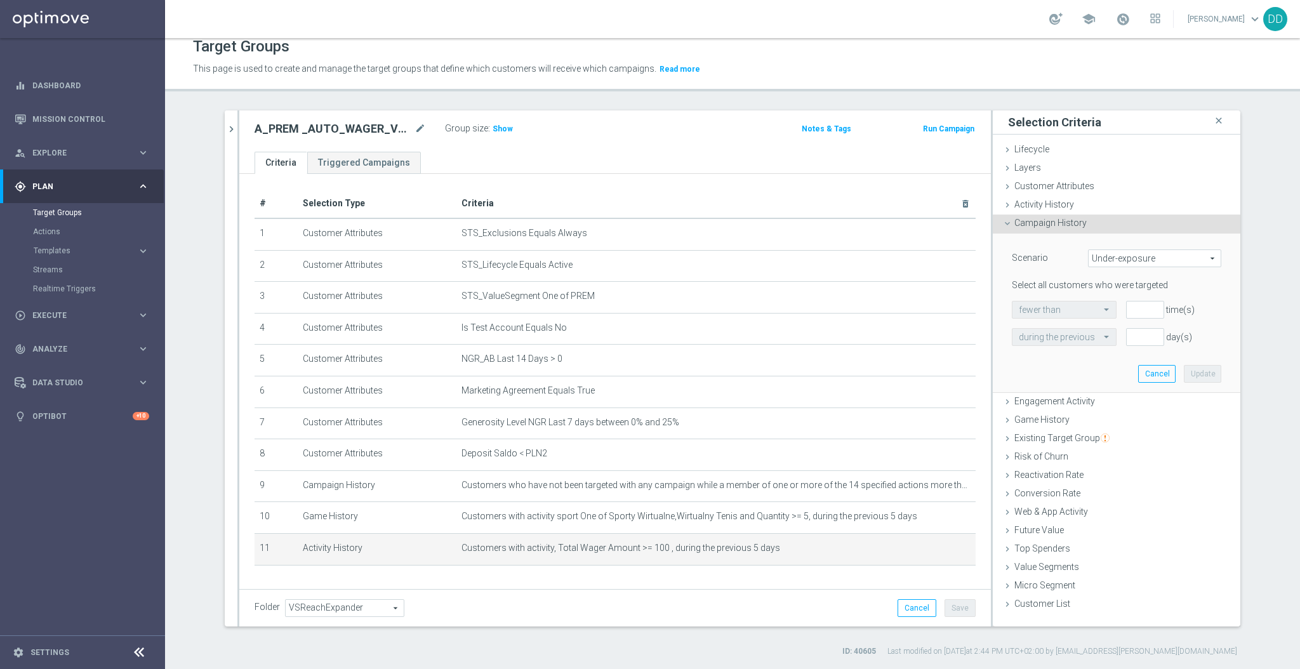
click at [1124, 256] on span "Under-exposure" at bounding box center [1155, 258] width 132 height 17
click at [1130, 344] on span "Custom" at bounding box center [1154, 343] width 119 height 10
type input "Custom"
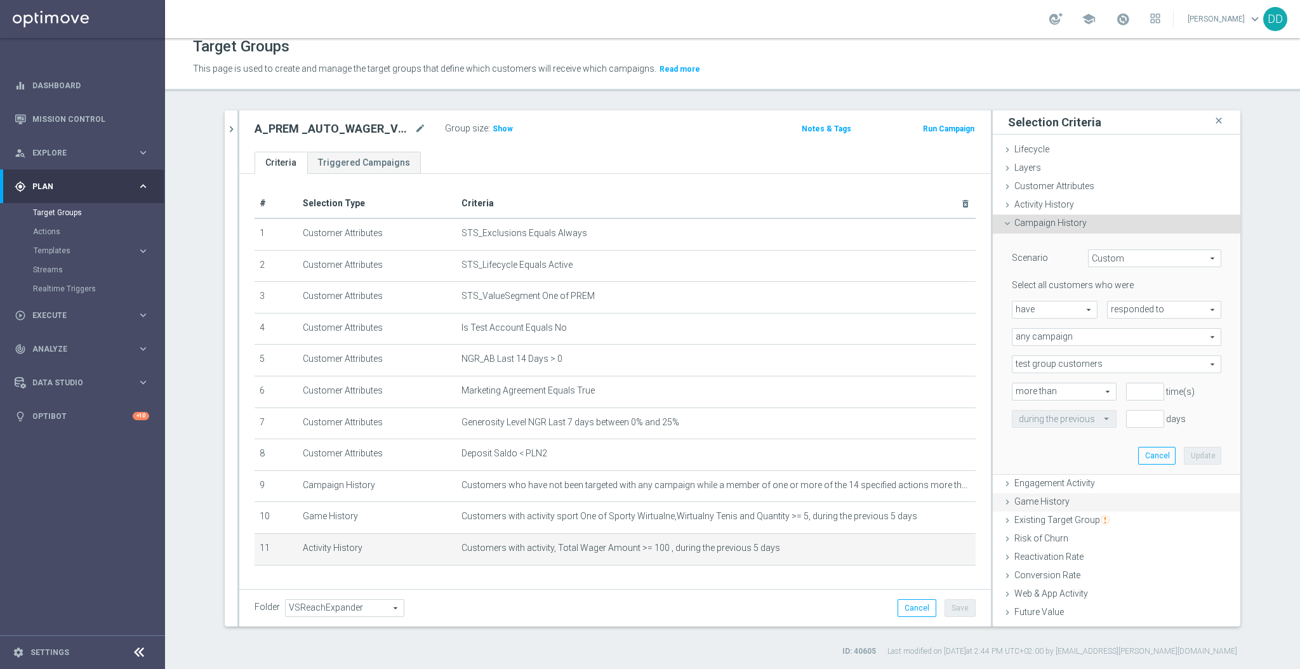
click at [1049, 501] on span "Game History" at bounding box center [1041, 501] width 55 height 10
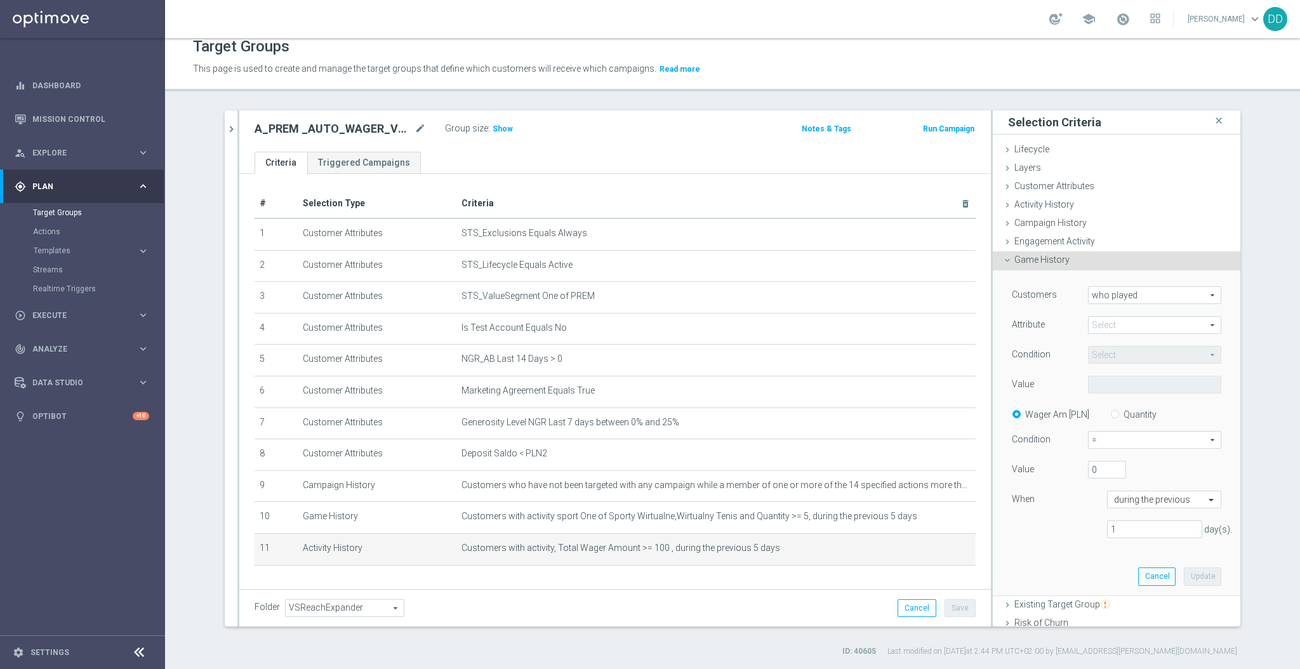
click at [1118, 293] on span "who played" at bounding box center [1155, 295] width 132 height 17
click at [1115, 314] on span "who played" at bounding box center [1154, 314] width 119 height 10
click at [1105, 321] on span at bounding box center [1155, 325] width 132 height 17
click at [1112, 342] on span "sport" at bounding box center [1154, 344] width 121 height 10
type input "sport"
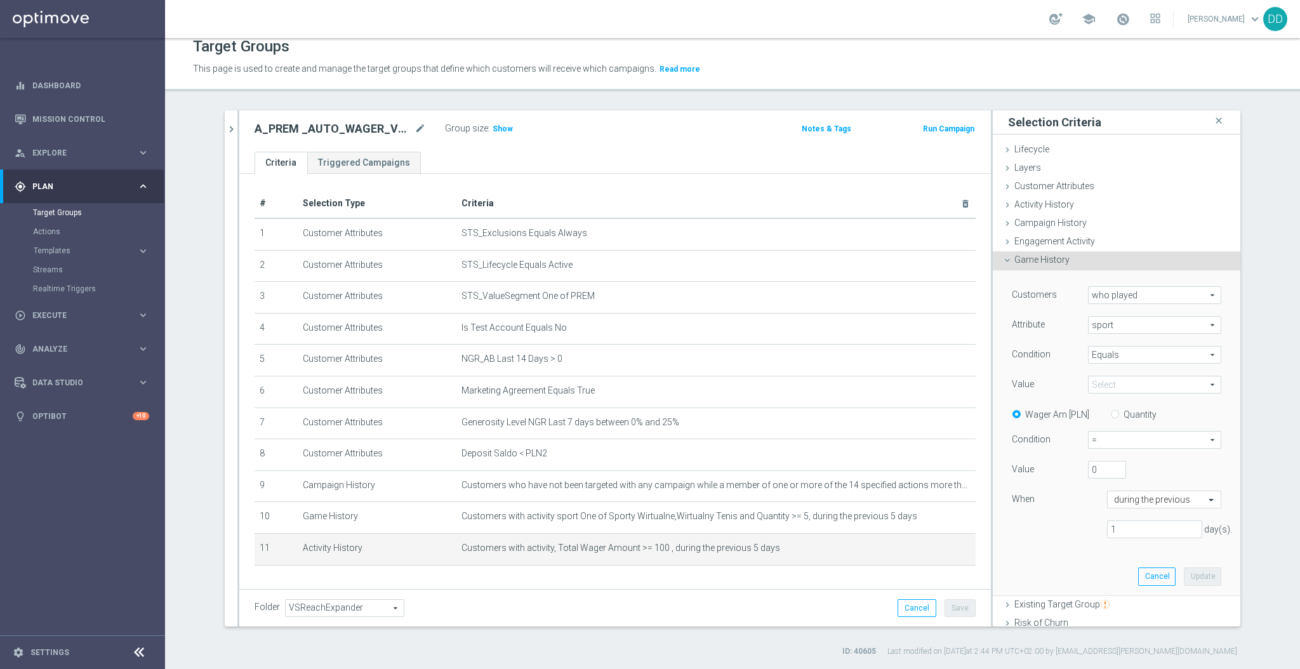
click at [1112, 352] on span "Equals" at bounding box center [1155, 355] width 132 height 17
click at [1121, 481] on label "Not one of" at bounding box center [1154, 489] width 133 height 17
click at [1109, 362] on span "Not one of" at bounding box center [1155, 355] width 132 height 17
click at [1104, 470] on span "One of" at bounding box center [1154, 473] width 121 height 10
type input "One of"
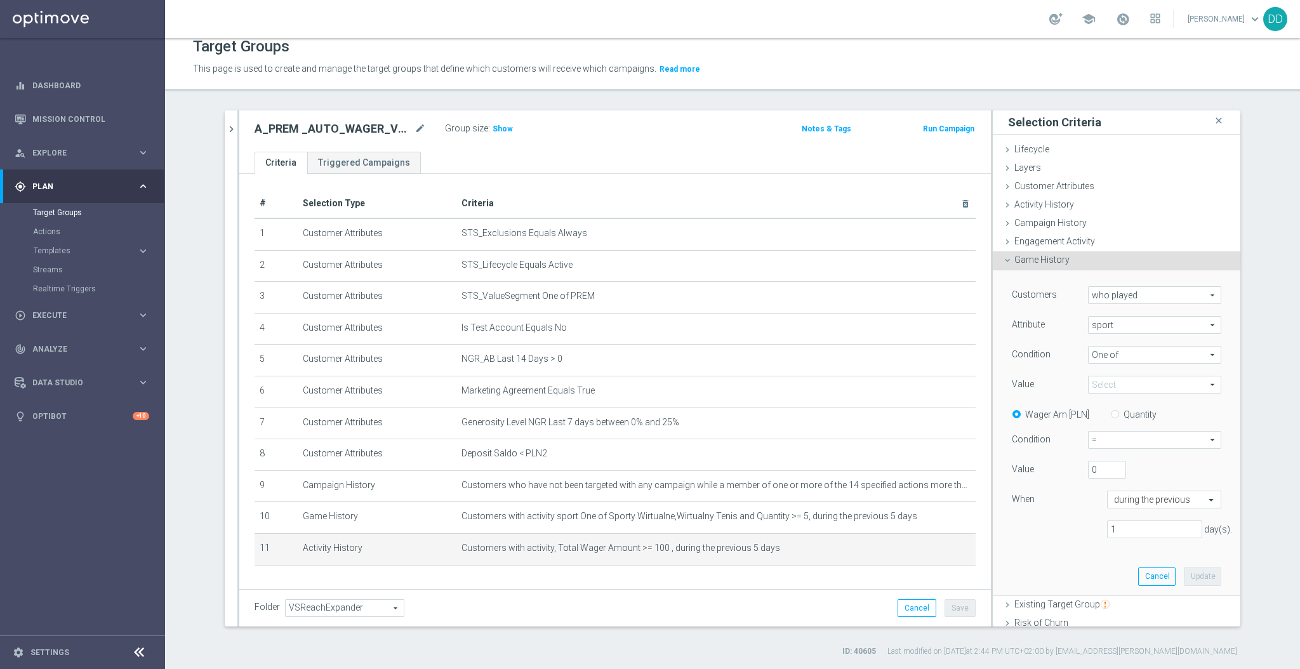
click at [1100, 389] on span at bounding box center [1155, 384] width 132 height 17
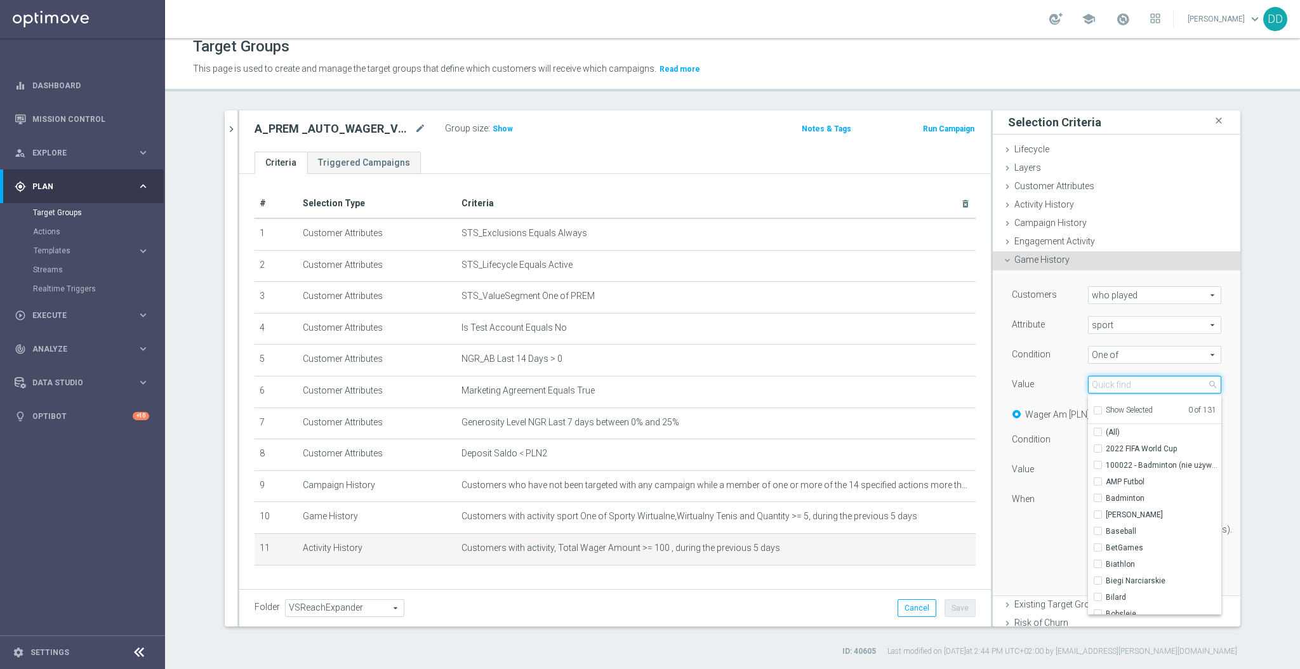
click at [1095, 386] on input "search" at bounding box center [1154, 385] width 133 height 18
type input "sporty"
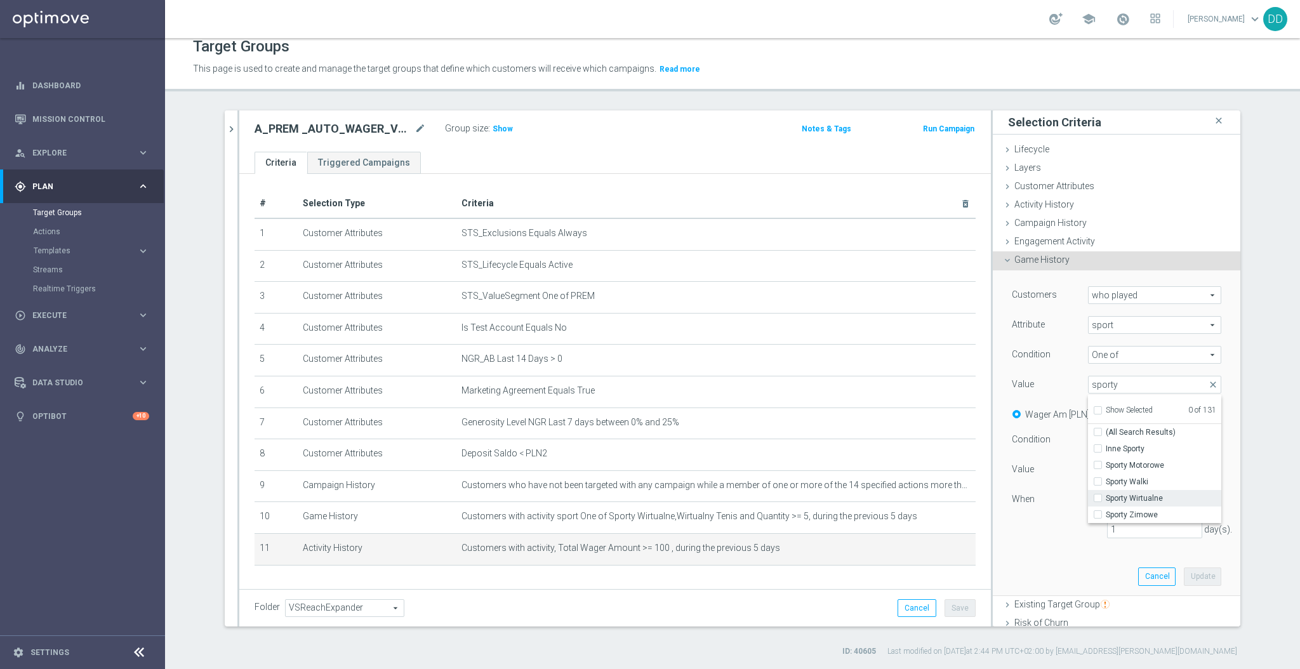
click at [1106, 499] on label "Sporty Wirtualne" at bounding box center [1164, 498] width 116 height 17
click at [1098, 499] on input "Sporty Wirtualne" at bounding box center [1102, 499] width 8 height 8
checkbox input "true"
type input "Sporty Wirtualne"
drag, startPoint x: 1053, startPoint y: 391, endPoint x: 1071, endPoint y: 394, distance: 18.1
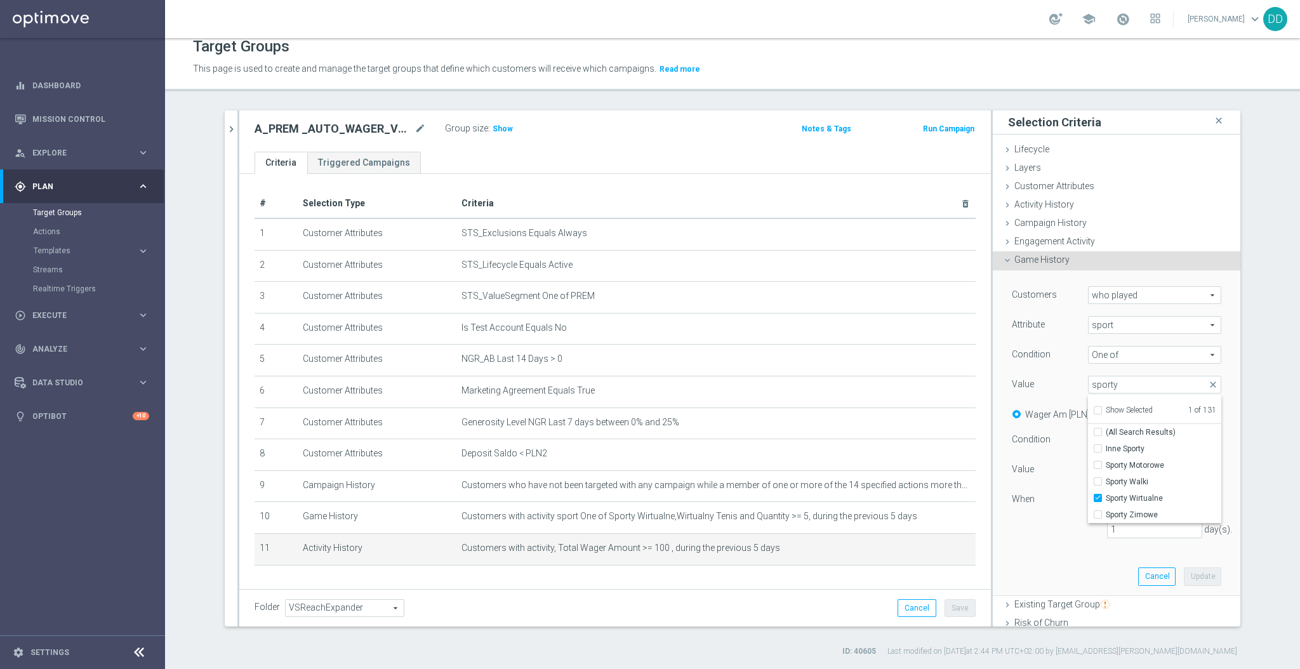
click at [1053, 390] on div "Value" at bounding box center [1040, 386] width 76 height 20
click at [1110, 384] on span "Sporty Wirtualne" at bounding box center [1155, 384] width 132 height 17
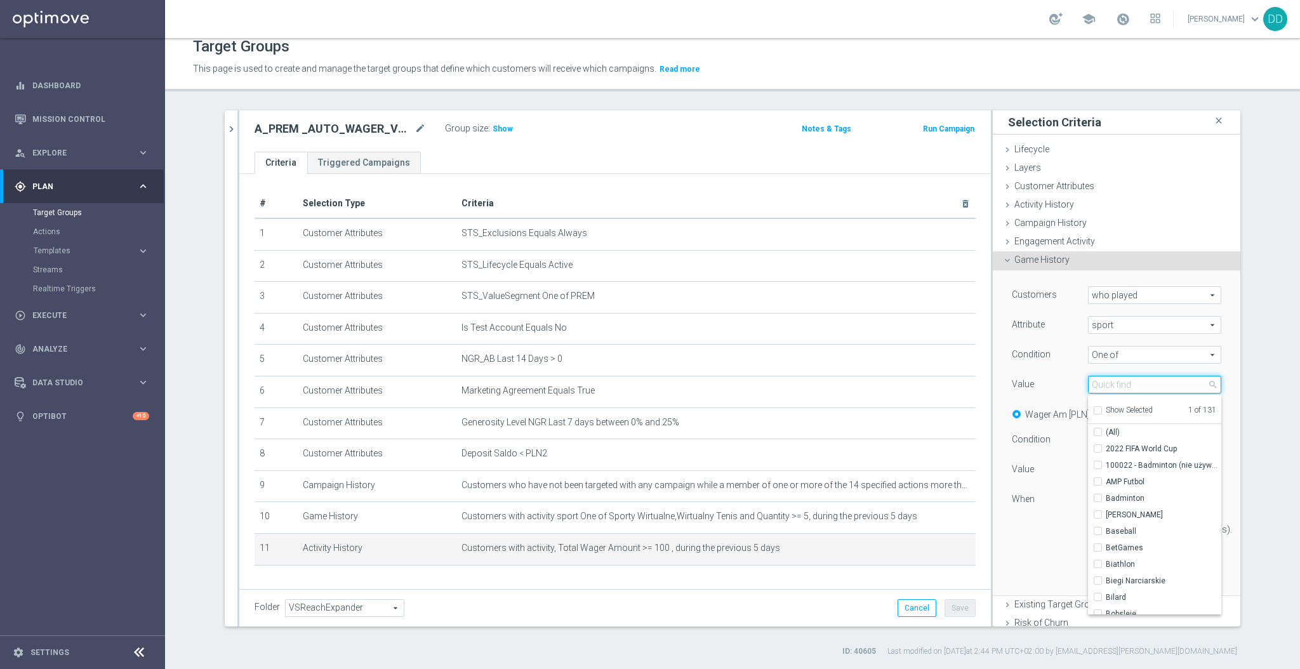
click at [1113, 387] on input "search" at bounding box center [1154, 385] width 133 height 18
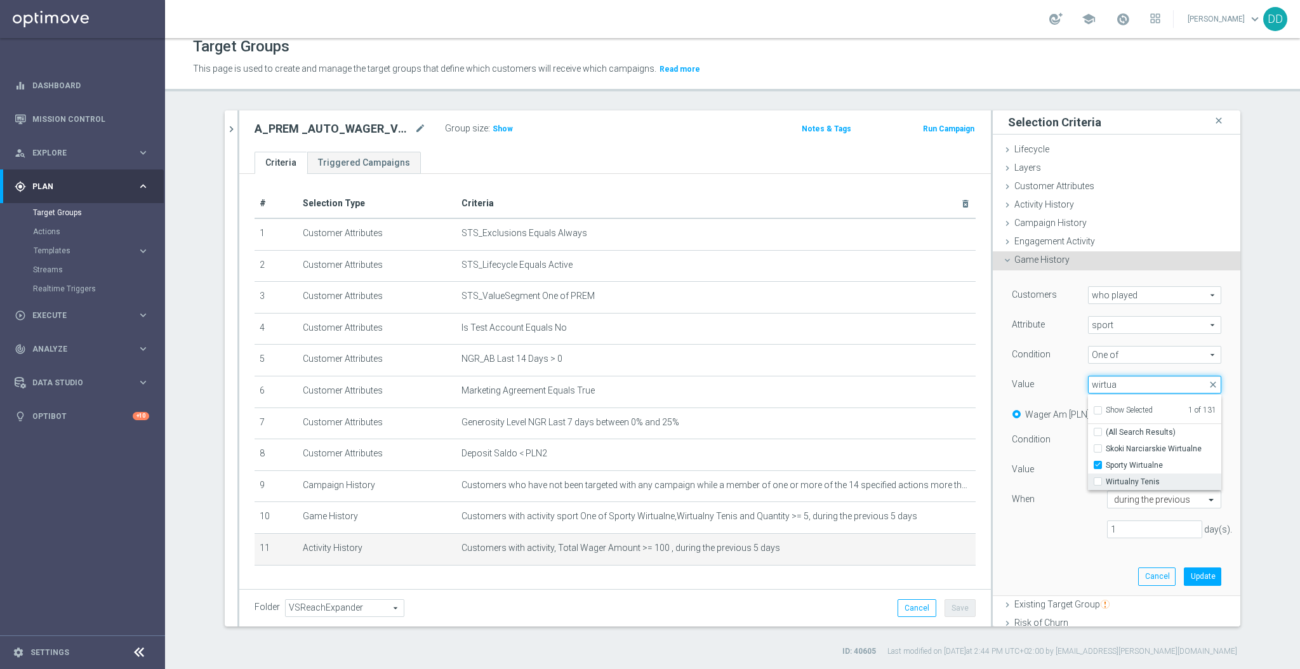
type input "wirtua"
click at [1098, 481] on input "Wirtualny Tenis" at bounding box center [1102, 482] width 8 height 8
checkbox input "true"
type input "Selected 2 of 131"
click at [1061, 531] on div "1 day(s)." at bounding box center [1116, 530] width 229 height 18
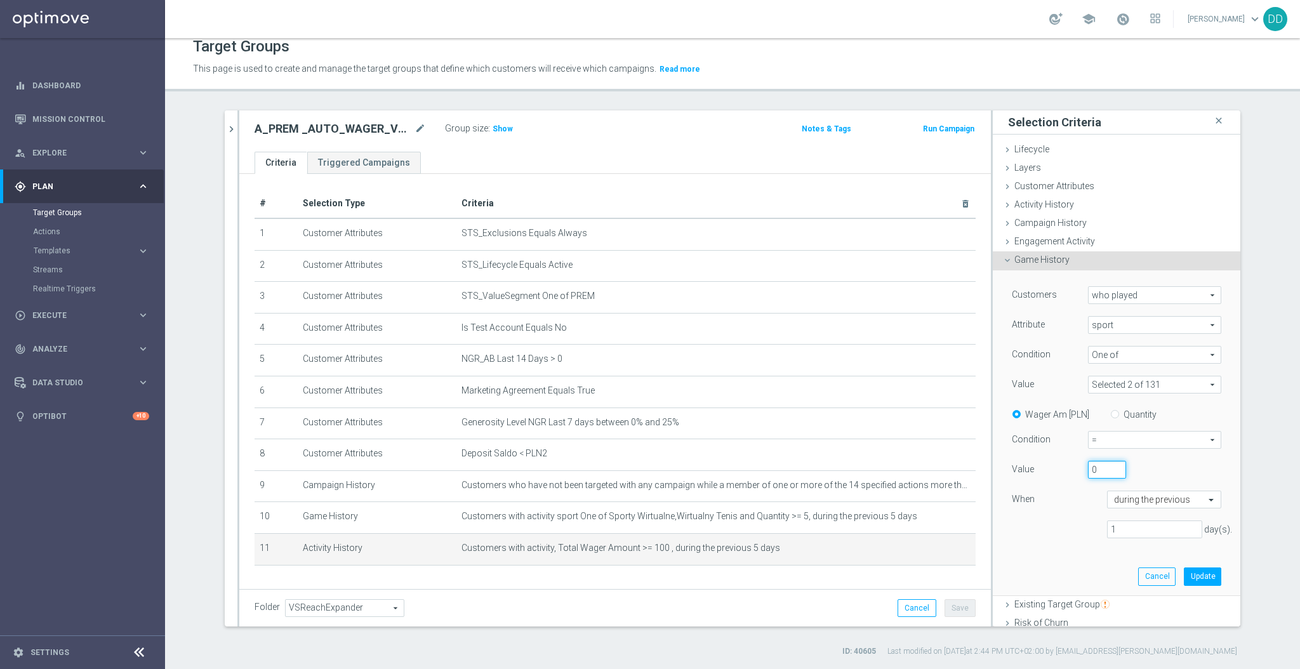
drag, startPoint x: 1079, startPoint y: 473, endPoint x: 1067, endPoint y: 472, distance: 12.1
click at [1067, 472] on div "Value 0" at bounding box center [1116, 471] width 229 height 20
click at [1093, 443] on span "=" at bounding box center [1155, 440] width 132 height 17
click at [1100, 506] on span ">=" at bounding box center [1154, 508] width 119 height 10
type input ">="
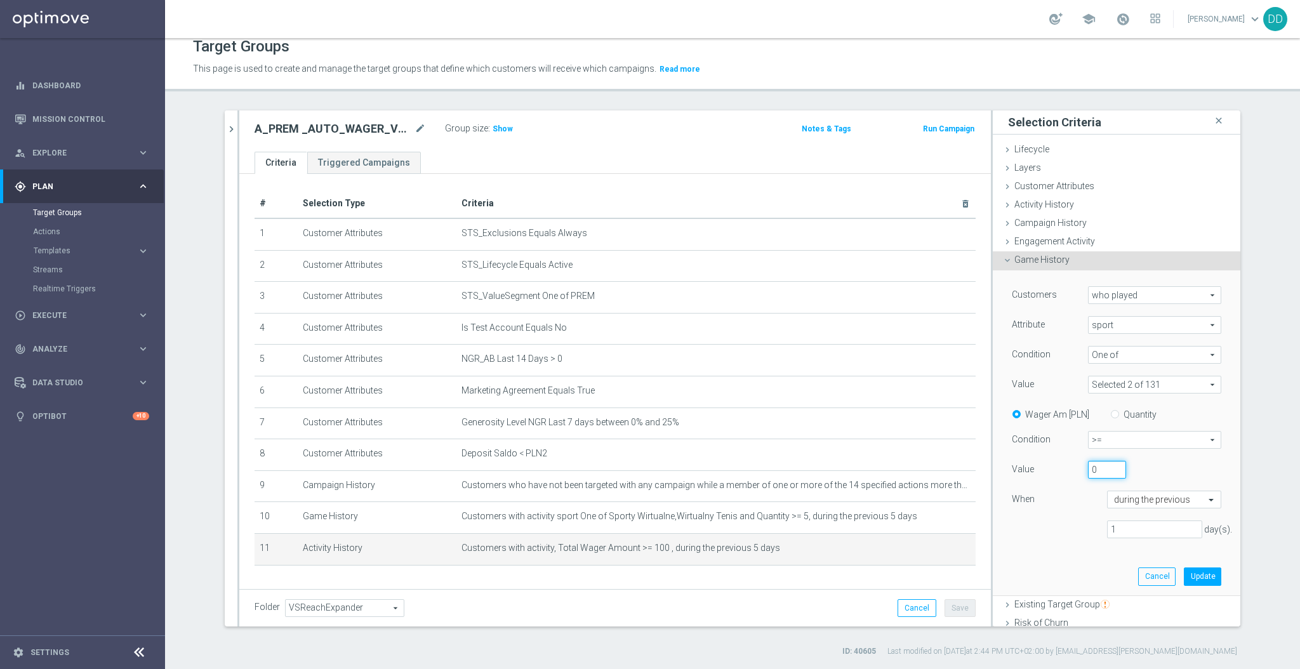
drag, startPoint x: 1082, startPoint y: 472, endPoint x: 1064, endPoint y: 470, distance: 18.5
click at [1064, 470] on div "Value 0" at bounding box center [1116, 471] width 229 height 20
type input "100"
click at [1168, 469] on div "100" at bounding box center [1136, 470] width 114 height 18
drag, startPoint x: 1103, startPoint y: 528, endPoint x: 1057, endPoint y: 526, distance: 45.8
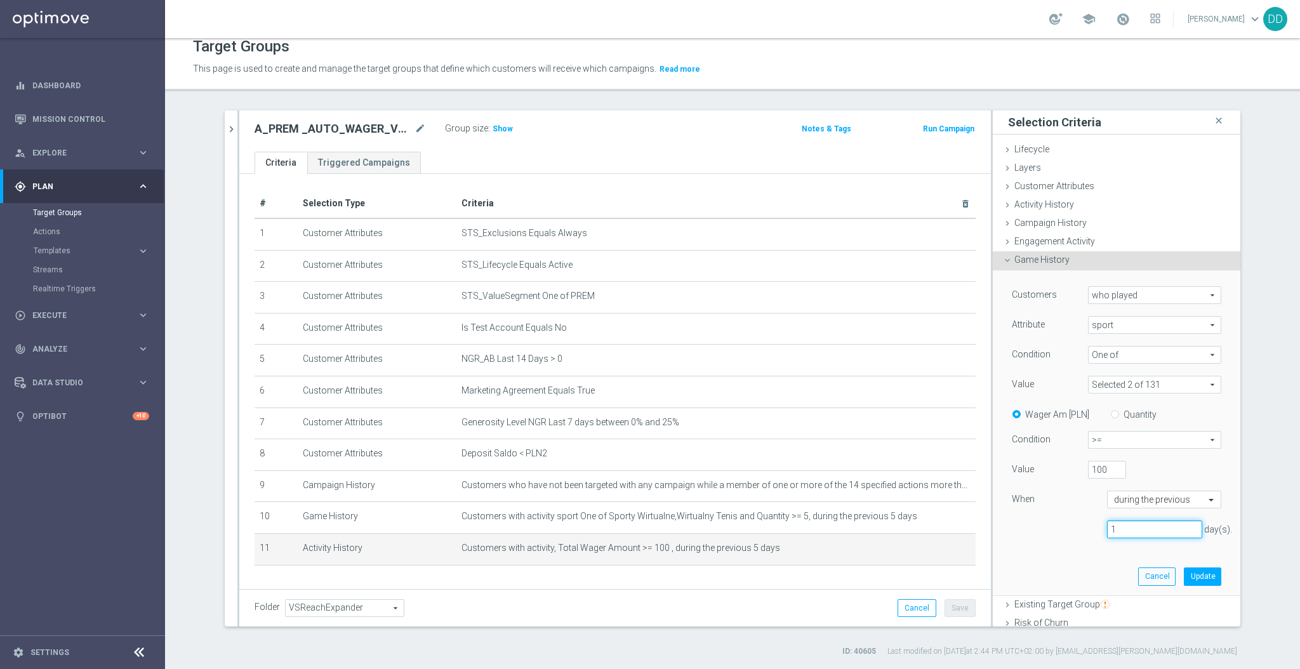
click at [1060, 526] on div "1 day(s)." at bounding box center [1116, 530] width 229 height 18
type input "5"
click at [1185, 582] on button "Update" at bounding box center [1202, 577] width 37 height 18
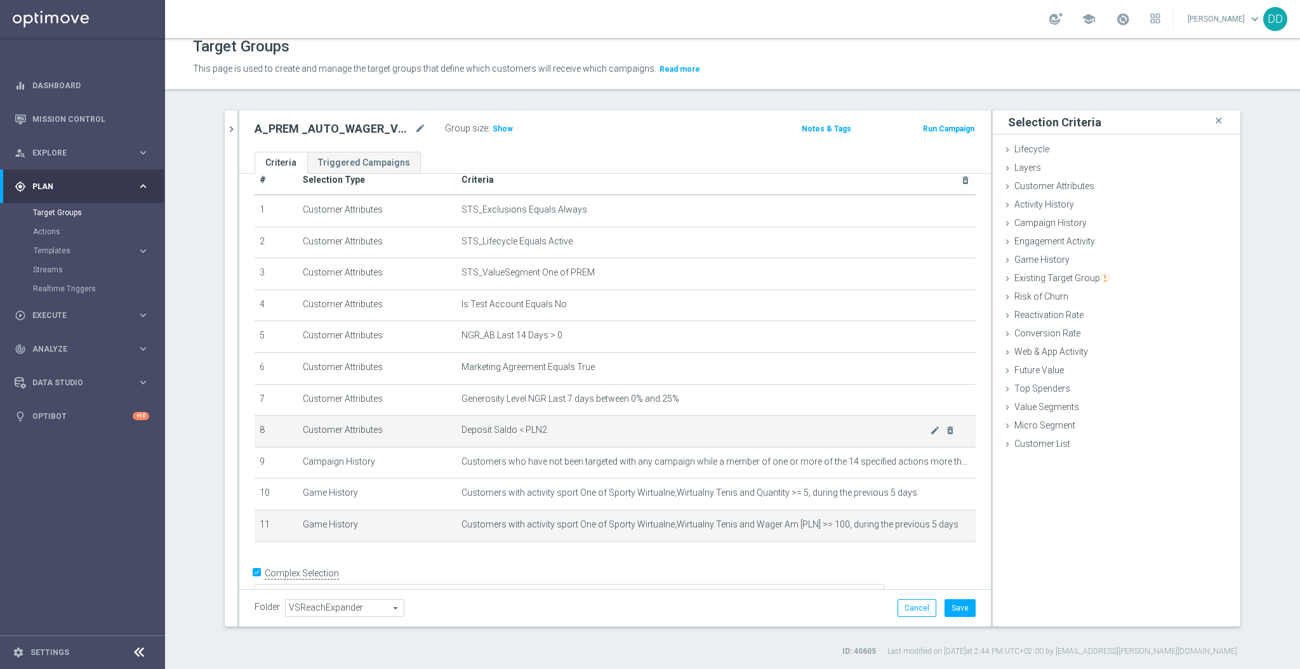
scroll to position [36, 0]
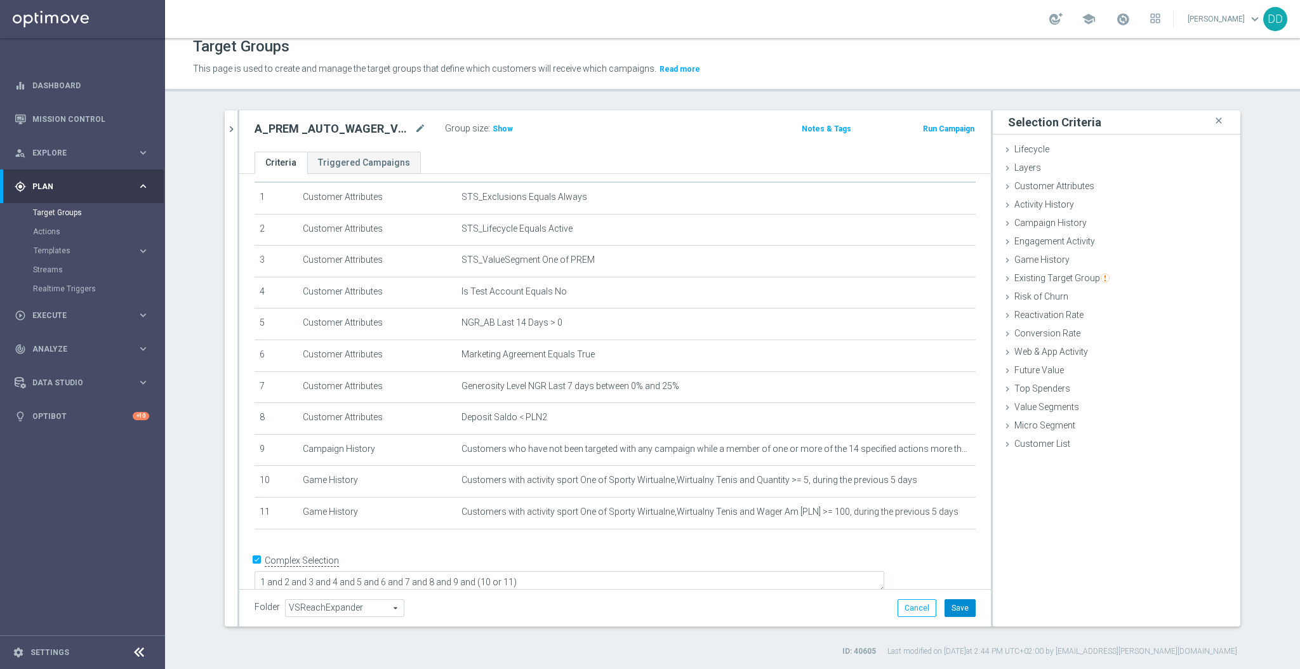
click at [963, 608] on button "Save" at bounding box center [960, 608] width 31 height 18
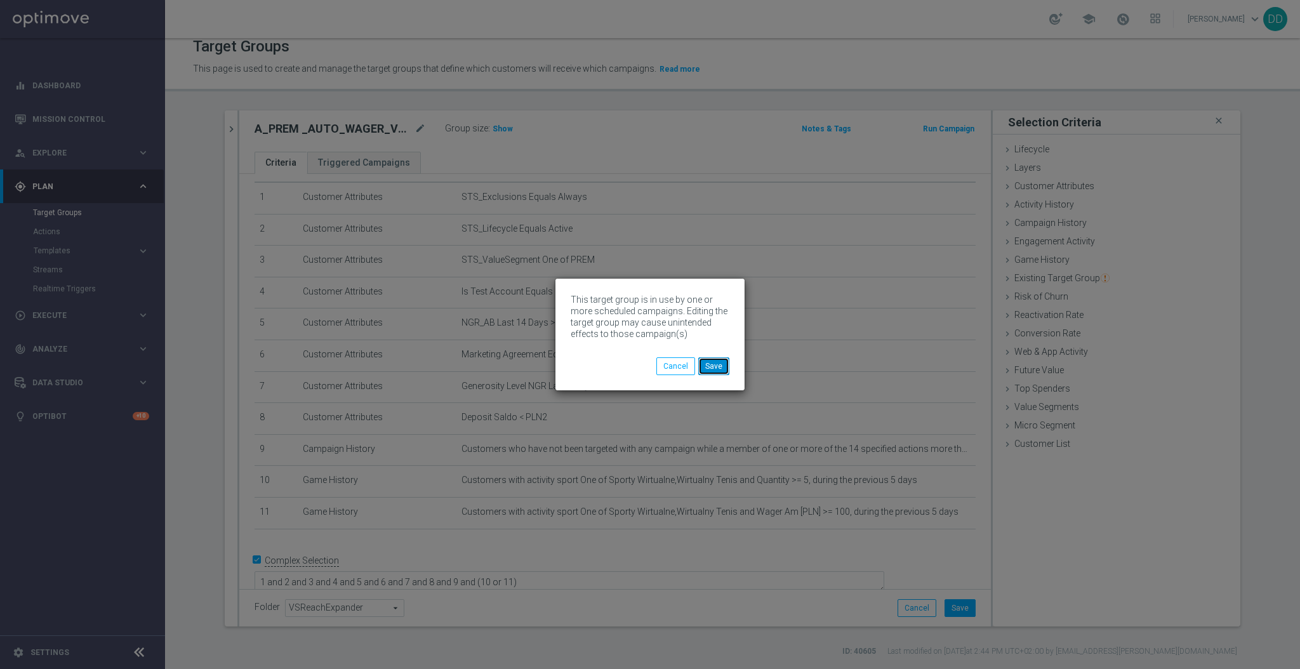
click at [709, 361] on button "Save" at bounding box center [713, 366] width 31 height 18
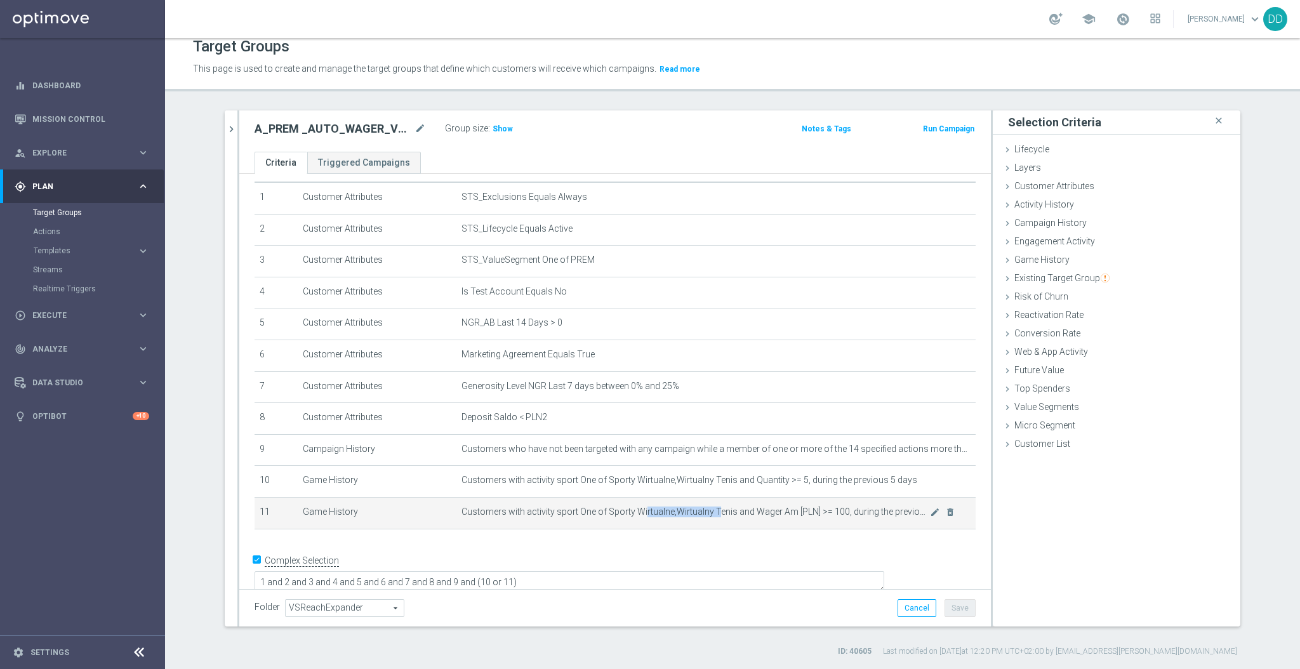
drag, startPoint x: 632, startPoint y: 513, endPoint x: 718, endPoint y: 516, distance: 85.8
click at [718, 516] on span "Customers with activity sport One of Sporty Wirtualne,Wirtualny Tenis and Wager…" at bounding box center [696, 512] width 469 height 11
drag, startPoint x: 780, startPoint y: 511, endPoint x: 826, endPoint y: 512, distance: 46.3
click at [826, 512] on span "Customers with activity sport One of Sporty Wirtualne,Wirtualny Tenis and Wager…" at bounding box center [696, 512] width 469 height 11
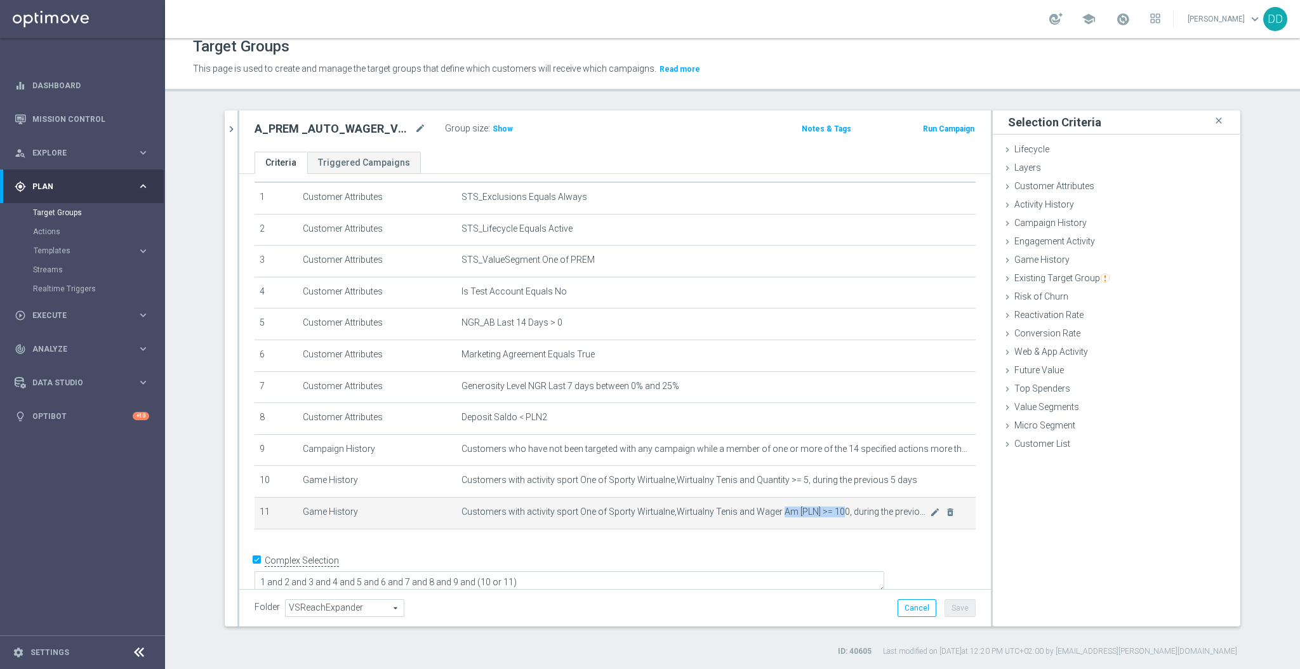
click at [826, 512] on span "Customers with activity sport One of Sporty Wirtualne,Wirtualny Tenis and Wager…" at bounding box center [696, 512] width 469 height 11
click at [493, 124] on span "Show" at bounding box center [503, 128] width 20 height 9
click at [225, 124] on icon "chevron_right" at bounding box center [231, 129] width 12 height 12
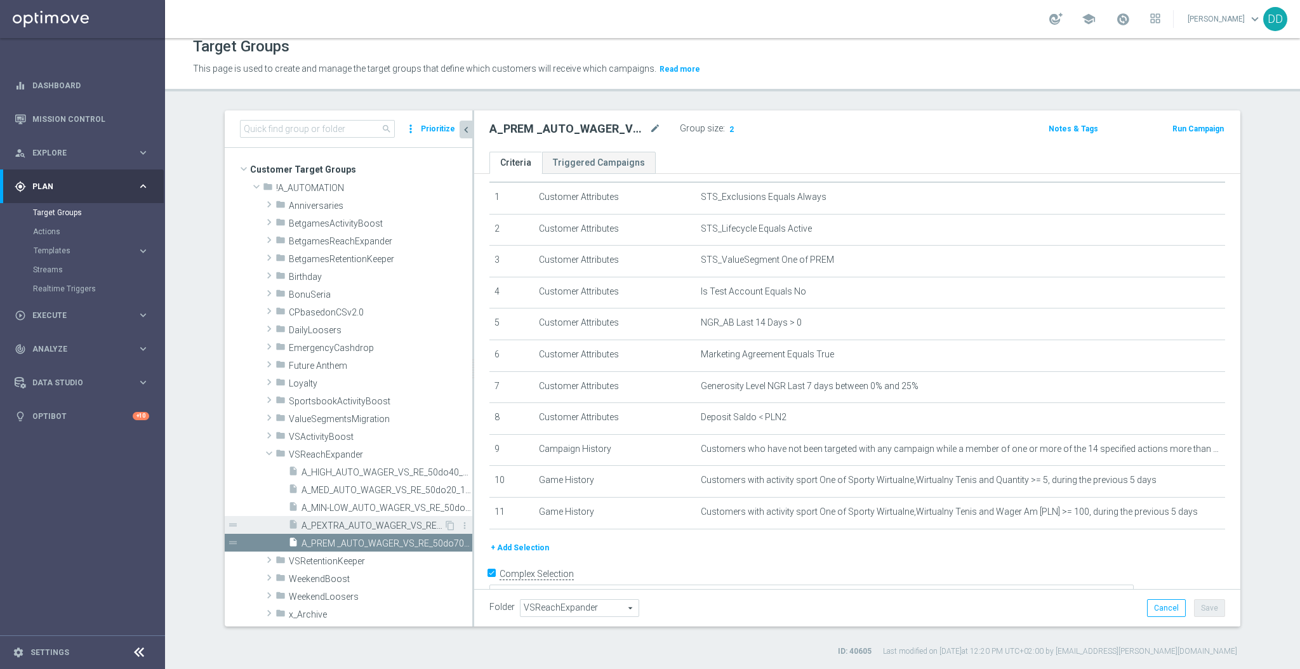
click at [357, 524] on span "A_PEXTRA_AUTO_WAGER_VS_RE_50do100_14d" at bounding box center [373, 526] width 142 height 11
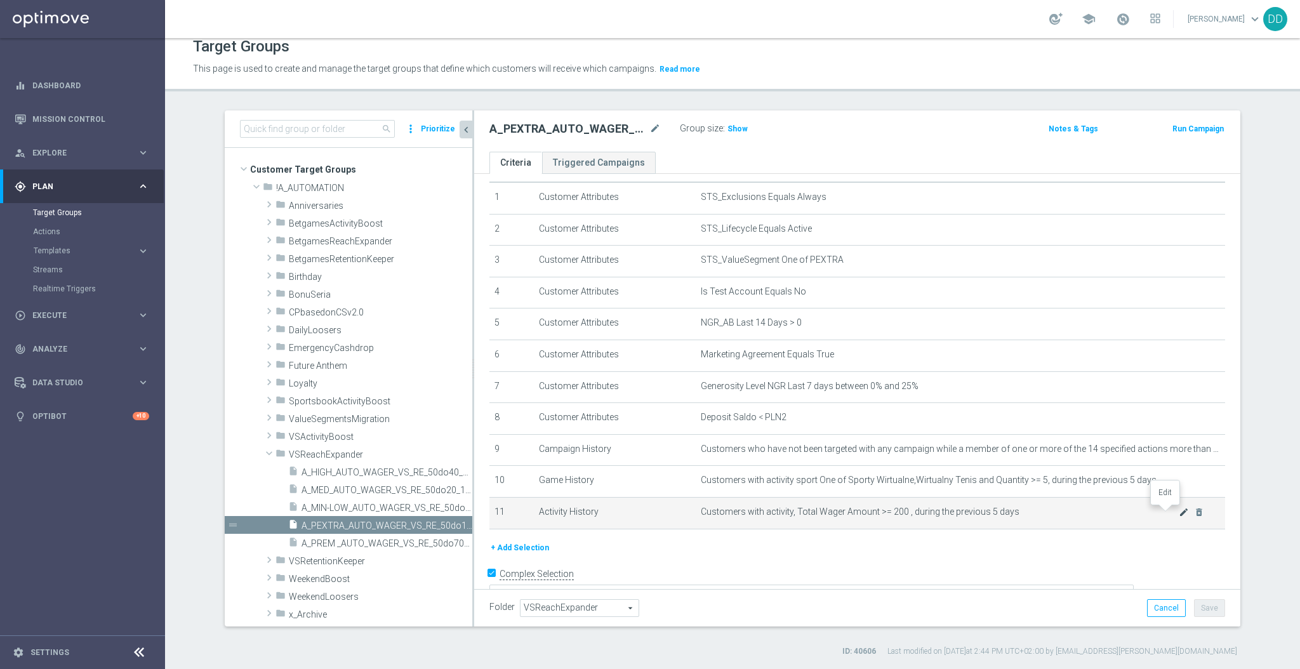
click at [1179, 515] on icon "mode_edit" at bounding box center [1184, 512] width 10 height 10
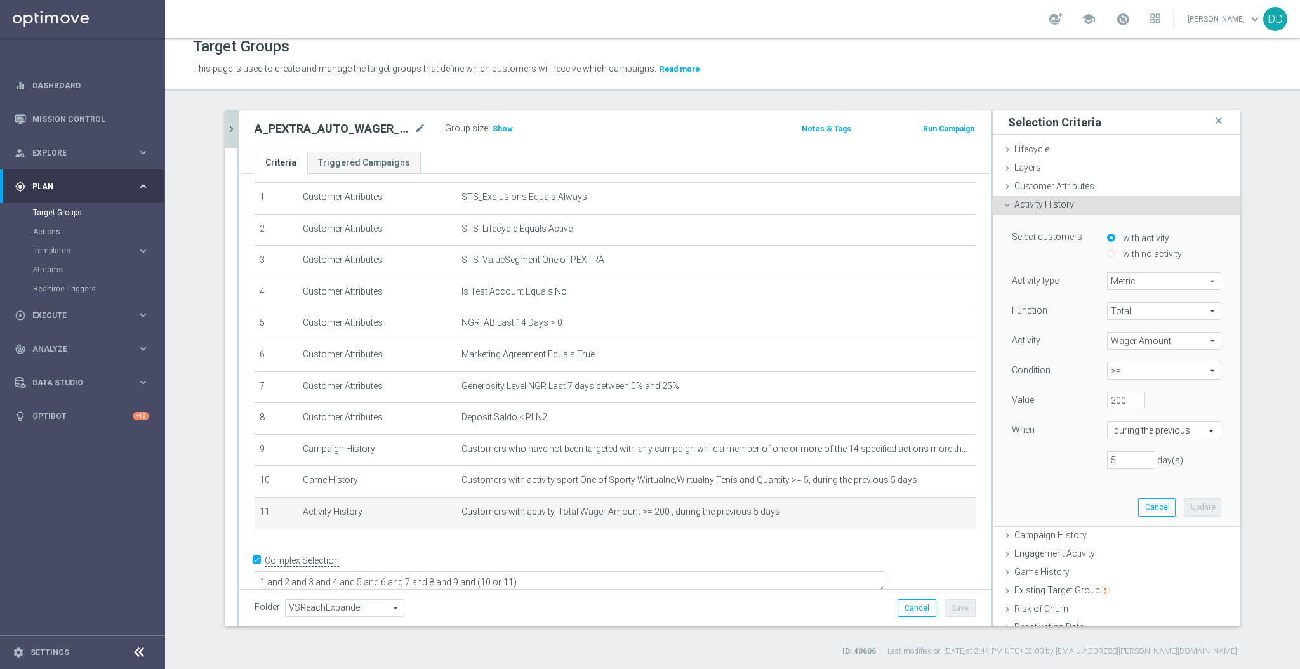
click at [1135, 282] on span "Metric" at bounding box center [1164, 281] width 113 height 17
click at [1098, 274] on div "Metric Metric arrow_drop_down search Metric Days with activity" at bounding box center [1164, 281] width 133 height 18
click at [1132, 303] on span "Total" at bounding box center [1164, 311] width 113 height 17
click at [1130, 339] on span "Wager Amount" at bounding box center [1164, 341] width 113 height 17
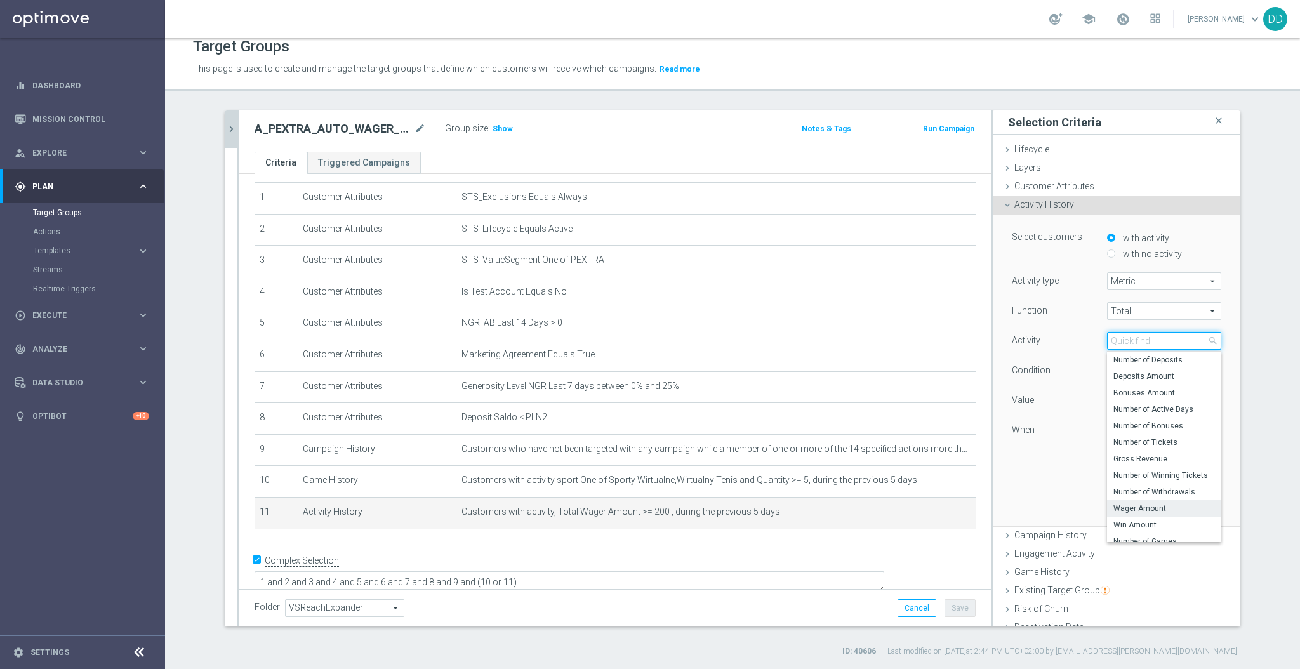
click at [1130, 339] on input "search" at bounding box center [1164, 341] width 114 height 18
click at [1126, 341] on input "search" at bounding box center [1164, 341] width 114 height 18
click at [1014, 535] on span "Campaign History" at bounding box center [1050, 535] width 72 height 10
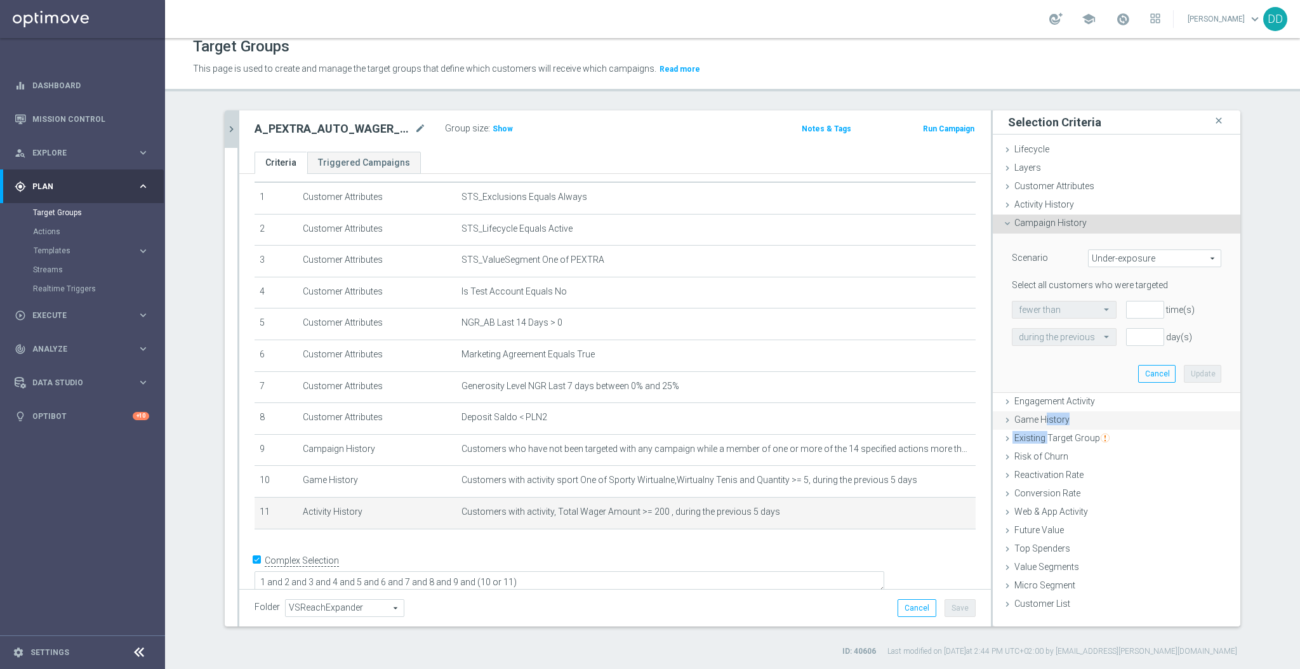
click at [1040, 426] on ul "Lifecycle done Cancel Update Layers done Cancel Update Customer Attributes" at bounding box center [1117, 378] width 248 height 474
click at [1040, 420] on span "Game History" at bounding box center [1041, 420] width 55 height 10
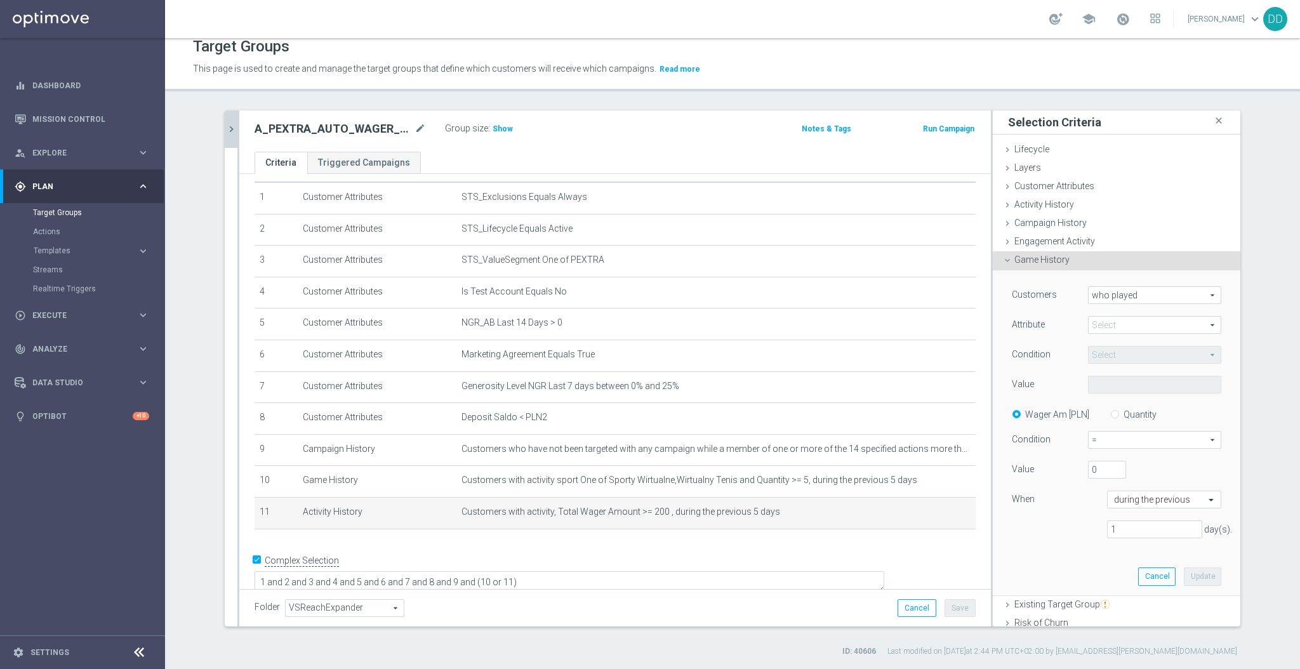
click at [1118, 295] on span "who played" at bounding box center [1155, 295] width 132 height 17
click at [1113, 311] on span "who played" at bounding box center [1154, 314] width 119 height 10
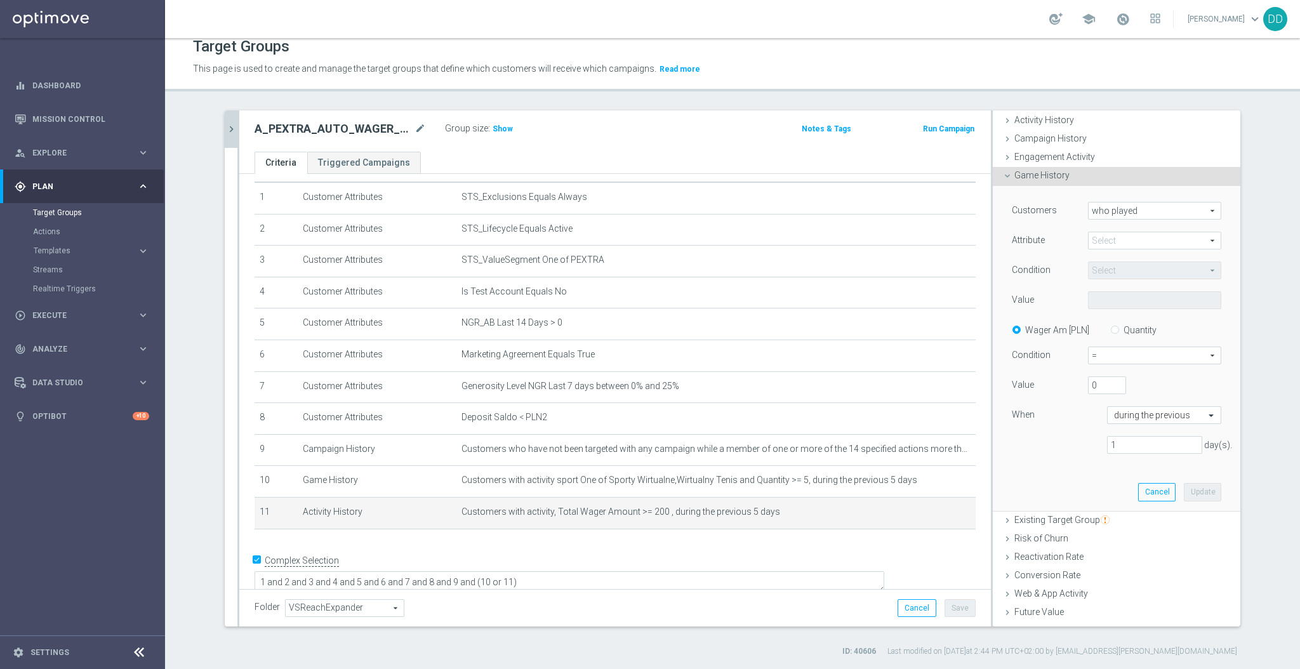
click at [1126, 236] on span at bounding box center [1155, 240] width 132 height 17
click at [1120, 260] on span "sport" at bounding box center [1154, 260] width 121 height 10
type input "sport"
click at [1140, 277] on span "Equals" at bounding box center [1155, 270] width 132 height 17
click at [1119, 288] on span "Equals" at bounding box center [1154, 289] width 121 height 10
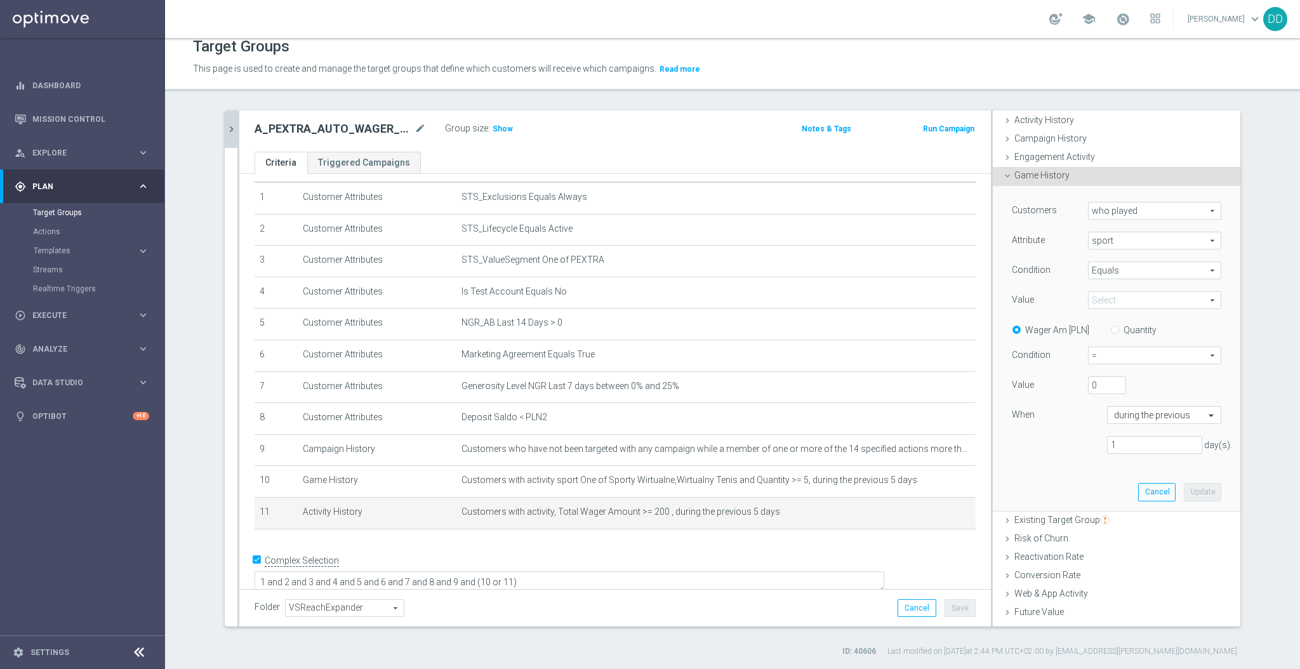
click at [1118, 297] on span at bounding box center [1155, 300] width 132 height 17
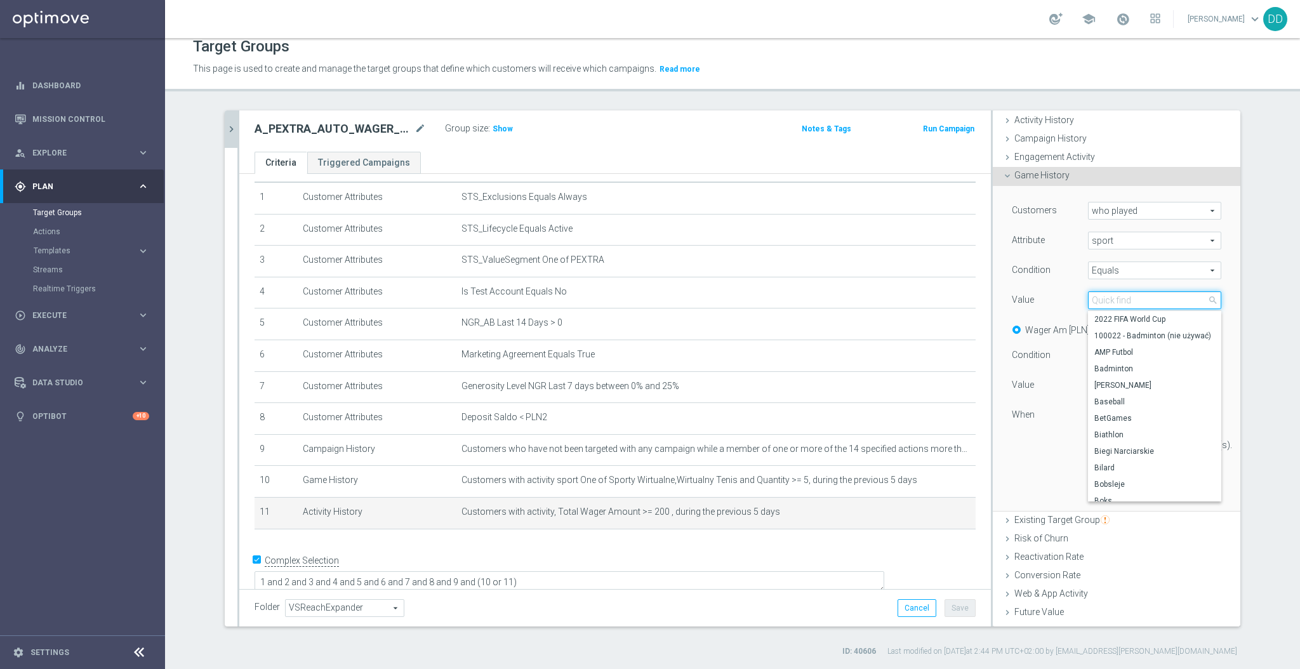
click at [1119, 300] on input "search" at bounding box center [1154, 300] width 133 height 18
click at [1140, 267] on span "Equals" at bounding box center [1155, 270] width 132 height 17
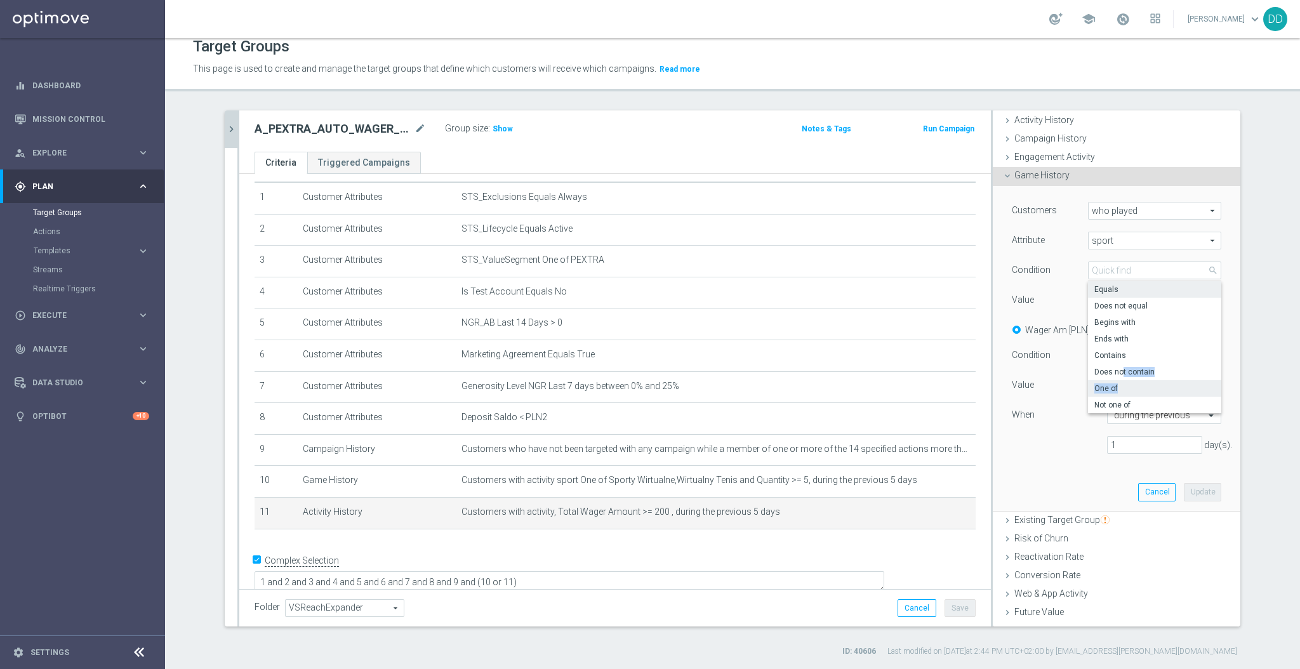
click at [1112, 382] on div "Equals Does not equal Begins with Ends with Contains Does not contain One of No…" at bounding box center [1154, 347] width 133 height 132
click at [1112, 382] on label "One of" at bounding box center [1154, 388] width 133 height 17
type input "One of"
click at [1116, 305] on span at bounding box center [1155, 300] width 132 height 17
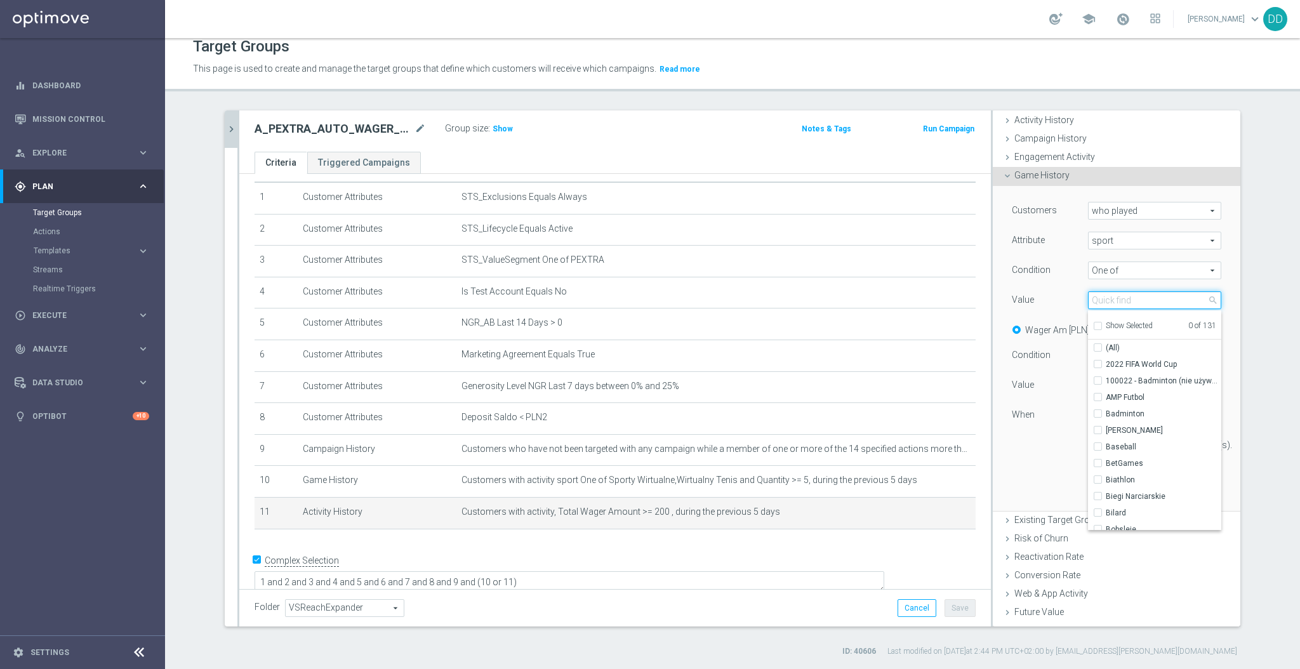
click at [1115, 302] on input "search" at bounding box center [1154, 300] width 133 height 18
type input "s"
type input "wirtualne"
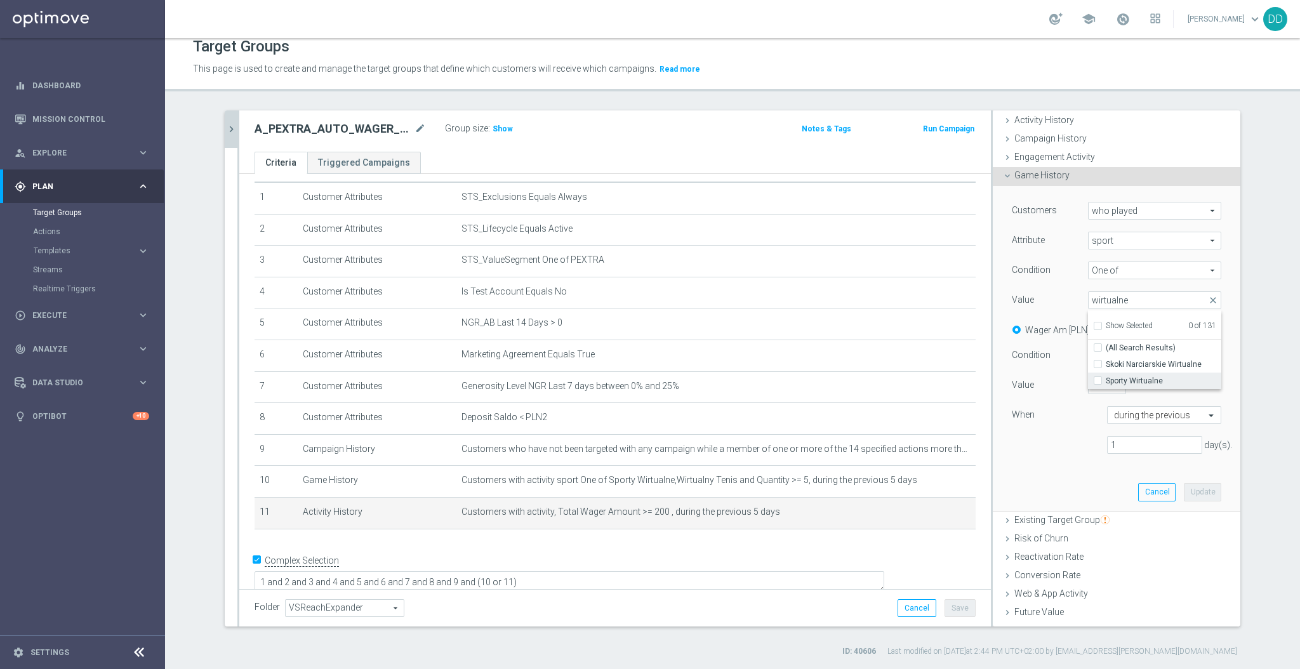
click at [1106, 377] on label "Sporty Wirtualne" at bounding box center [1164, 381] width 116 height 17
click at [1098, 377] on input "Sporty Wirtualne" at bounding box center [1102, 381] width 8 height 8
checkbox input "true"
type input "Sporty Wirtualne"
click at [1115, 302] on input "wirtualne" at bounding box center [1154, 300] width 133 height 18
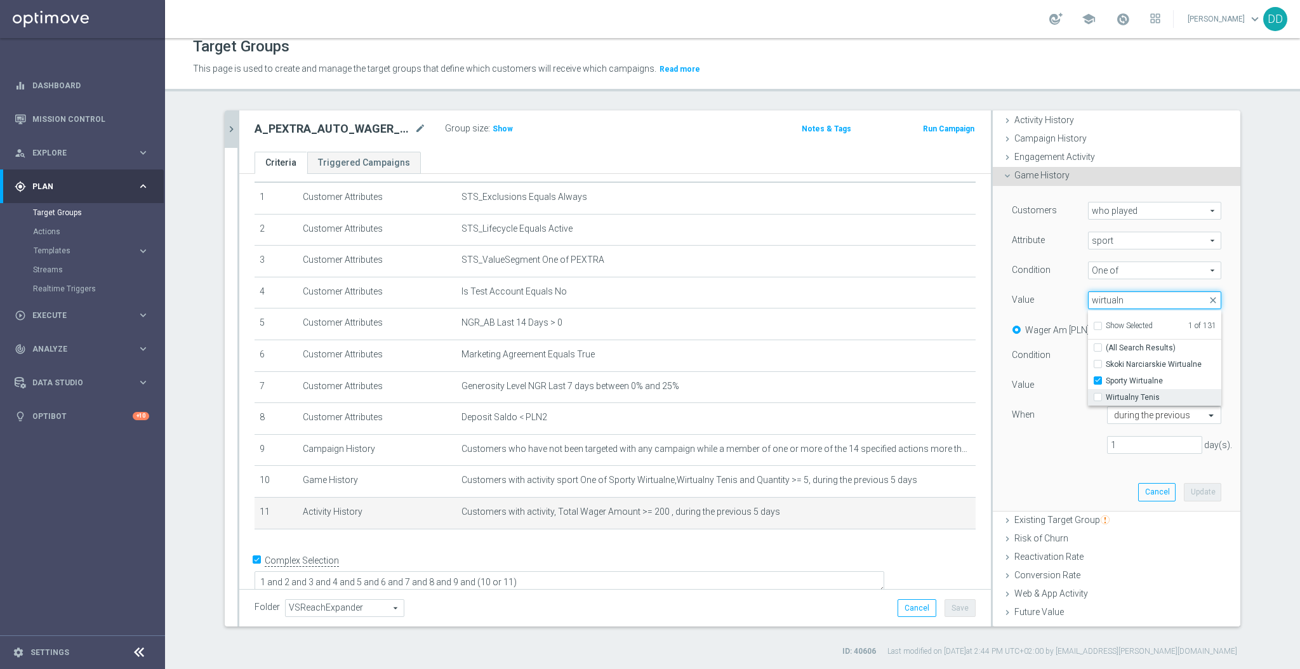
type input "wirtualn"
click at [1098, 399] on input "Wirtualny Tenis" at bounding box center [1102, 398] width 8 height 8
checkbox input "true"
type input "Selected 2 of 131"
click at [1061, 456] on div "Customers who played who played arrow_drop_down search Attribute sport sport ar…" at bounding box center [1116, 333] width 209 height 262
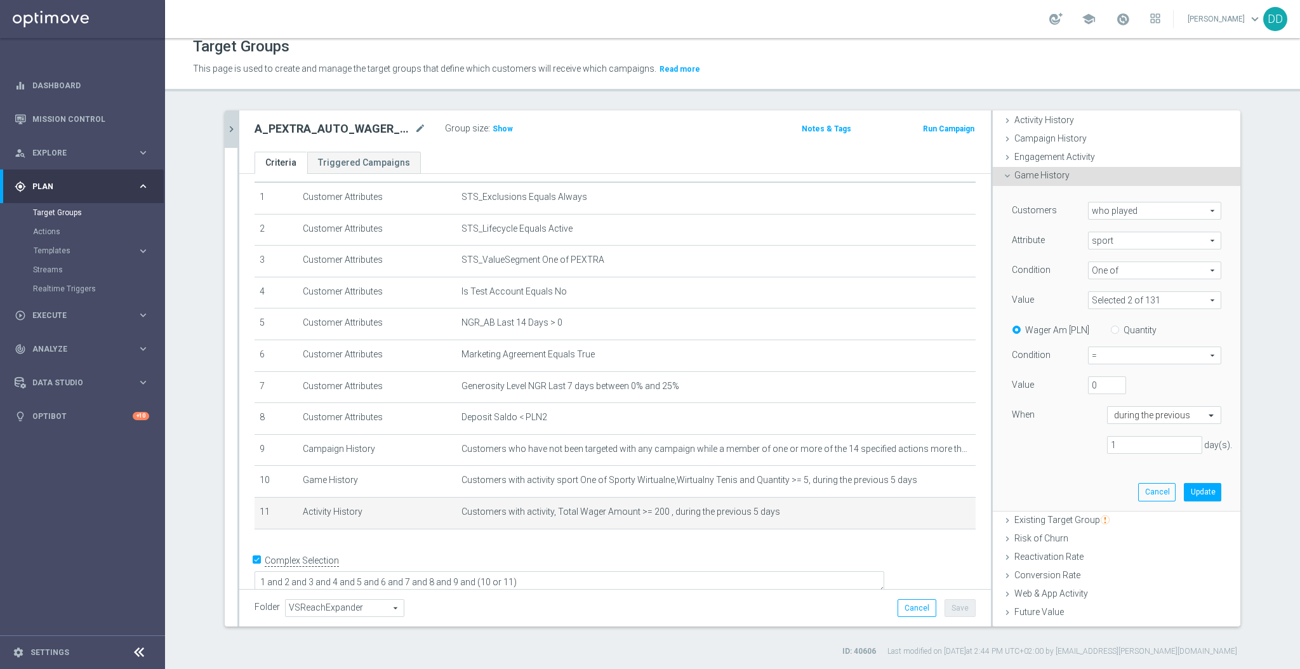
click at [1095, 354] on span "=" at bounding box center [1155, 355] width 132 height 17
drag, startPoint x: 1093, startPoint y: 451, endPoint x: 1093, endPoint y: 423, distance: 27.9
click at [1093, 423] on div "= <> > >= < <= between" at bounding box center [1155, 424] width 132 height 116
click at [1095, 423] on span ">=" at bounding box center [1154, 423] width 119 height 10
type input ">="
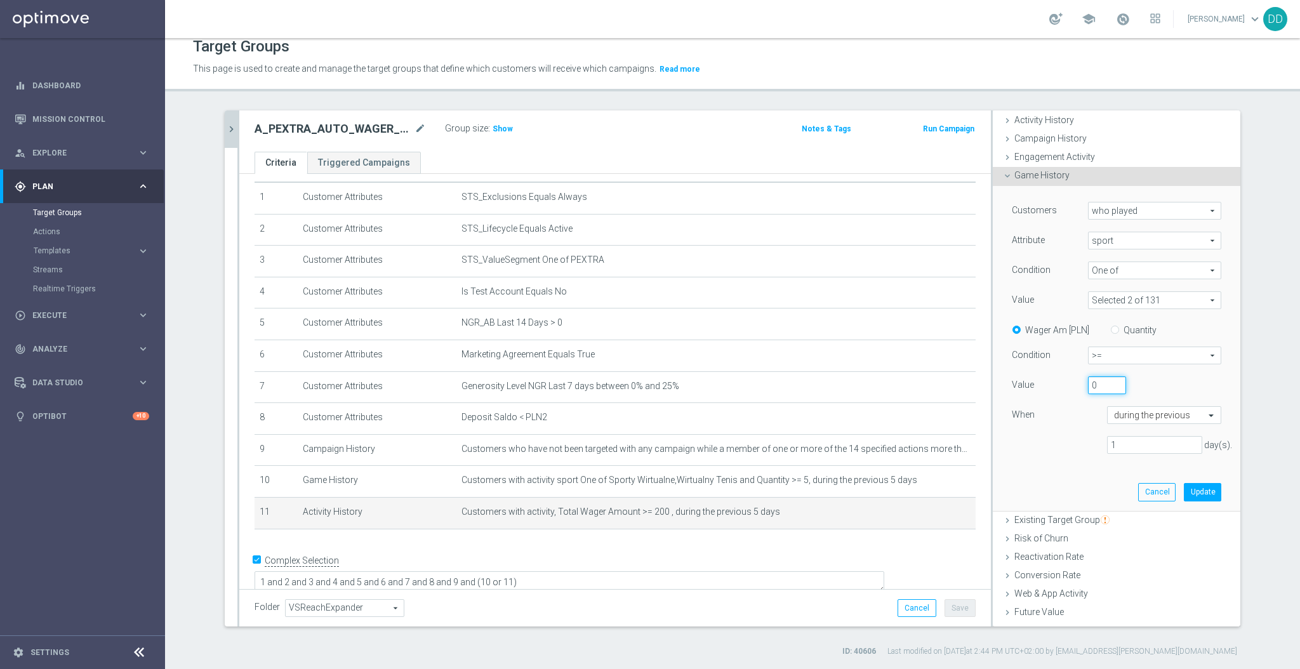
drag, startPoint x: 1077, startPoint y: 387, endPoint x: 1056, endPoint y: 383, distance: 21.3
click at [1056, 383] on div "Value 0" at bounding box center [1116, 386] width 229 height 20
type input "200"
drag, startPoint x: 1115, startPoint y: 444, endPoint x: 1083, endPoint y: 446, distance: 32.4
click at [1083, 446] on div "1 day(s)." at bounding box center [1116, 445] width 229 height 18
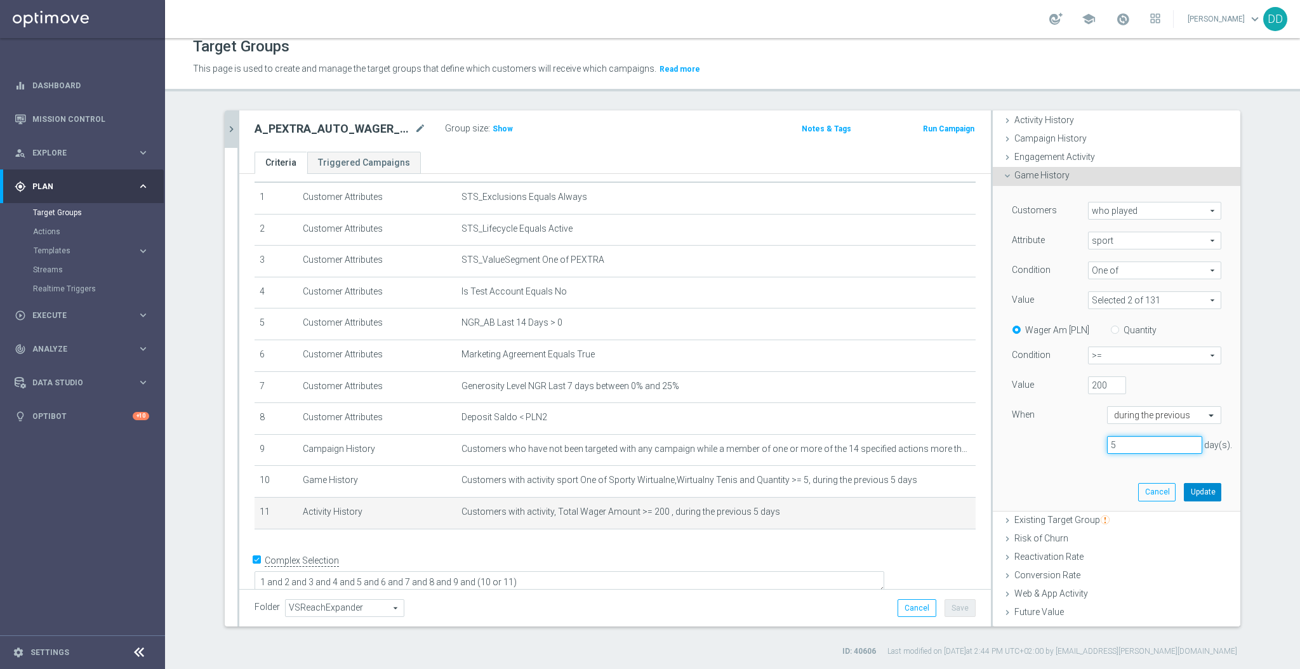
type input "5"
click at [1184, 490] on button "Update" at bounding box center [1202, 492] width 37 height 18
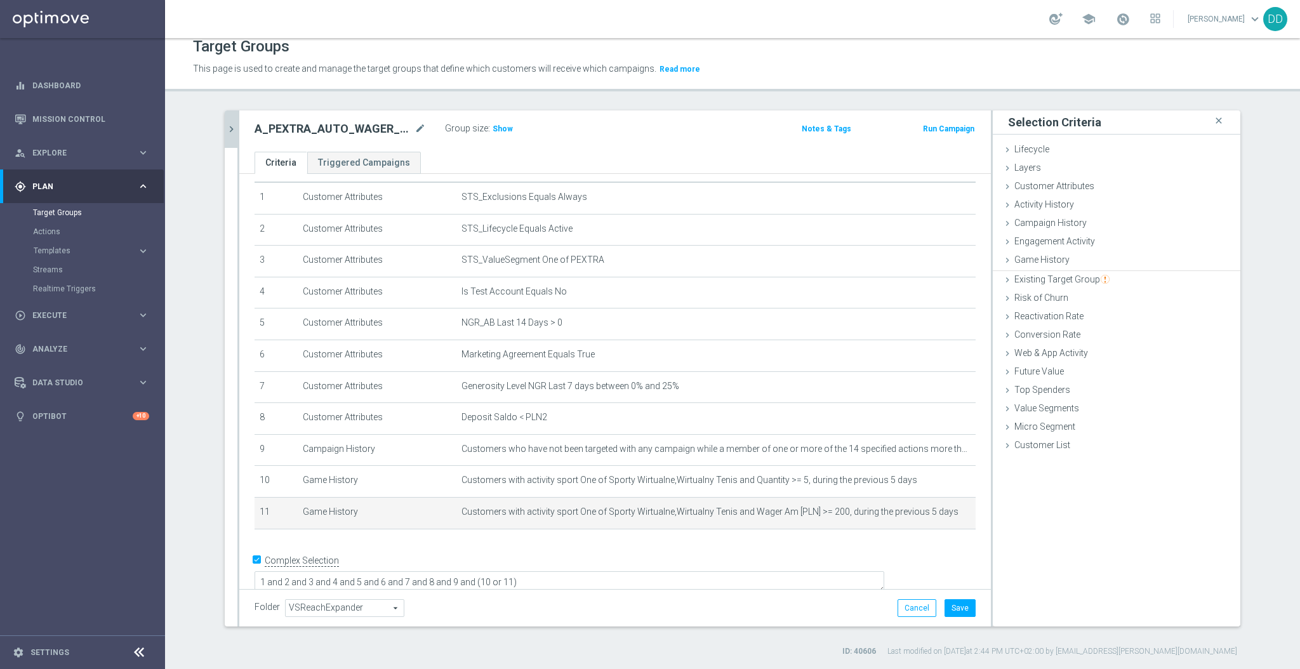
scroll to position [0, 0]
click at [956, 608] on button "Save" at bounding box center [960, 608] width 31 height 18
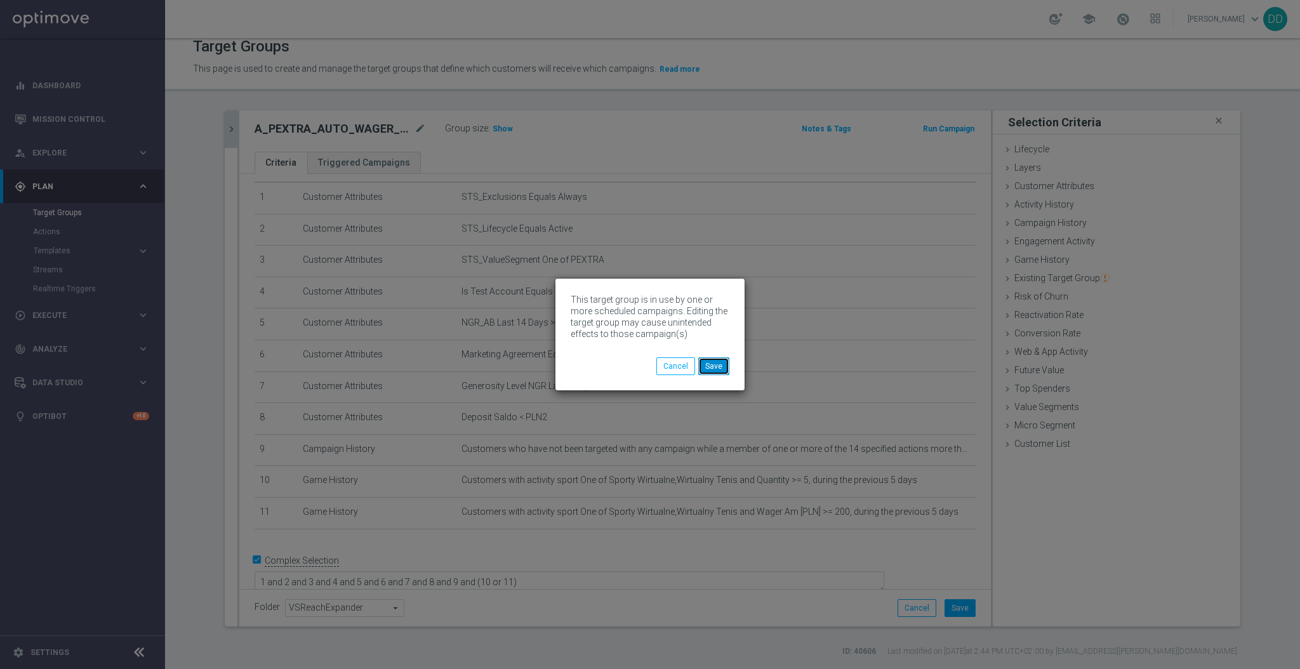
click at [708, 363] on button "Save" at bounding box center [713, 366] width 31 height 18
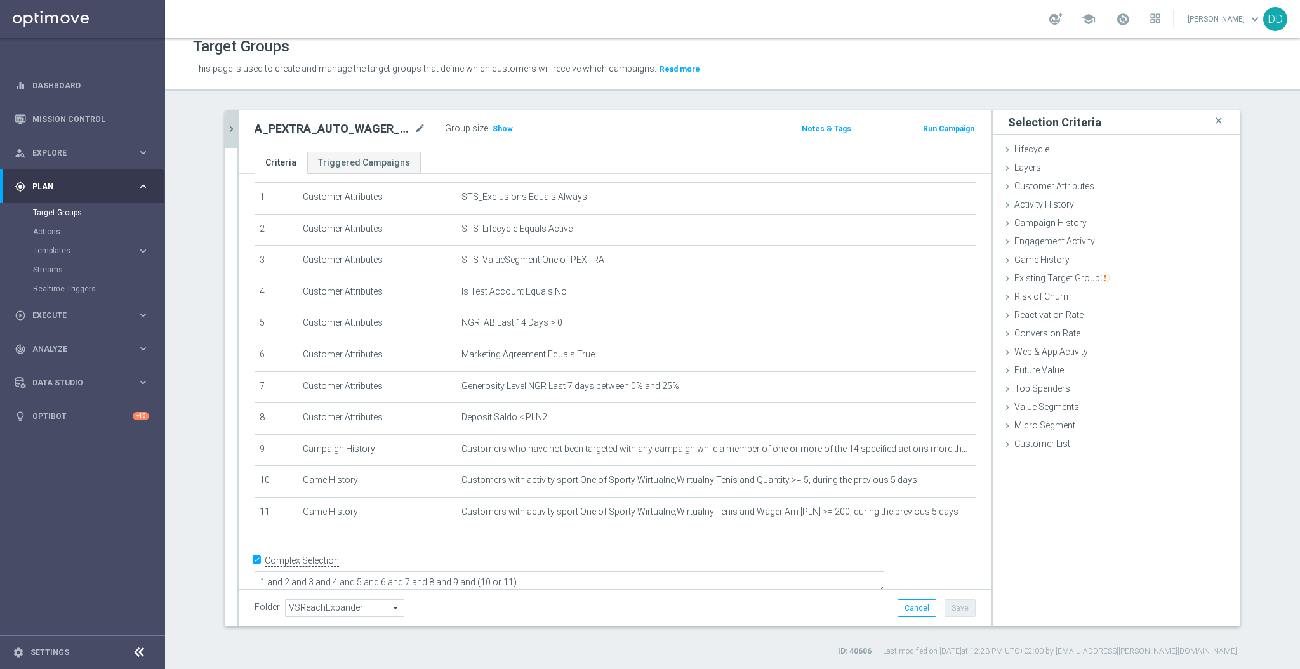
click at [225, 123] on icon "chevron_right" at bounding box center [231, 129] width 12 height 12
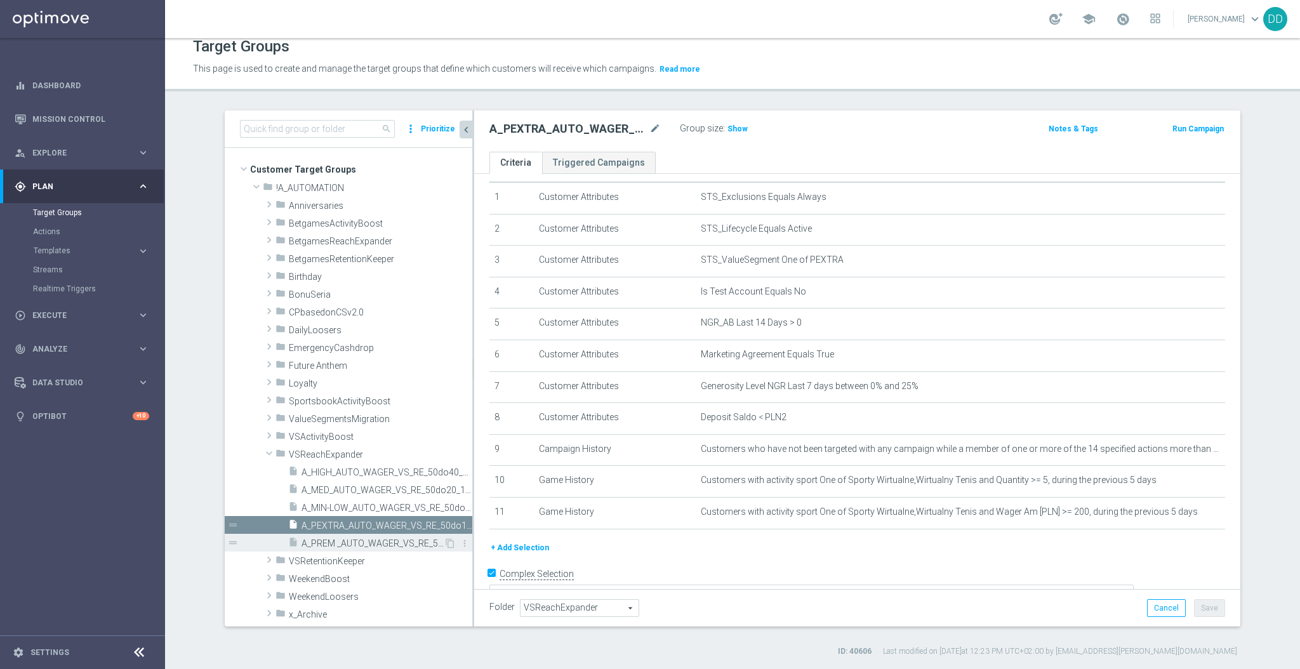
click at [354, 541] on span "A_PREM _AUTO_WAGER_VS_RE_50do70_14d" at bounding box center [373, 543] width 142 height 11
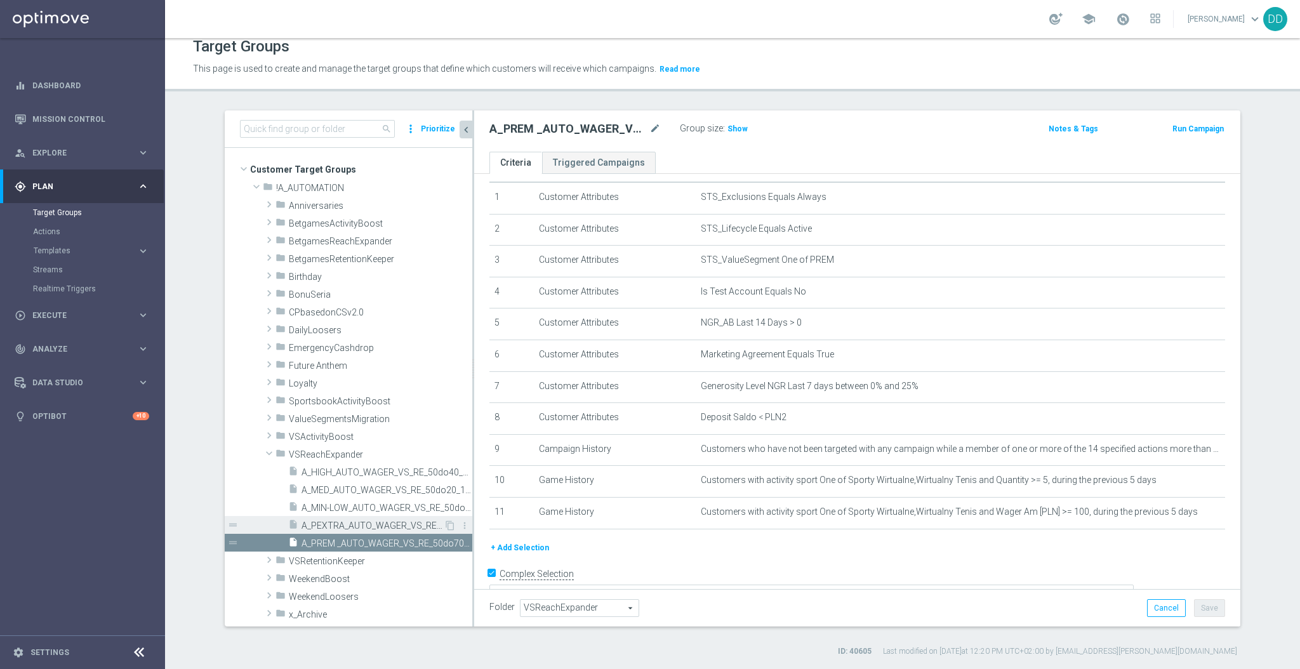
click at [359, 526] on span "A_PEXTRA_AUTO_WAGER_VS_RE_50do100_14d" at bounding box center [373, 526] width 142 height 11
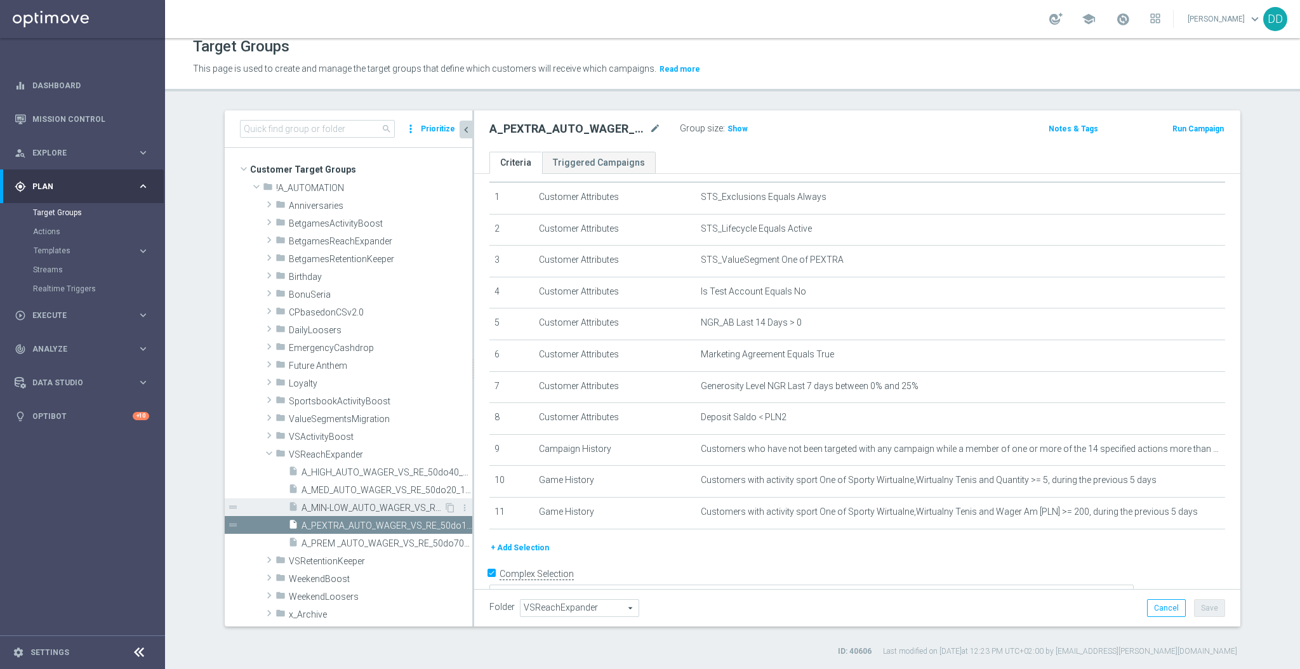
click at [358, 505] on span "A_MIN-LOW_AUTO_WAGER_VS_RE_50do10_14d" at bounding box center [373, 508] width 142 height 11
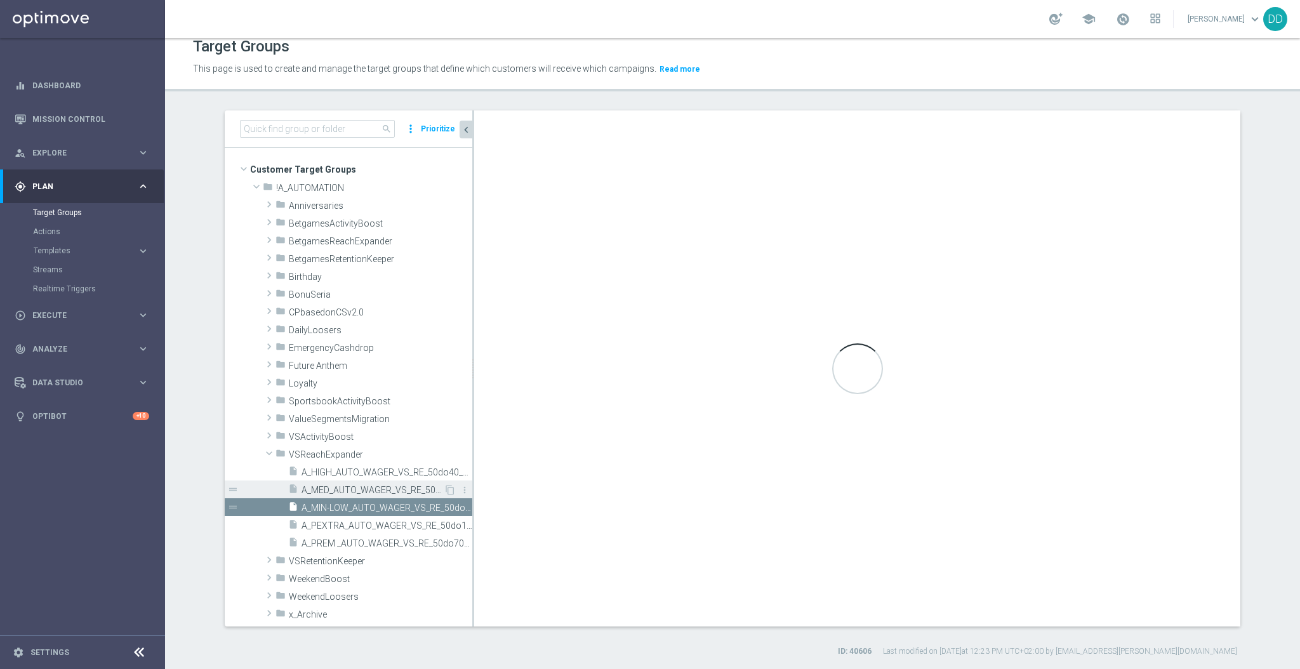
scroll to position [18, 0]
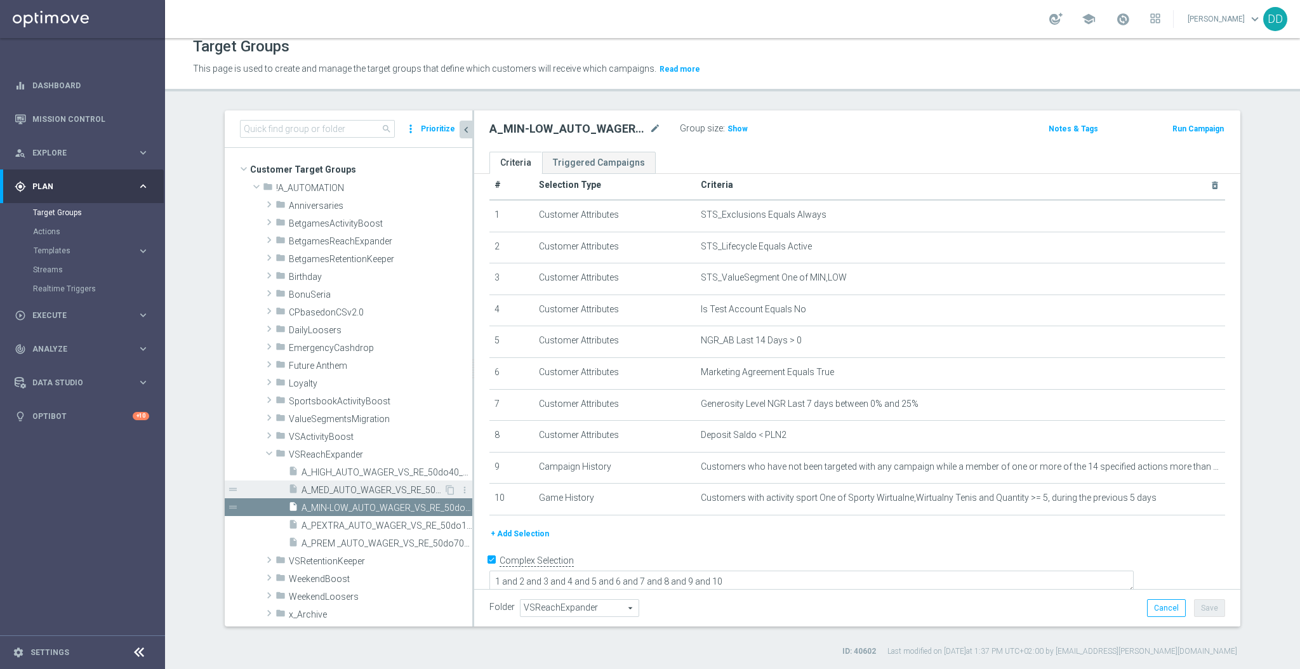
click at [359, 486] on span "A_MED_AUTO_WAGER_VS_RE_50do20_14d" at bounding box center [373, 490] width 142 height 11
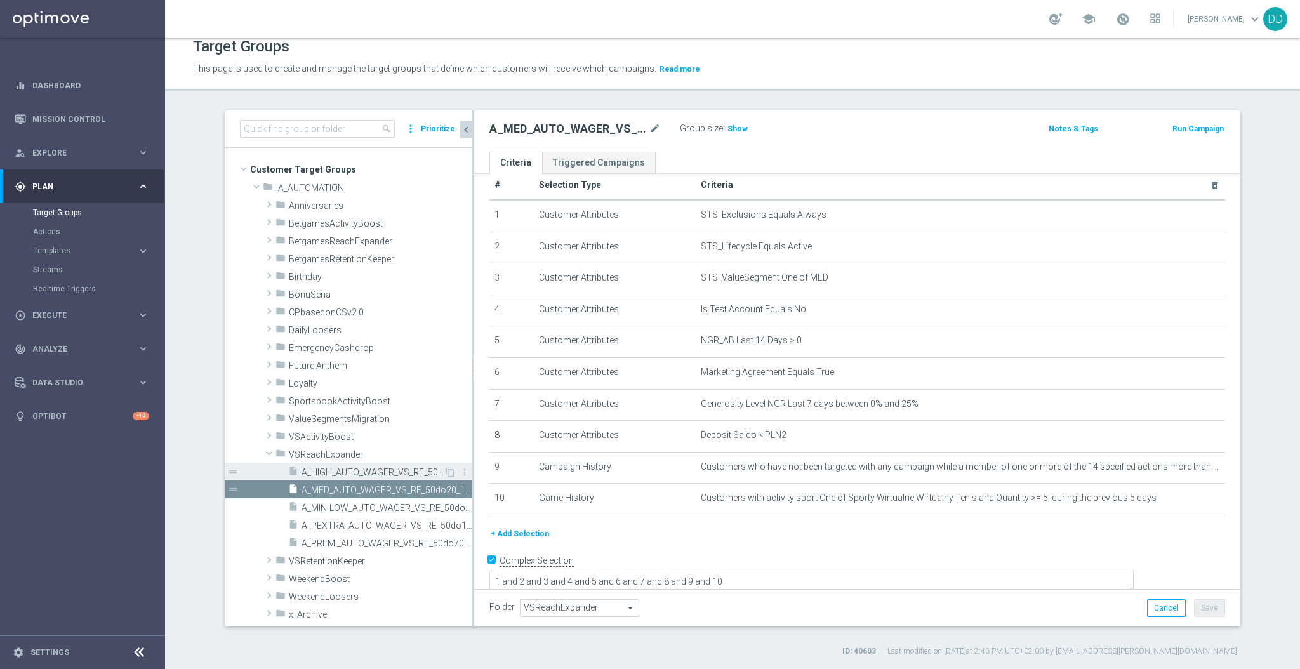
click at [363, 470] on span "A_HIGH_AUTO_WAGER_VS_RE_50do40_14d" at bounding box center [373, 472] width 142 height 11
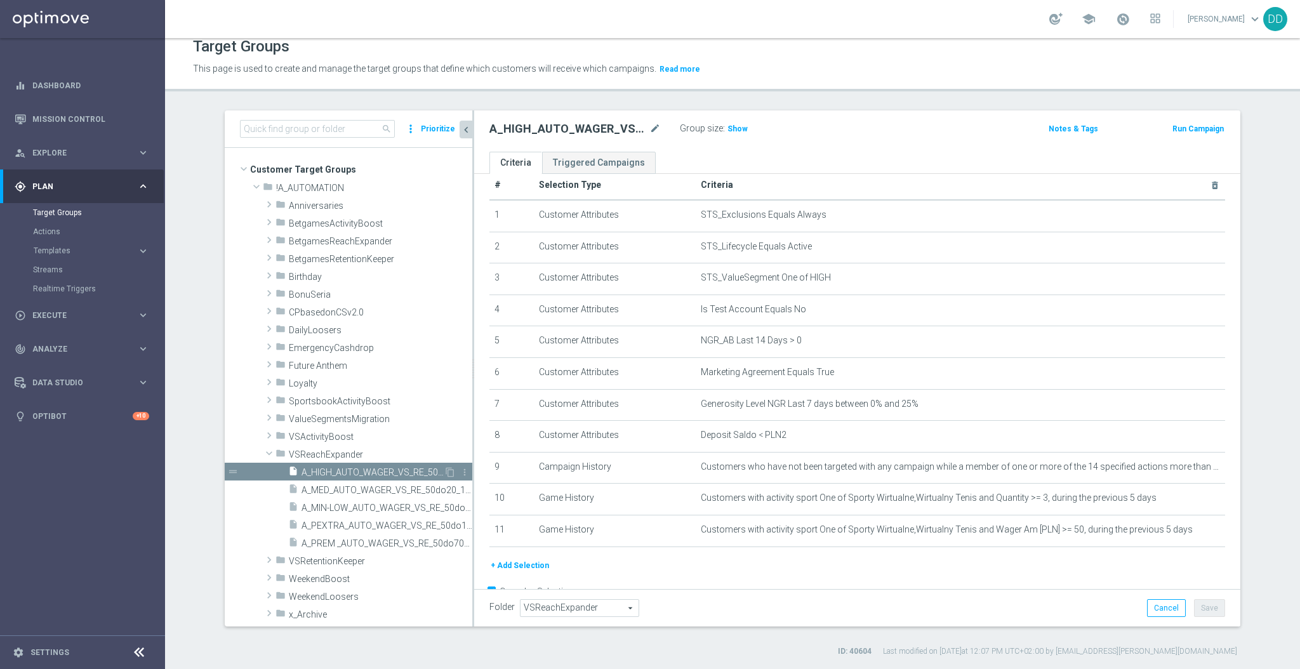
scroll to position [36, 0]
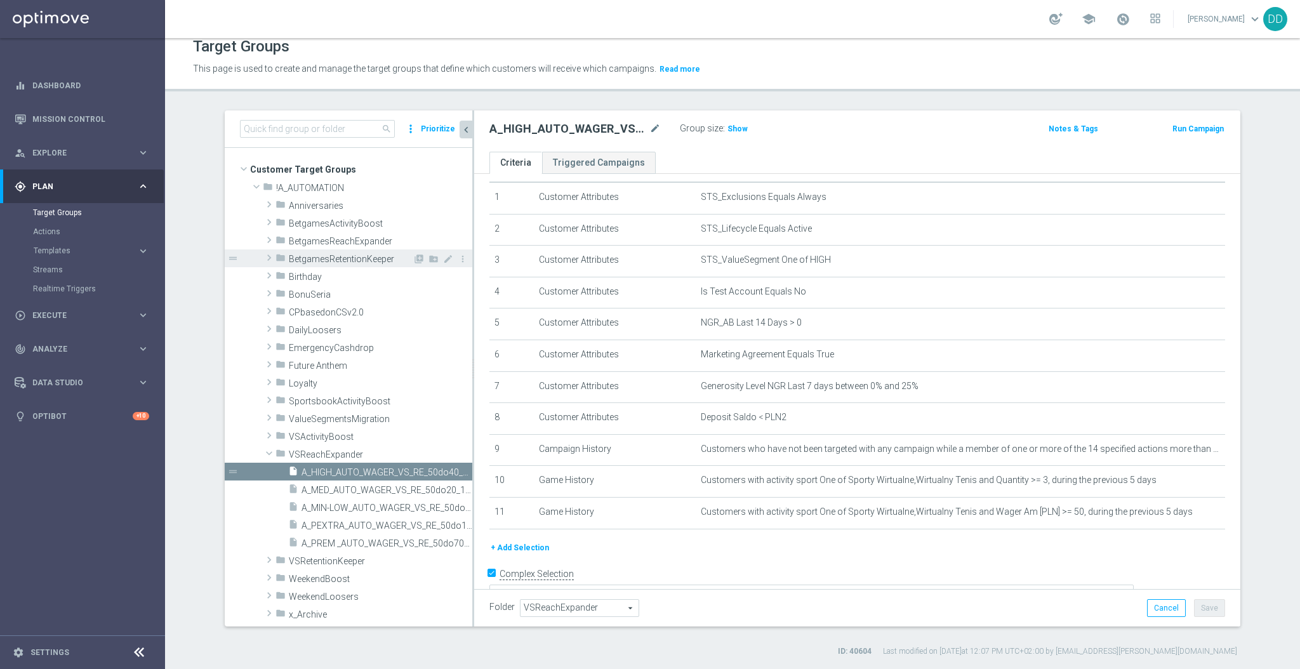
click at [276, 253] on icon "folder" at bounding box center [281, 260] width 10 height 15
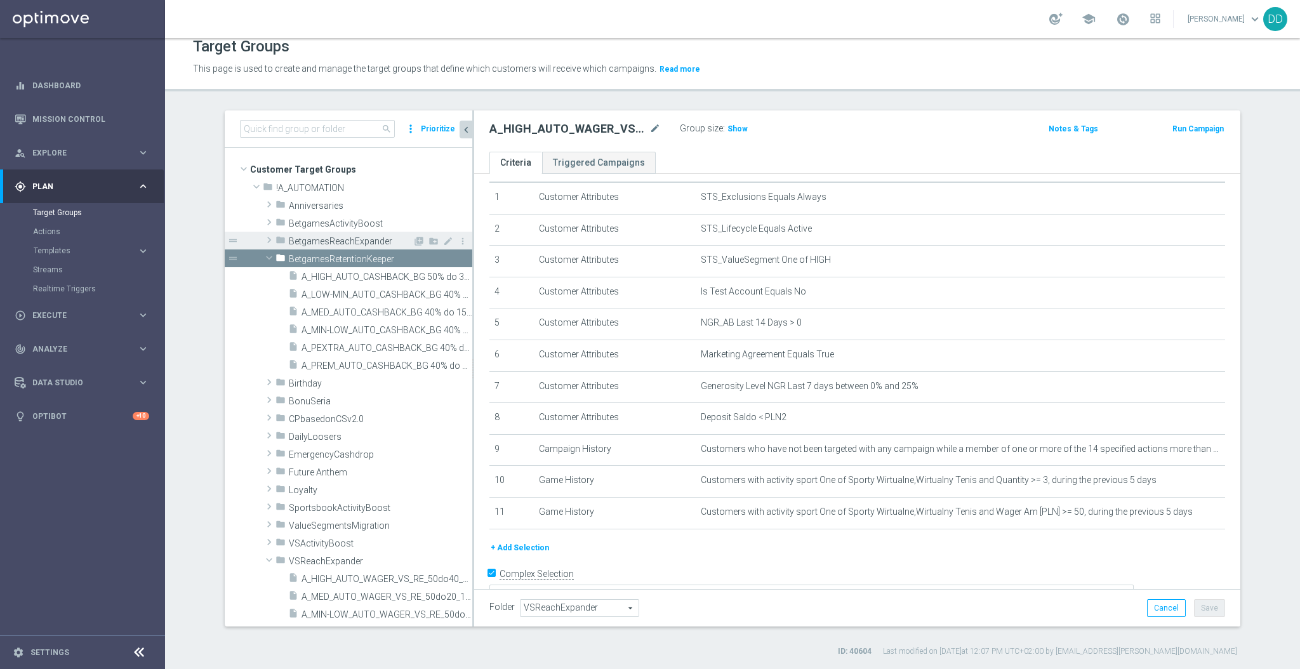
click at [264, 234] on span at bounding box center [269, 239] width 13 height 15
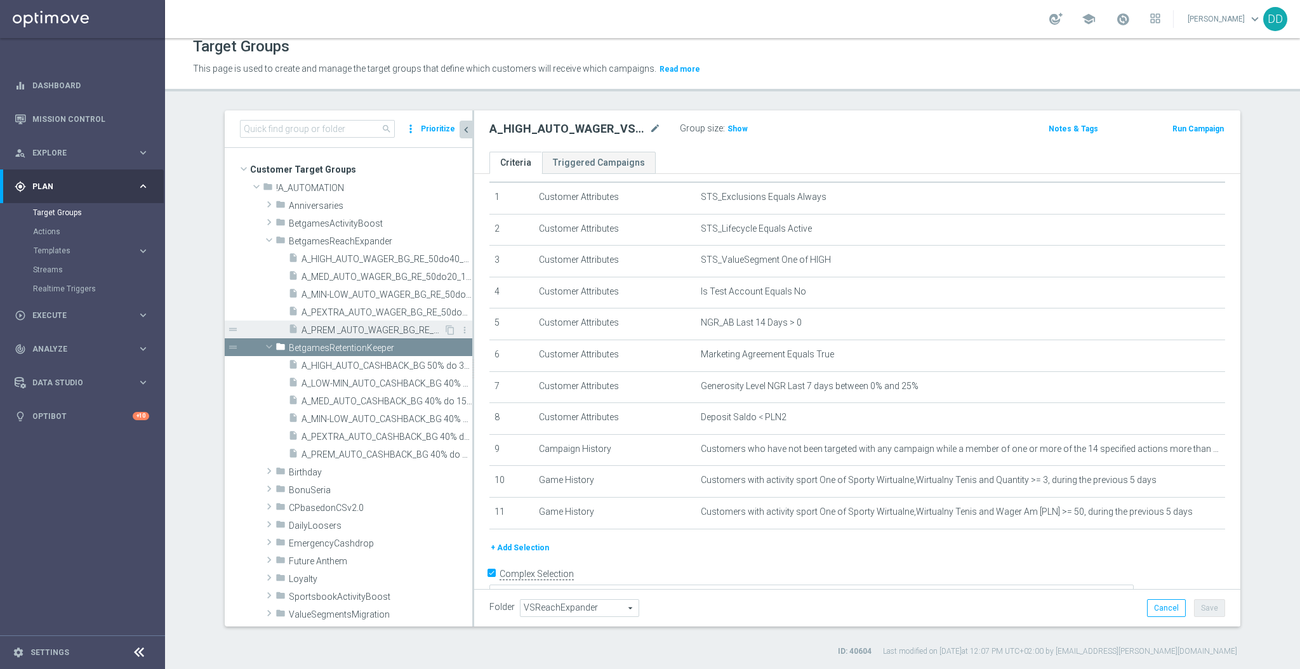
click at [333, 332] on span "A_PREM _AUTO_WAGER_BG_RE_50do70_14d" at bounding box center [373, 330] width 142 height 11
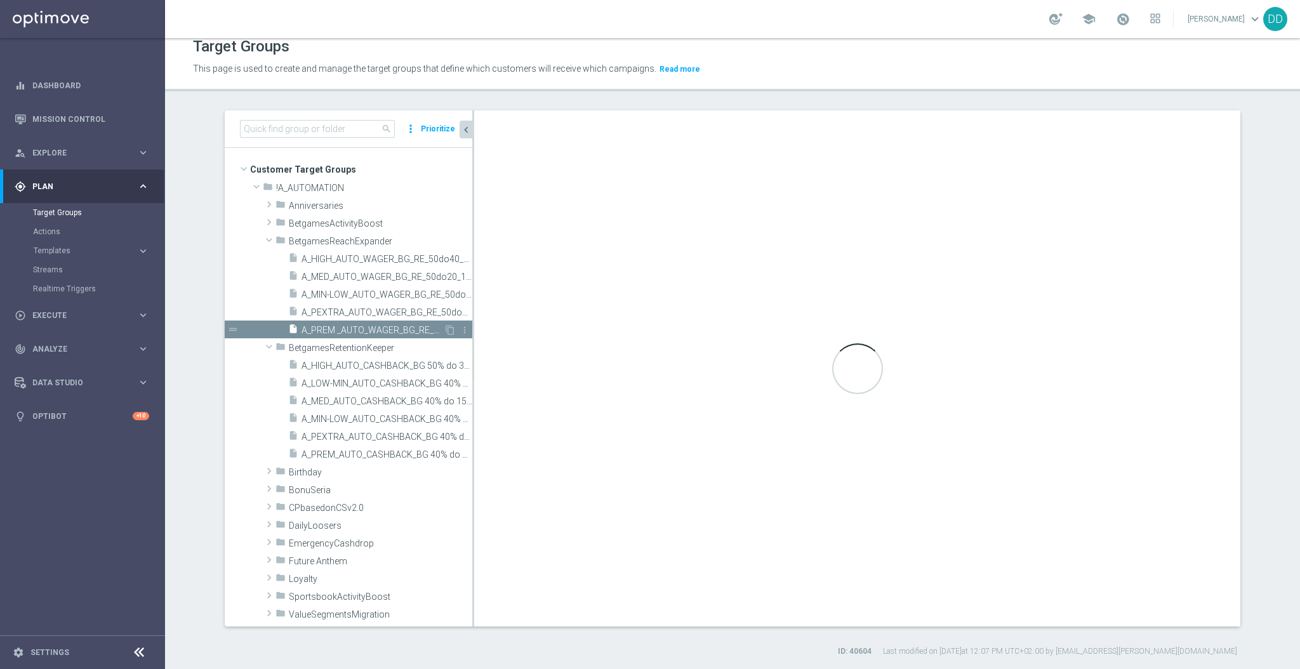
type textarea "1 and 2 and 3 and 4 and 5 and 6 and 7 and 8 and 9 and 10"
type input "BetgamesReachExpander"
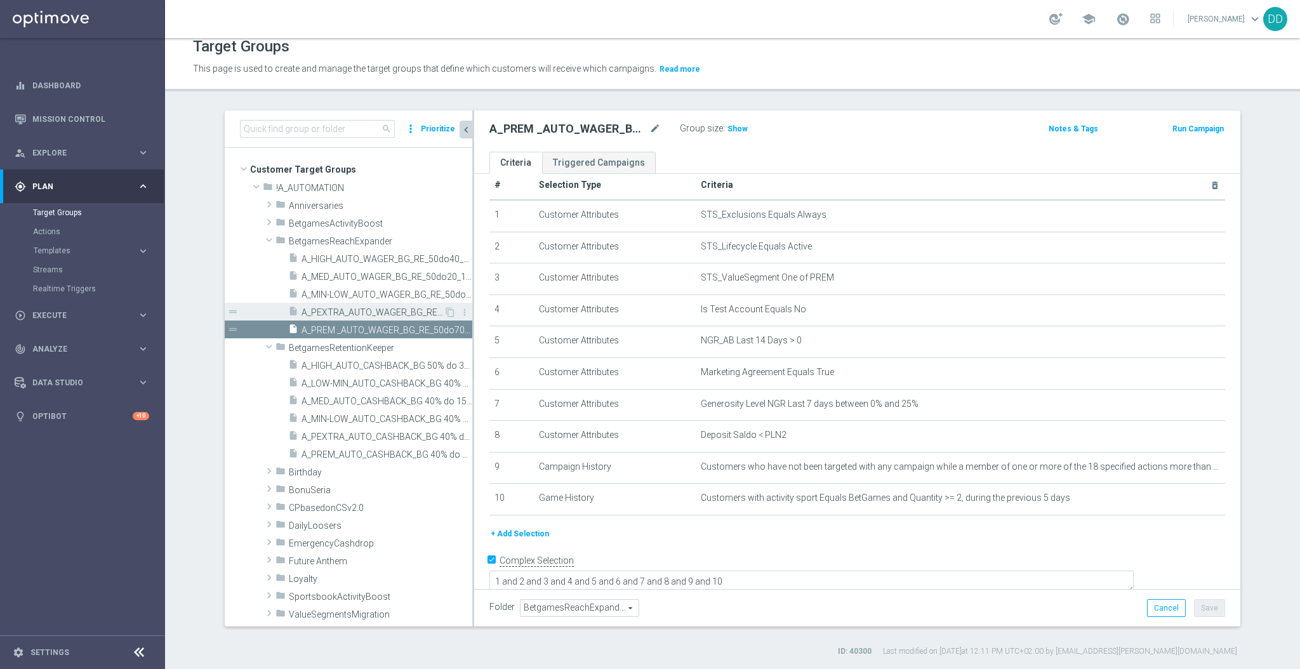
click at [338, 314] on span "A_PEXTRA_AUTO_WAGER_BG_RE_50do100_14d" at bounding box center [373, 312] width 142 height 11
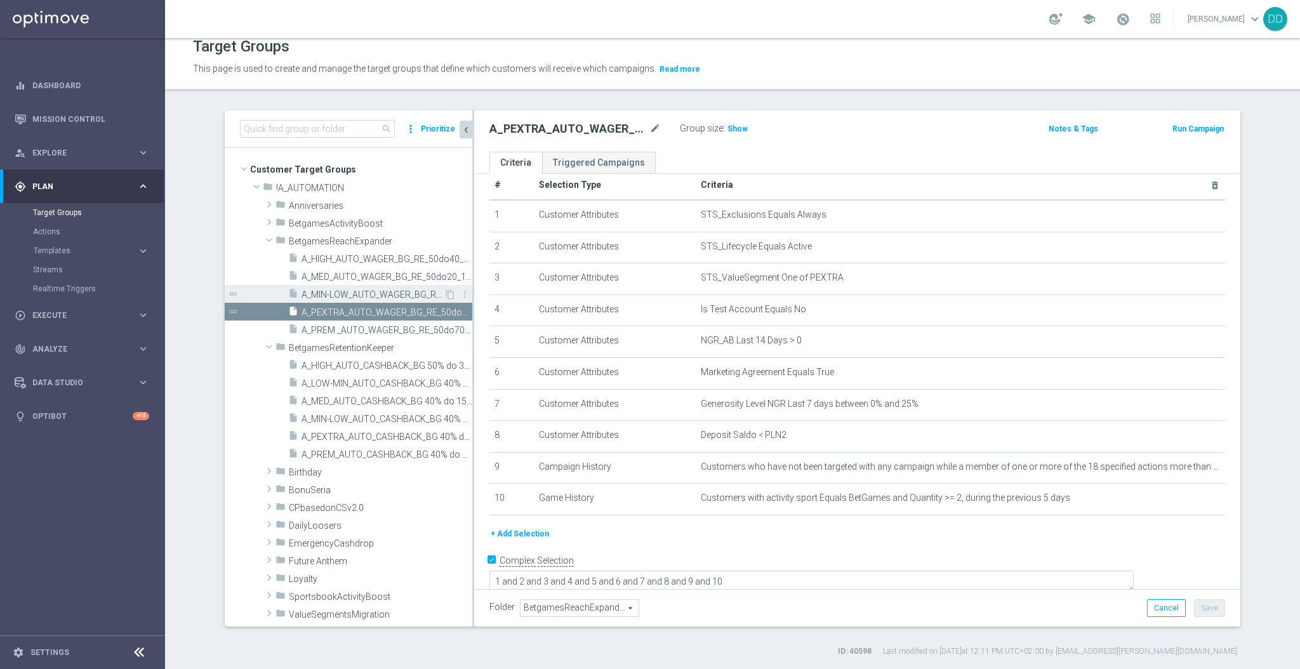
click at [340, 298] on span "A_MIN-LOW_AUTO_WAGER_BG_RE_50do10_14d" at bounding box center [373, 294] width 142 height 11
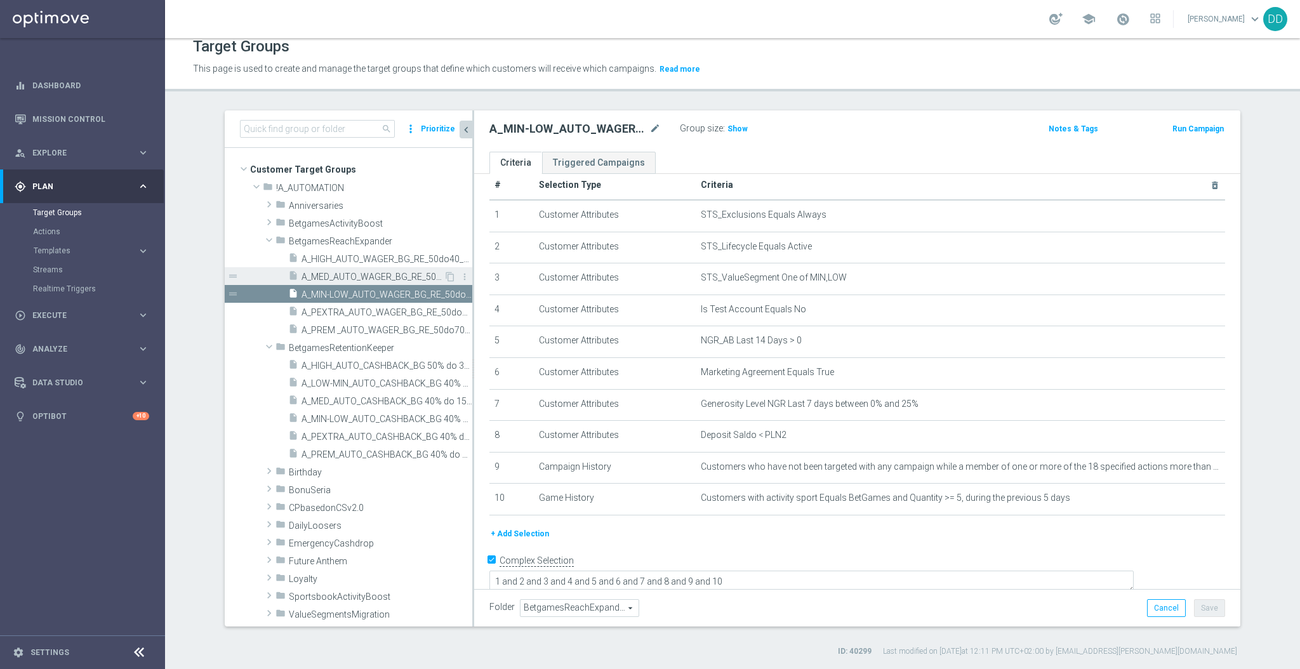
click at [338, 274] on span "A_MED_AUTO_WAGER_BG_RE_50do20_14d" at bounding box center [373, 277] width 142 height 11
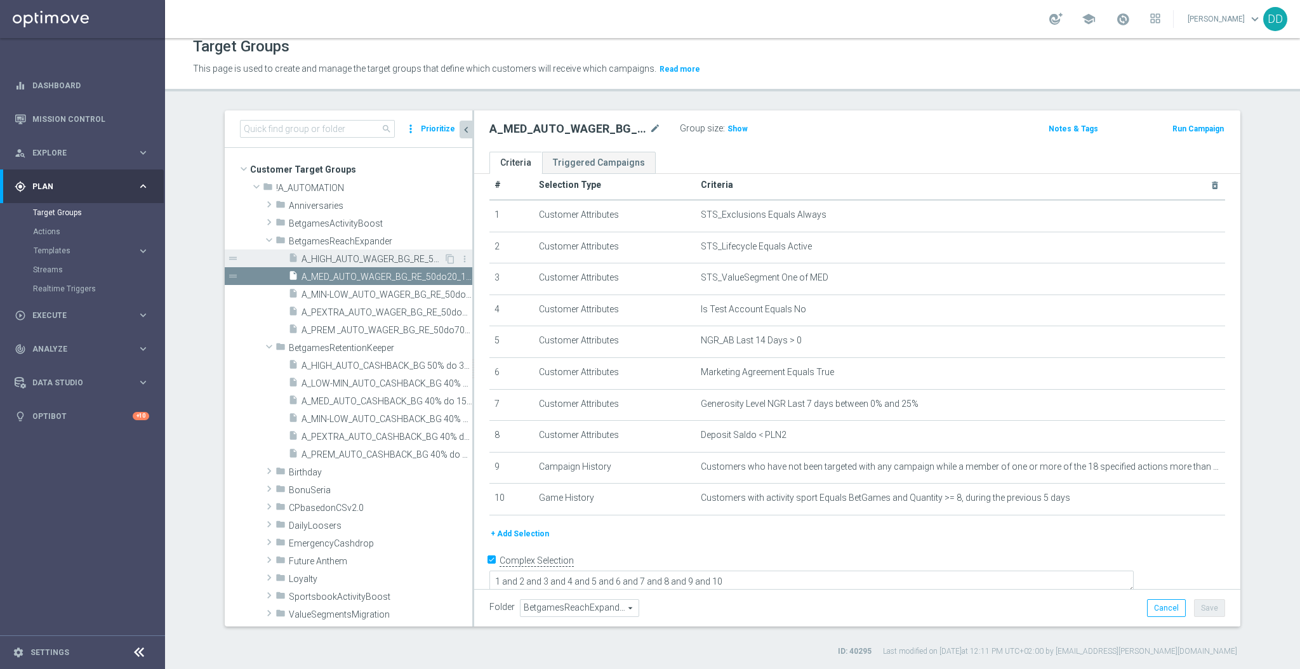
click at [338, 261] on span "A_HIGH_AUTO_WAGER_BG_RE_50do40_14d" at bounding box center [373, 259] width 142 height 11
